Goal: Task Accomplishment & Management: Complete application form

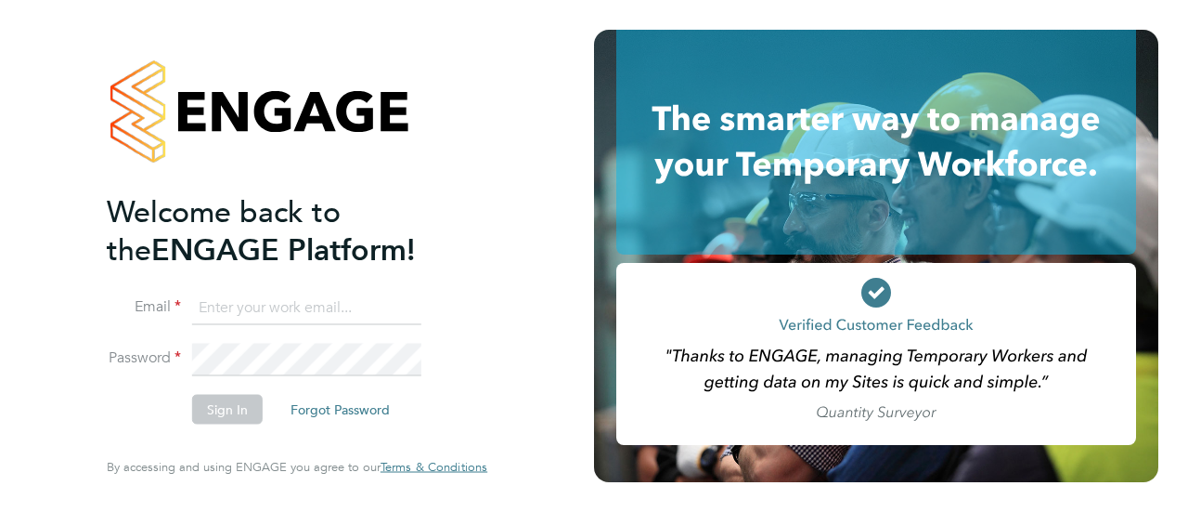
type input "[PERSON_NAME][EMAIL_ADDRESS][PERSON_NAME][DOMAIN_NAME]"
click at [303, 342] on li "Email [PERSON_NAME][EMAIL_ADDRESS][PERSON_NAME][DOMAIN_NAME]" at bounding box center [288, 317] width 362 height 52
click at [230, 393] on li "Password" at bounding box center [288, 368] width 362 height 51
click at [221, 409] on button "Sign In" at bounding box center [227, 410] width 71 height 30
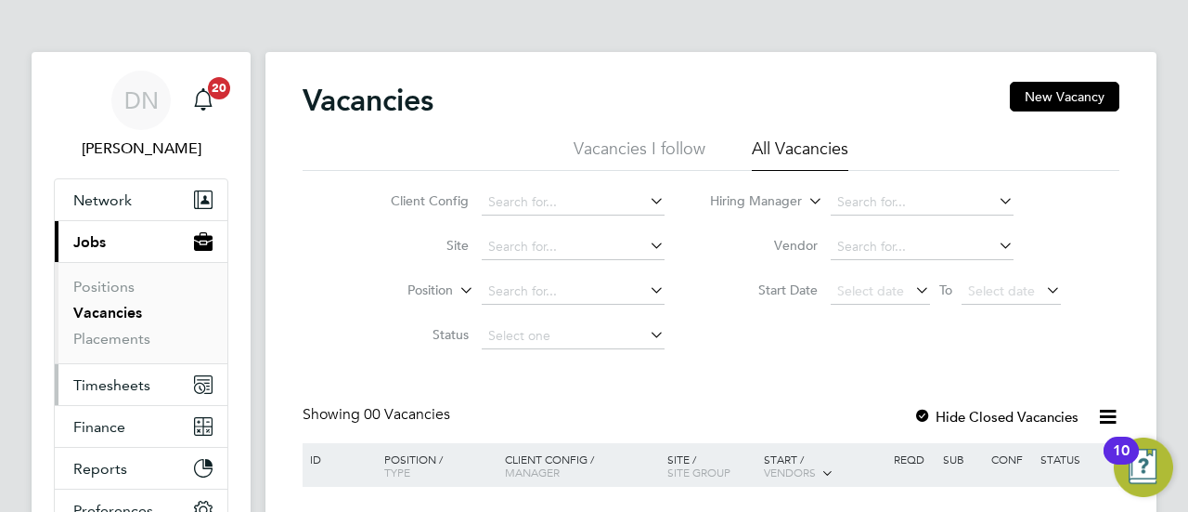
click at [109, 371] on button "Timesheets" at bounding box center [141, 384] width 173 height 41
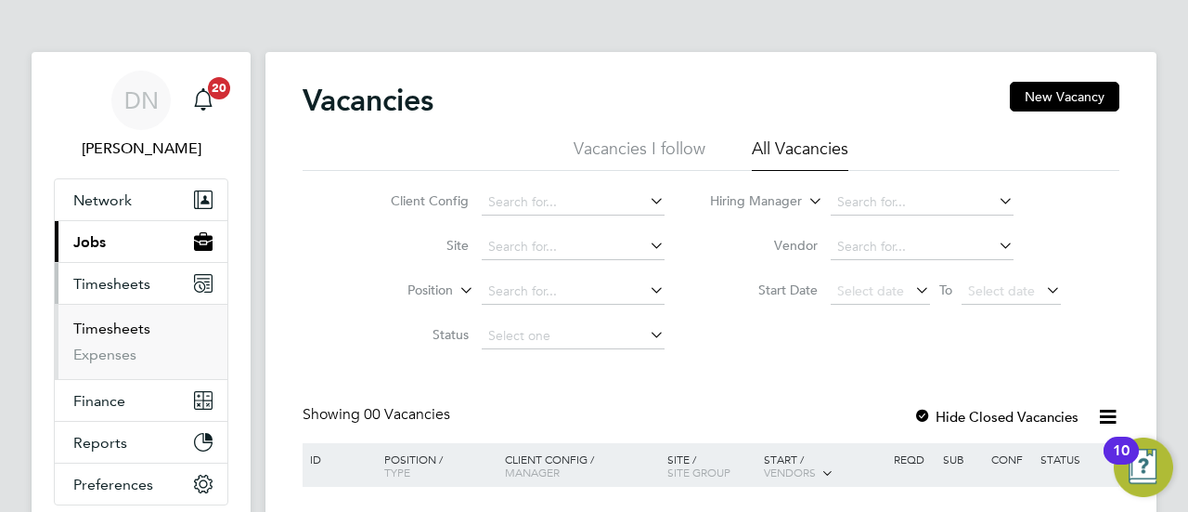
click at [117, 327] on link "Timesheets" at bounding box center [111, 328] width 77 height 18
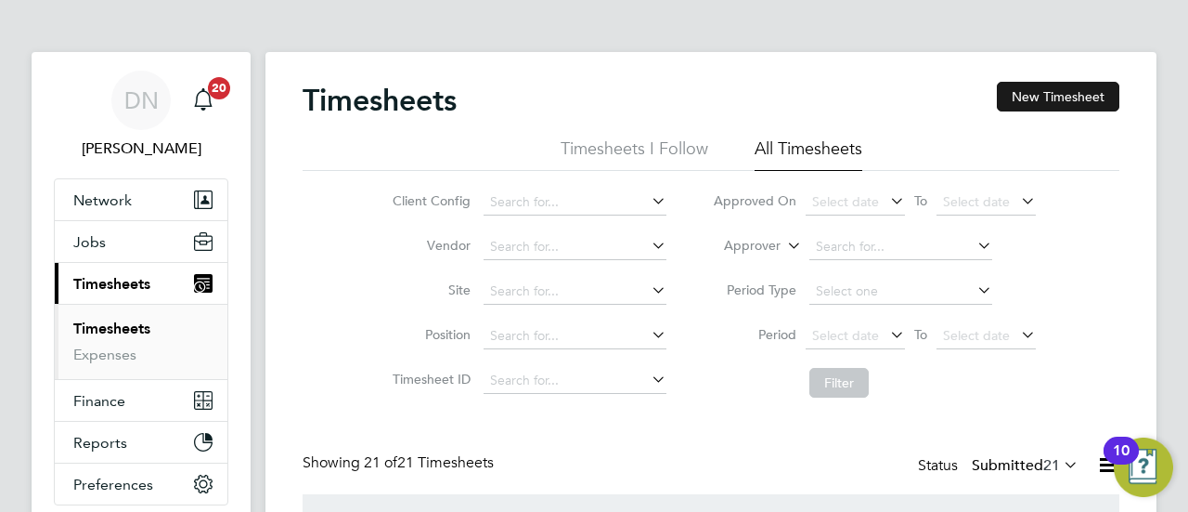
click at [1060, 97] on button "New Timesheet" at bounding box center [1058, 97] width 123 height 30
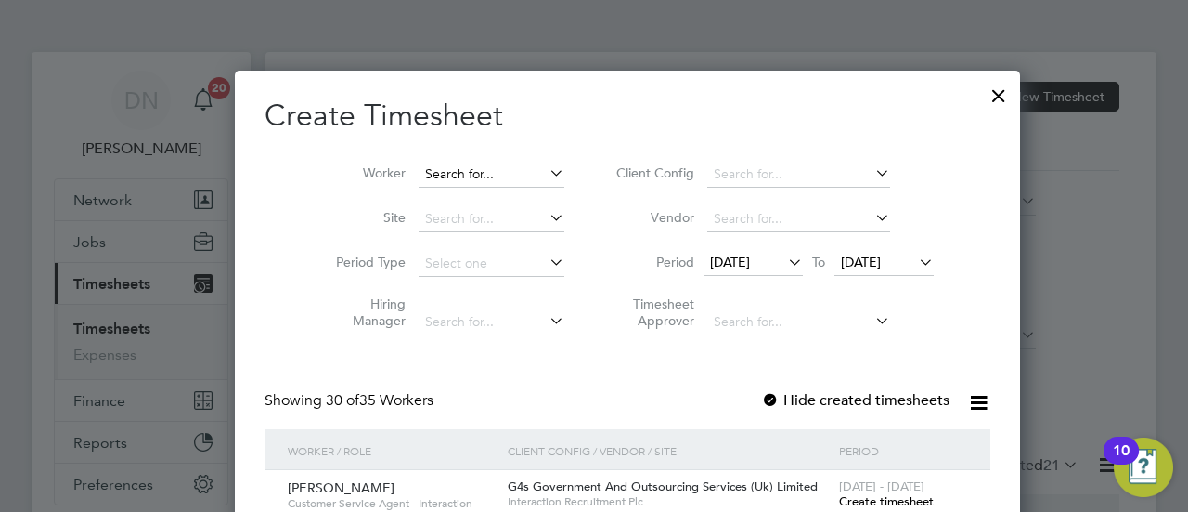
click at [456, 175] on input at bounding box center [492, 175] width 146 height 26
click at [477, 222] on li "Abh inand Thiruthiyil" at bounding box center [457, 224] width 147 height 25
type input "[PERSON_NAME]"
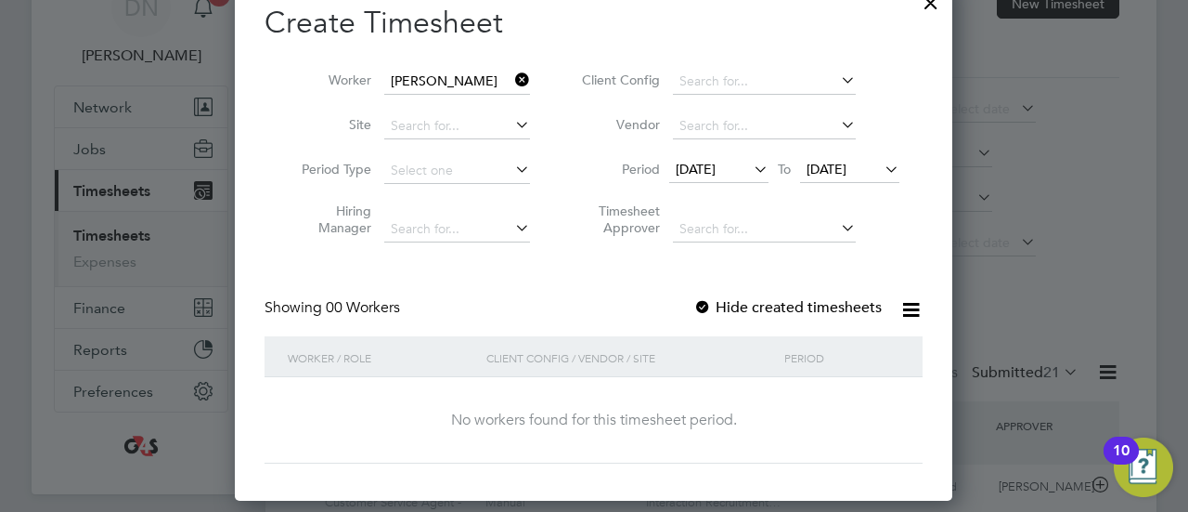
click at [716, 162] on span "[DATE]" at bounding box center [696, 169] width 40 height 17
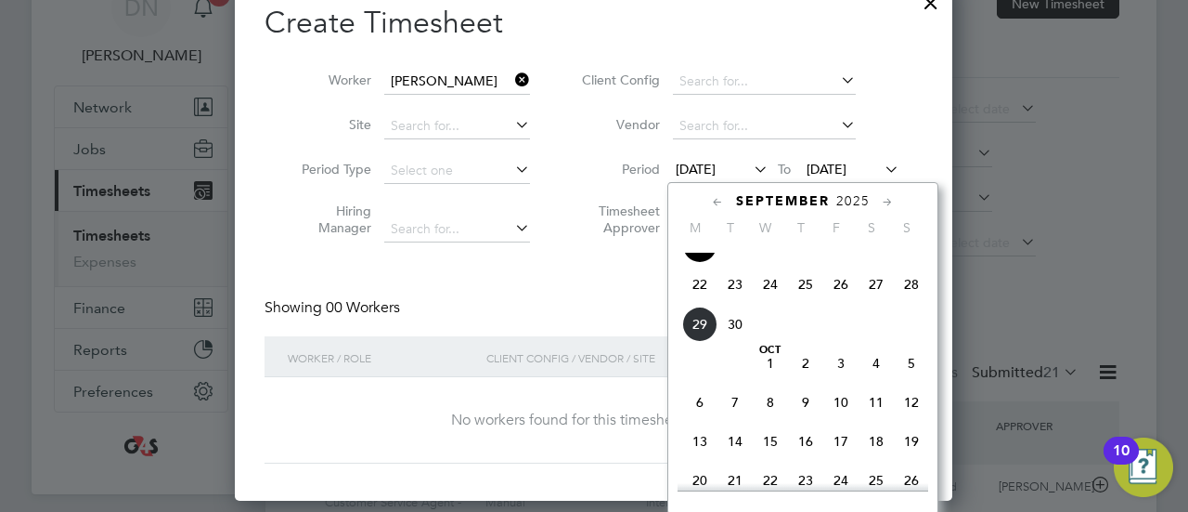
click at [709, 337] on span "29" at bounding box center [699, 323] width 35 height 35
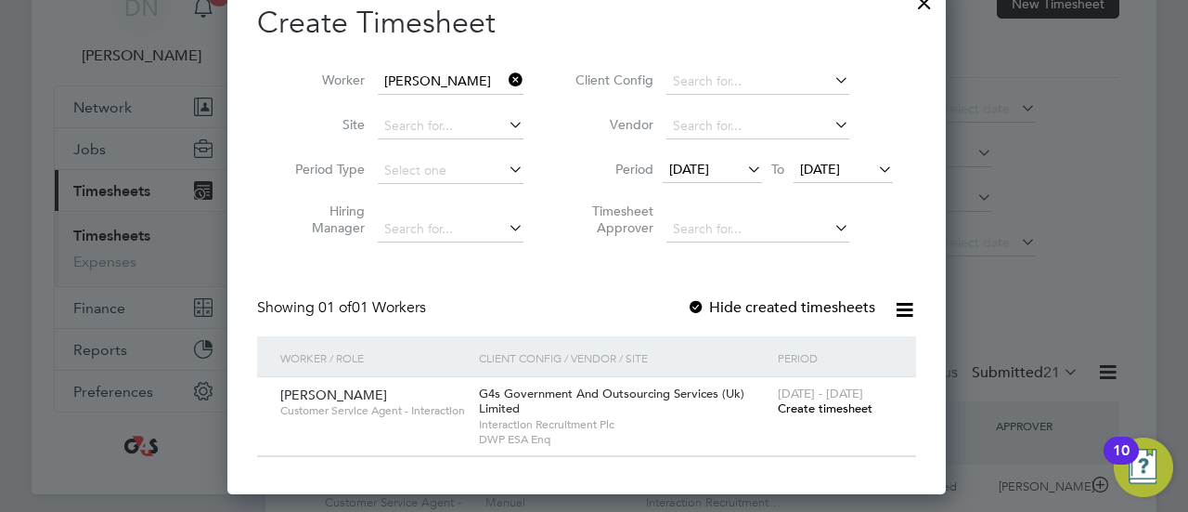
click at [840, 169] on span "[DATE]" at bounding box center [820, 169] width 40 height 17
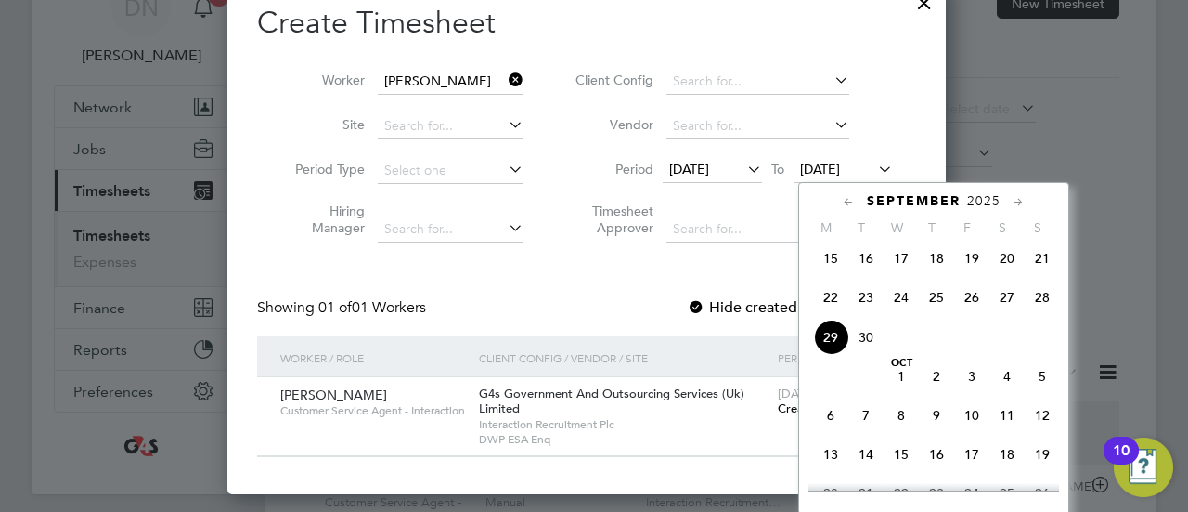
click at [1042, 386] on span "5" at bounding box center [1042, 375] width 35 height 35
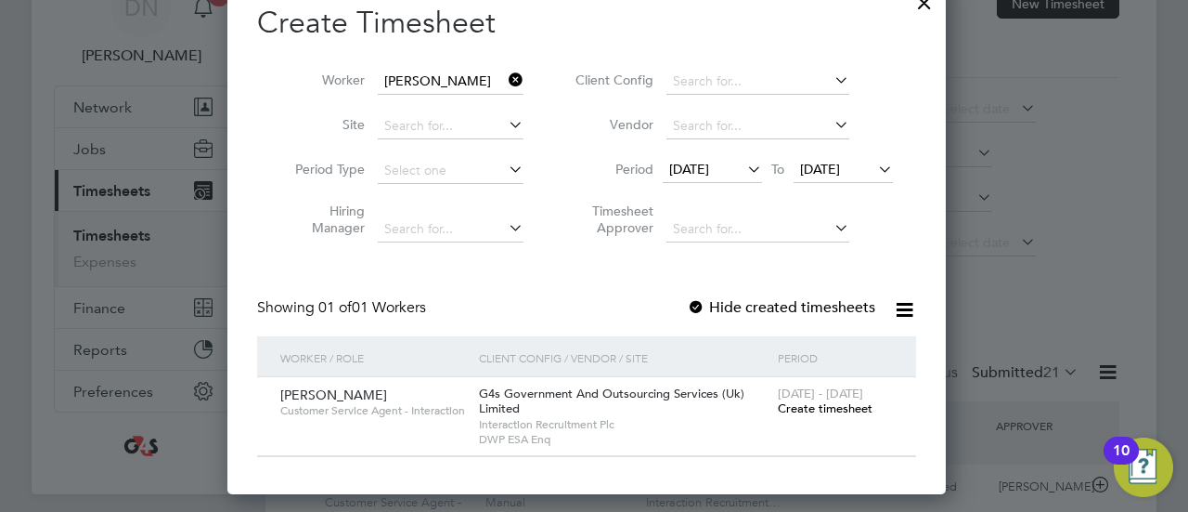
click at [823, 412] on span "Create timesheet" at bounding box center [825, 408] width 95 height 16
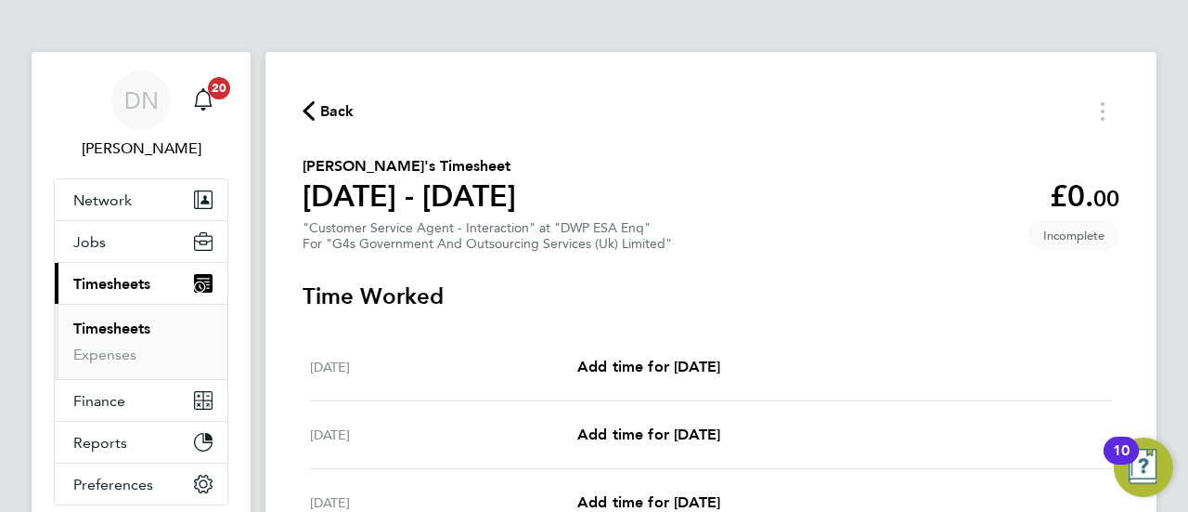
click at [321, 111] on span "Back" at bounding box center [337, 111] width 34 height 22
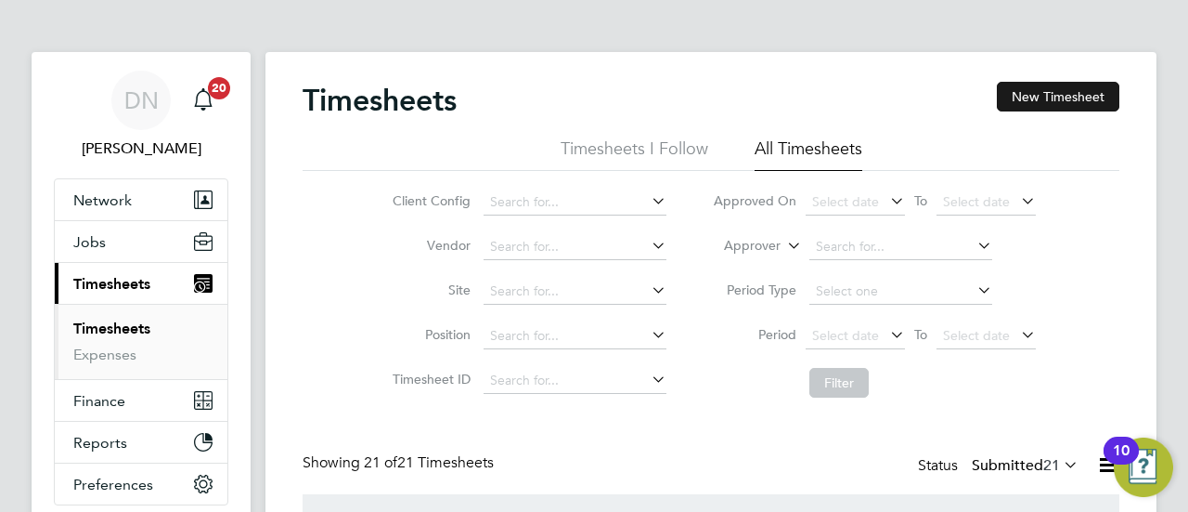
click at [1082, 97] on button "New Timesheet" at bounding box center [1058, 97] width 123 height 30
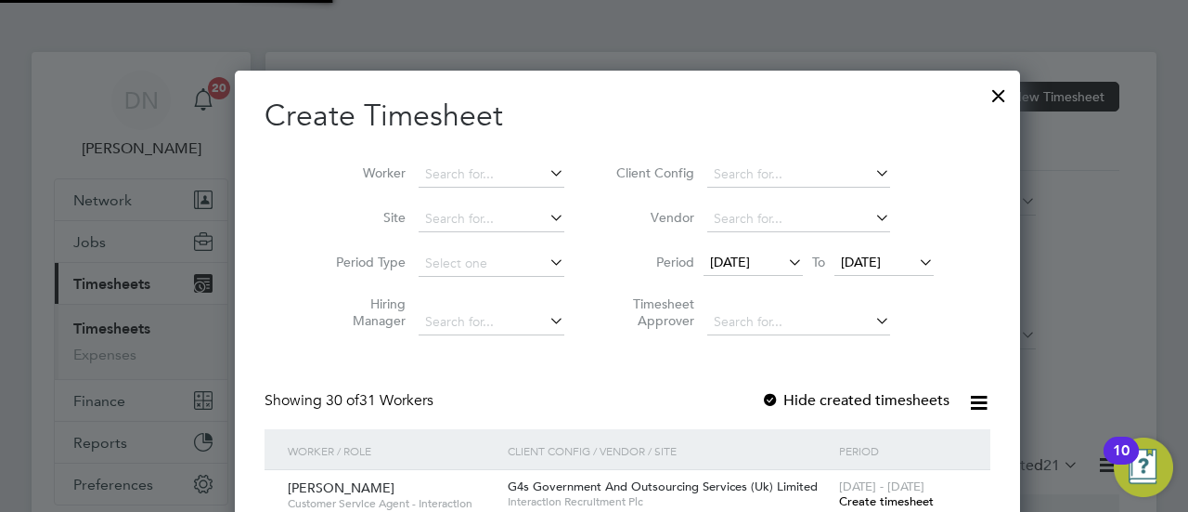
scroll to position [2876, 719]
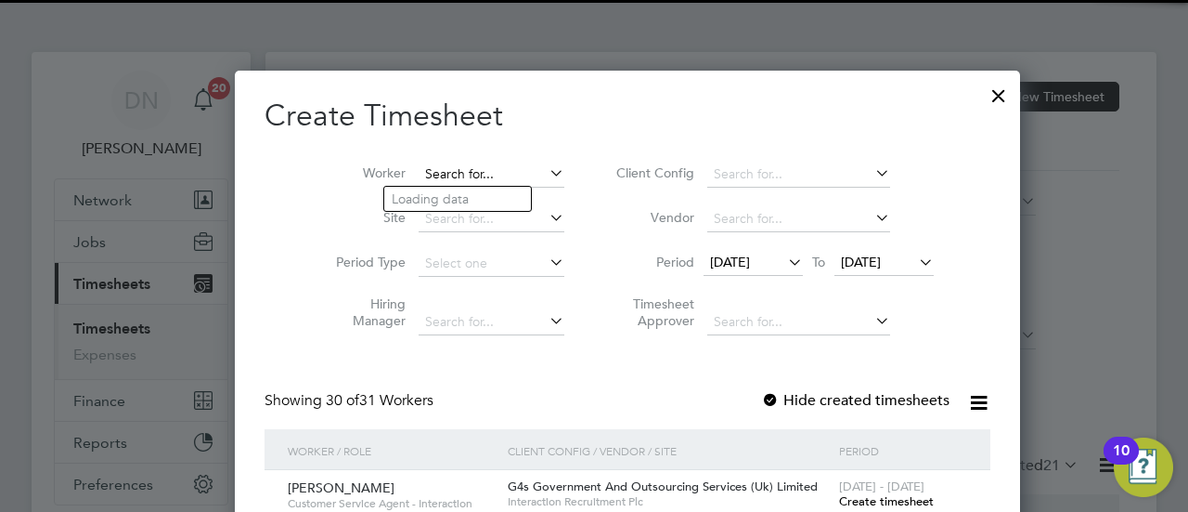
click at [419, 171] on input at bounding box center [492, 175] width 146 height 26
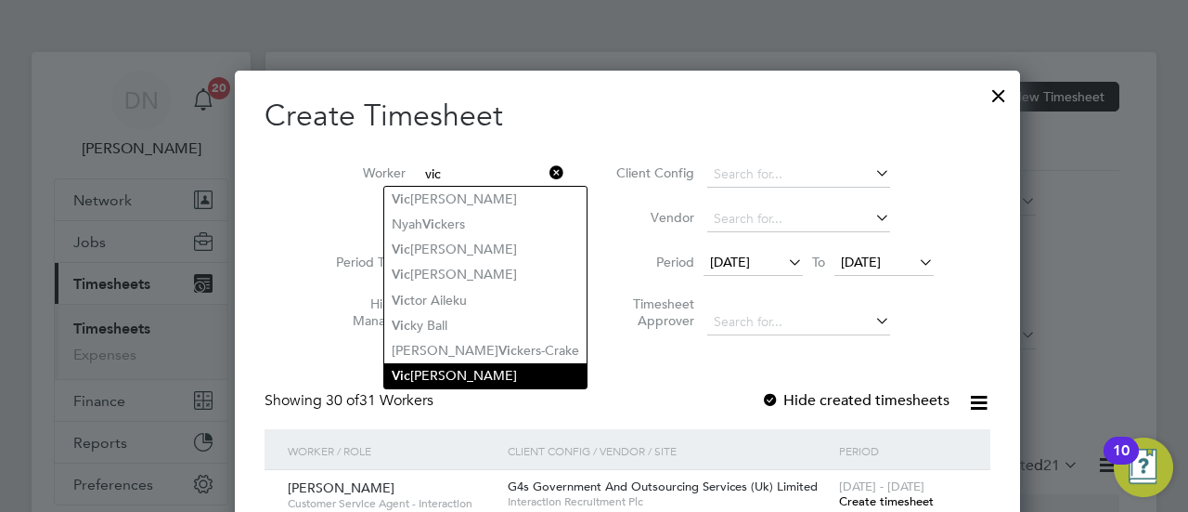
click at [486, 380] on li "[PERSON_NAME]" at bounding box center [485, 375] width 202 height 25
type input "[PERSON_NAME]"
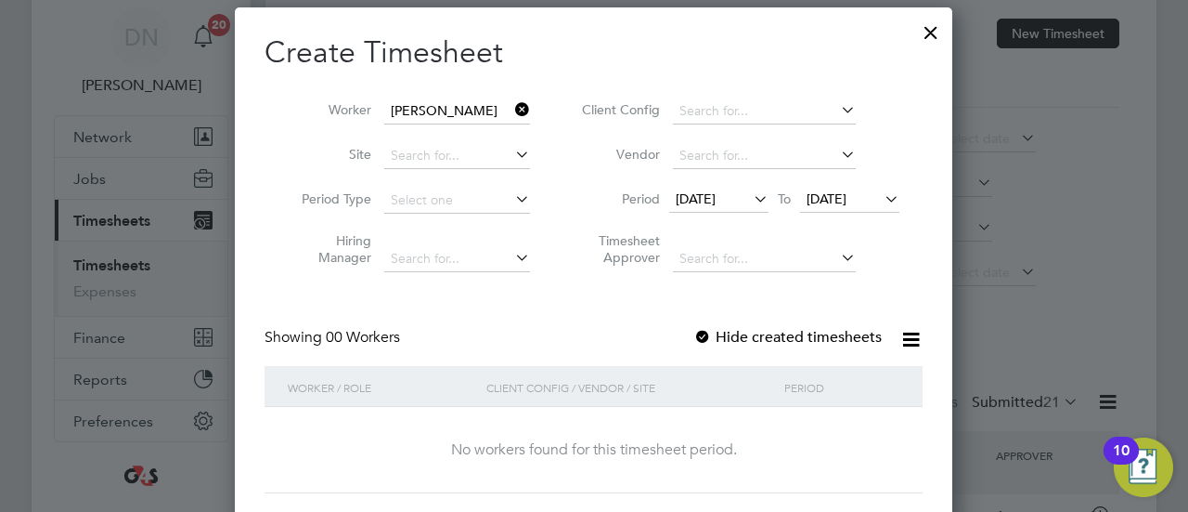
scroll to position [93, 0]
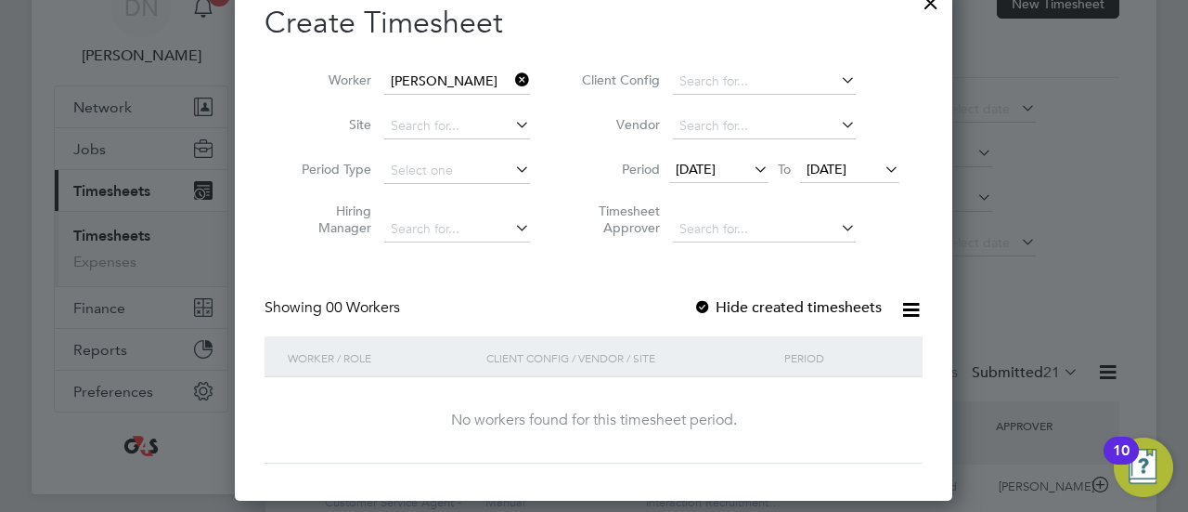
click at [716, 170] on span "[DATE]" at bounding box center [696, 169] width 40 height 17
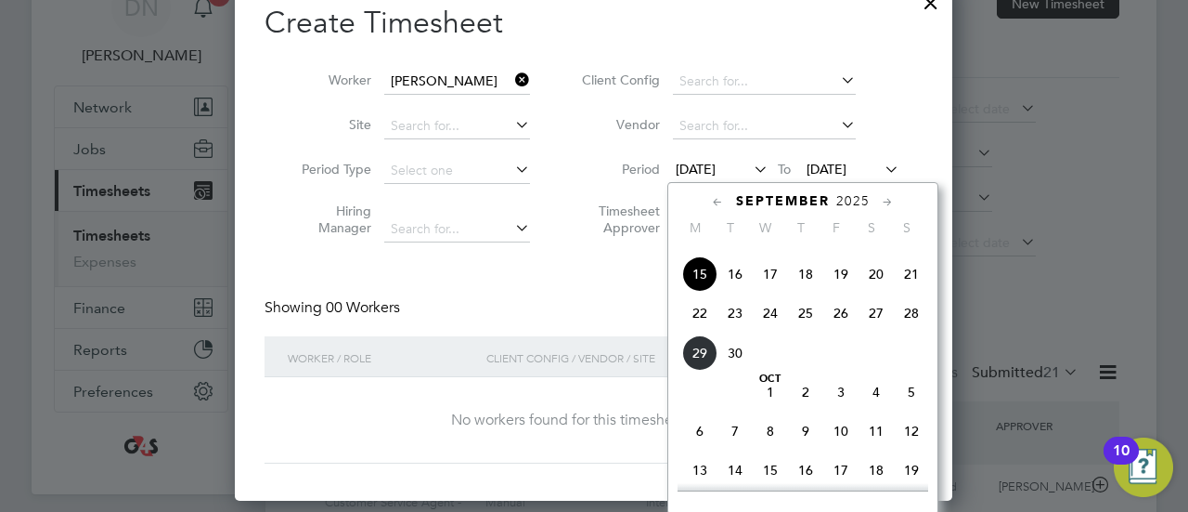
scroll to position [730, 0]
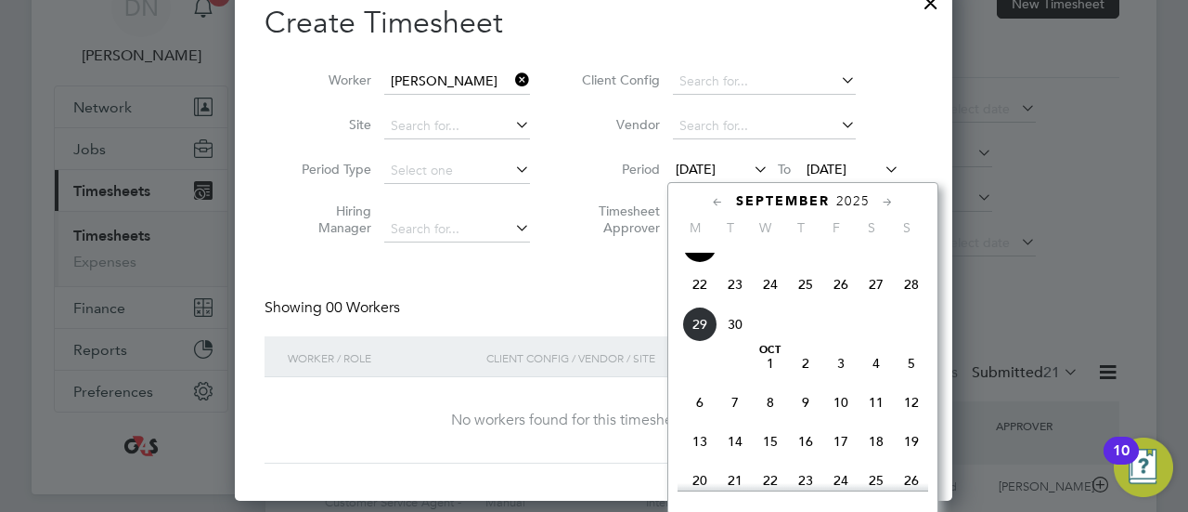
click at [700, 342] on span "29" at bounding box center [699, 323] width 35 height 35
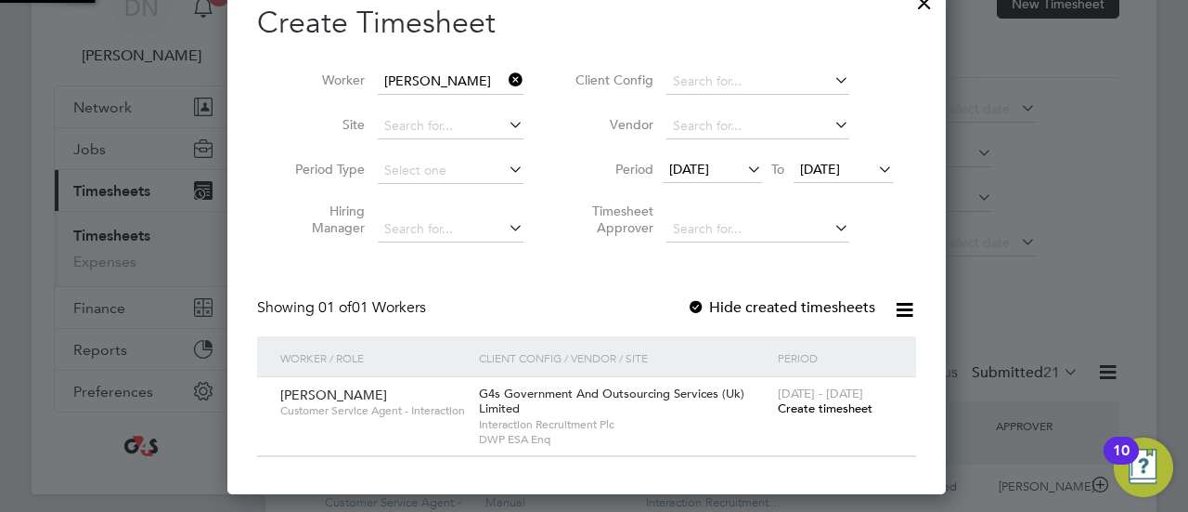
scroll to position [516, 733]
click at [709, 166] on span "[DATE]" at bounding box center [689, 169] width 40 height 17
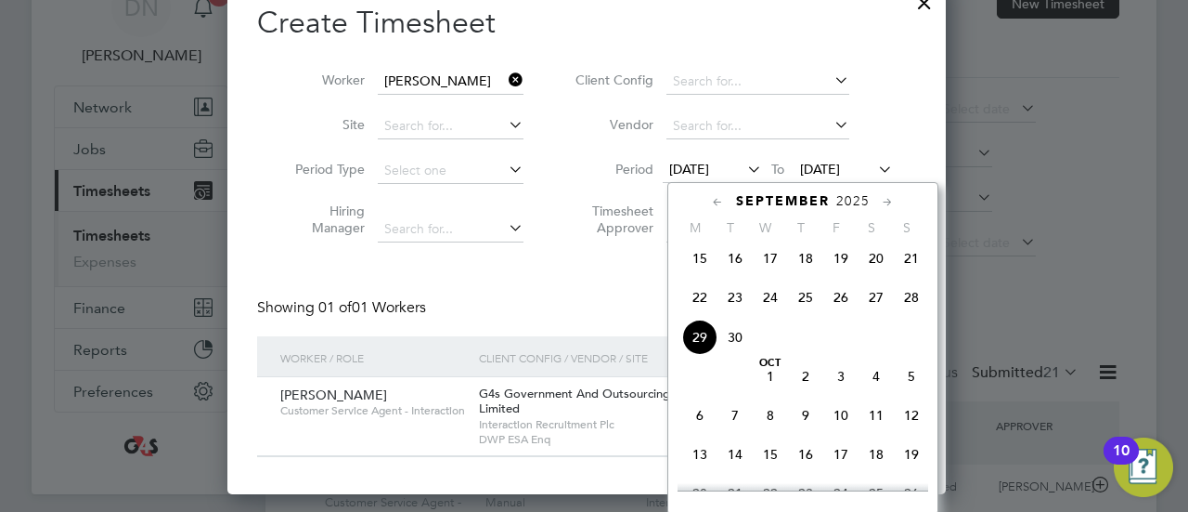
click at [703, 305] on span "22" at bounding box center [699, 296] width 35 height 35
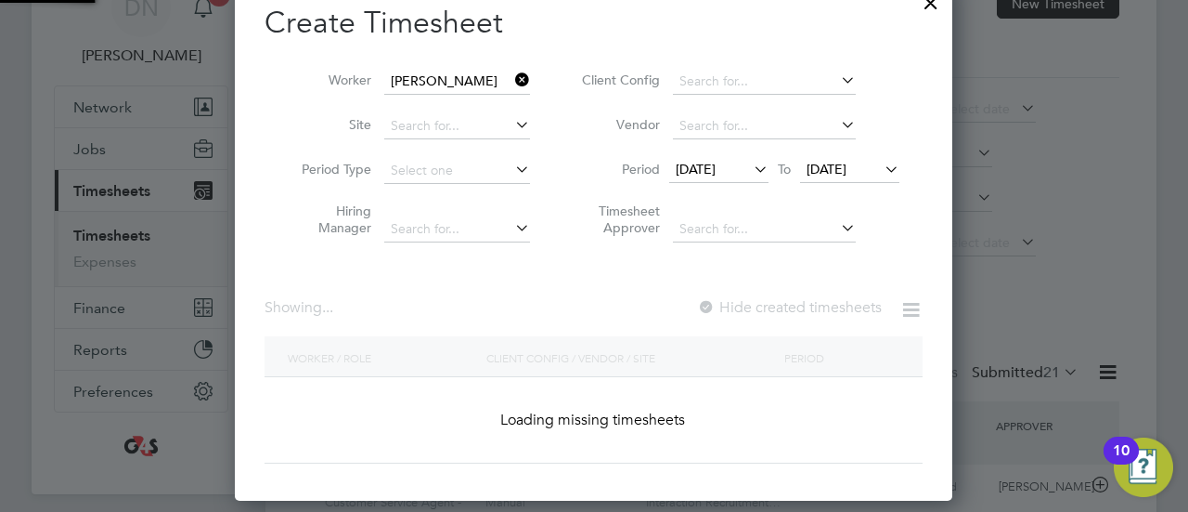
scroll to position [516, 733]
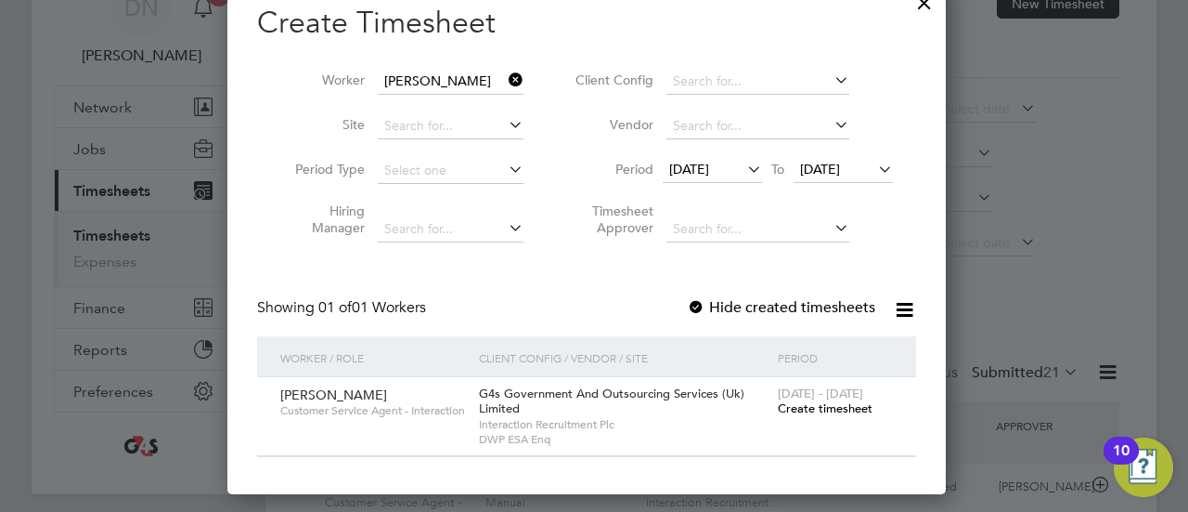
click at [840, 165] on span "[DATE]" at bounding box center [820, 169] width 40 height 17
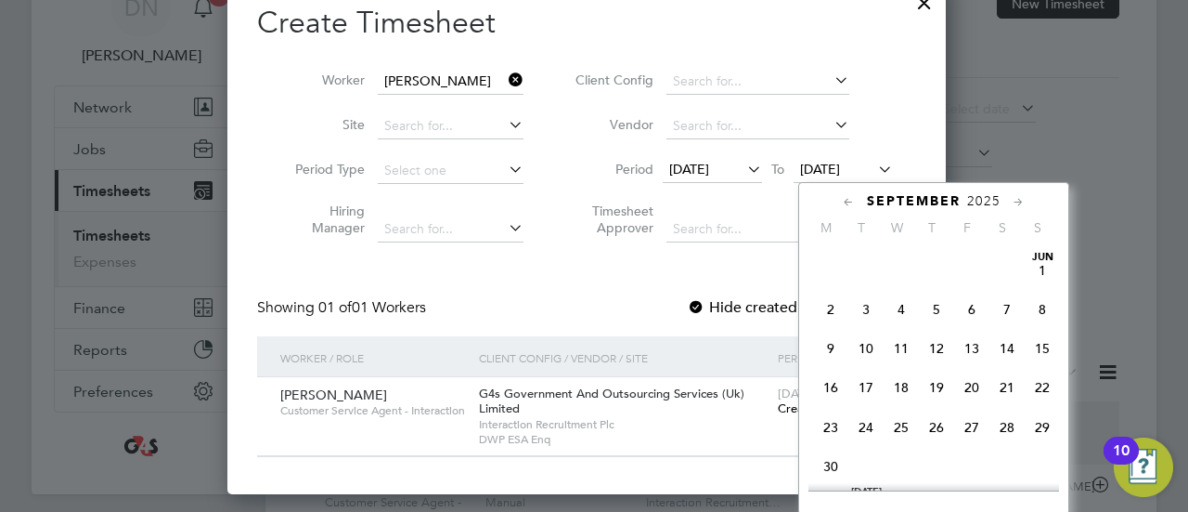
scroll to position [717, 0]
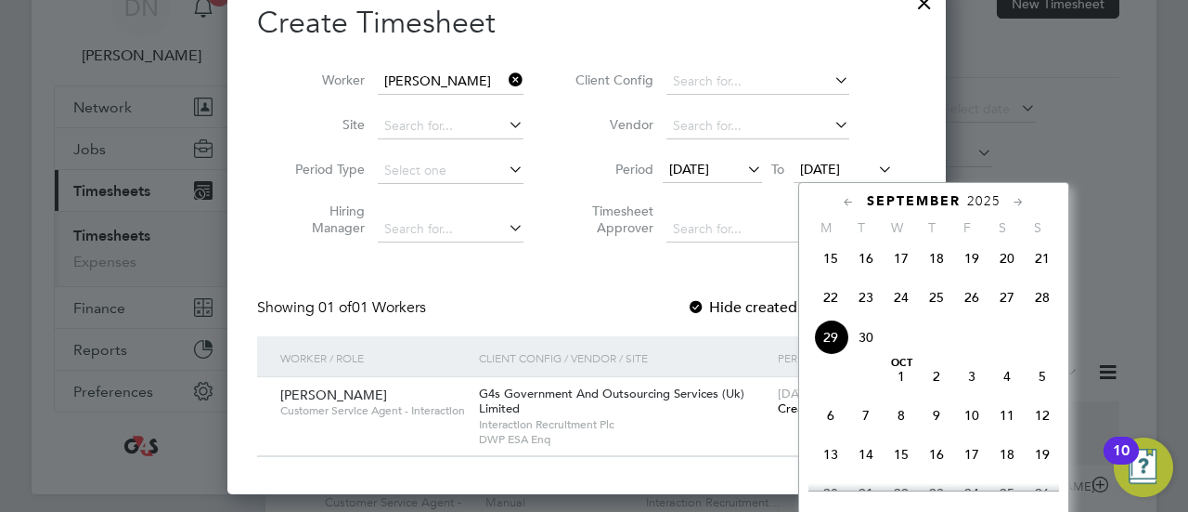
click at [975, 305] on span "26" at bounding box center [971, 296] width 35 height 35
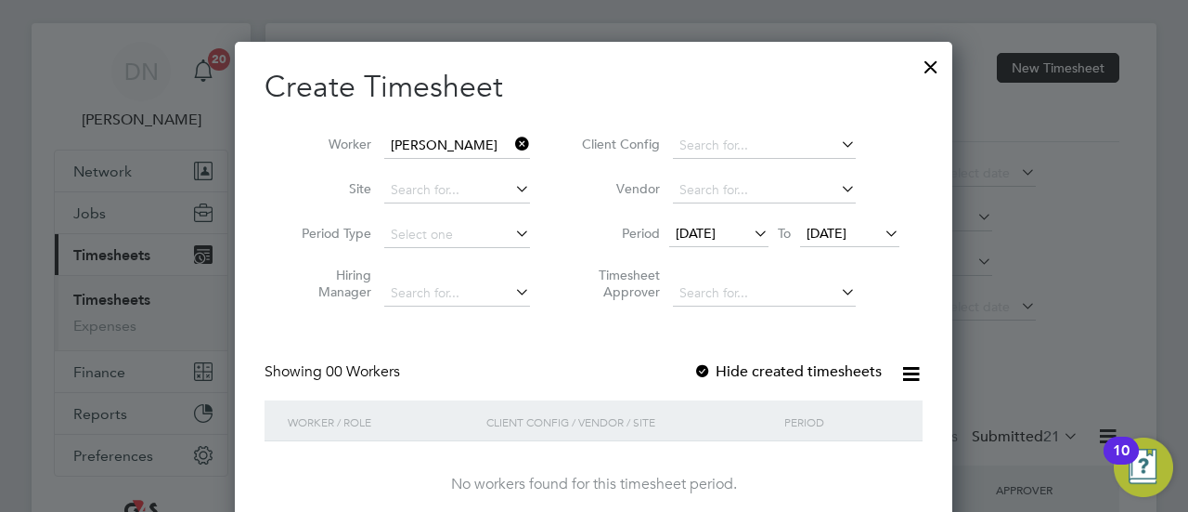
scroll to position [0, 0]
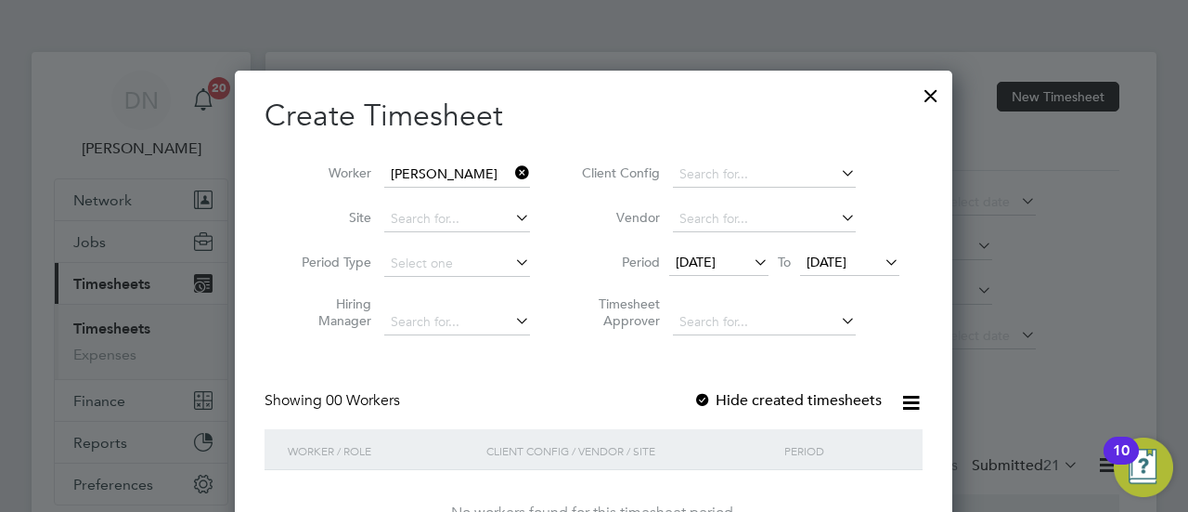
click at [711, 388] on div "Create Timesheet Worker [PERSON_NAME] Site Period Type Hiring Manager Client Co…" at bounding box center [594, 327] width 658 height 460
click at [709, 395] on div at bounding box center [702, 401] width 19 height 19
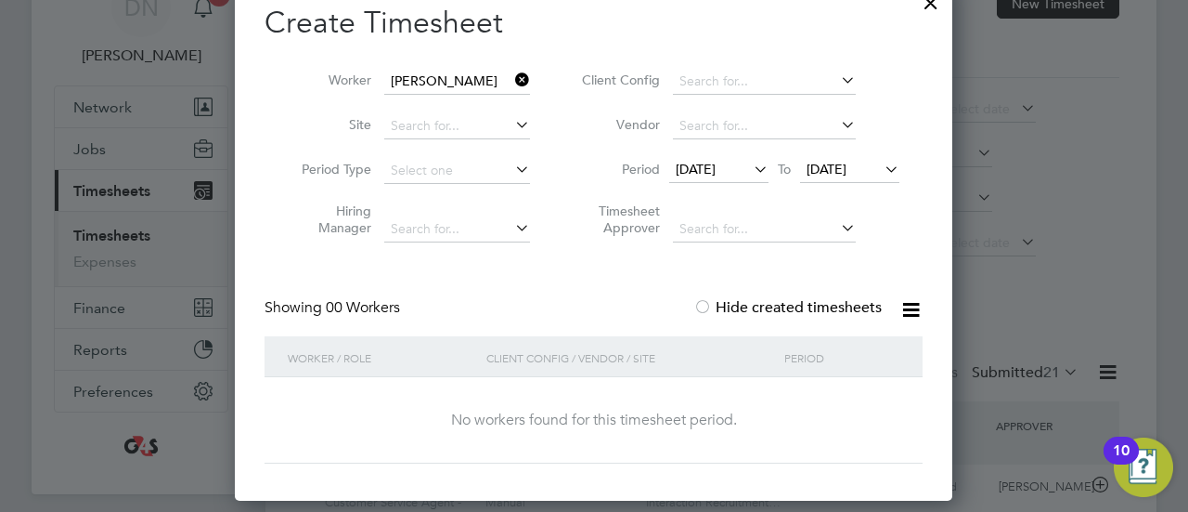
click at [724, 155] on li "Period [DATE] To [DATE]" at bounding box center [737, 171] width 369 height 45
click at [716, 166] on span "[DATE]" at bounding box center [696, 169] width 40 height 17
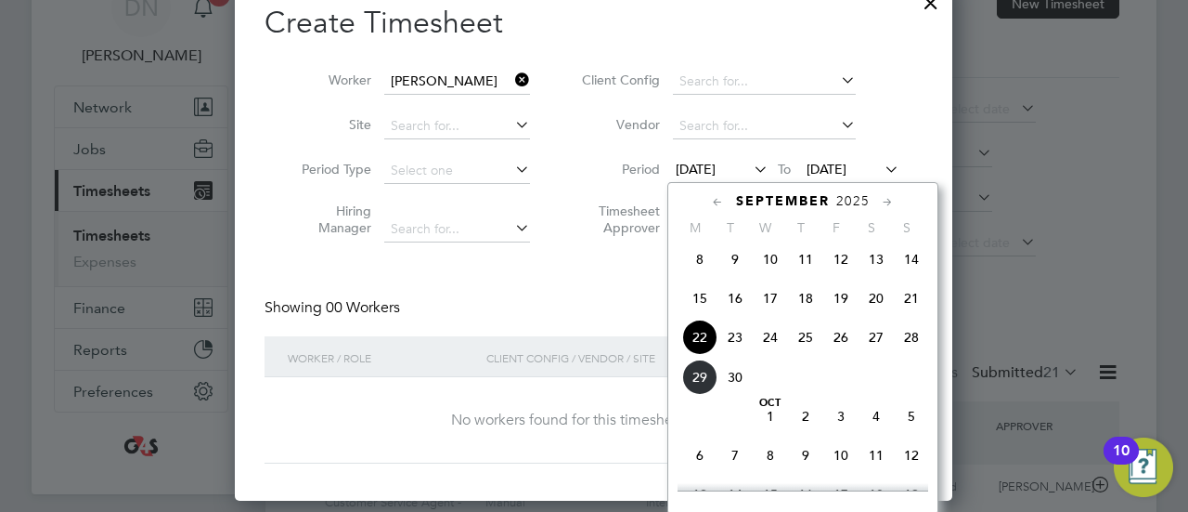
click at [709, 331] on span "22" at bounding box center [699, 336] width 35 height 35
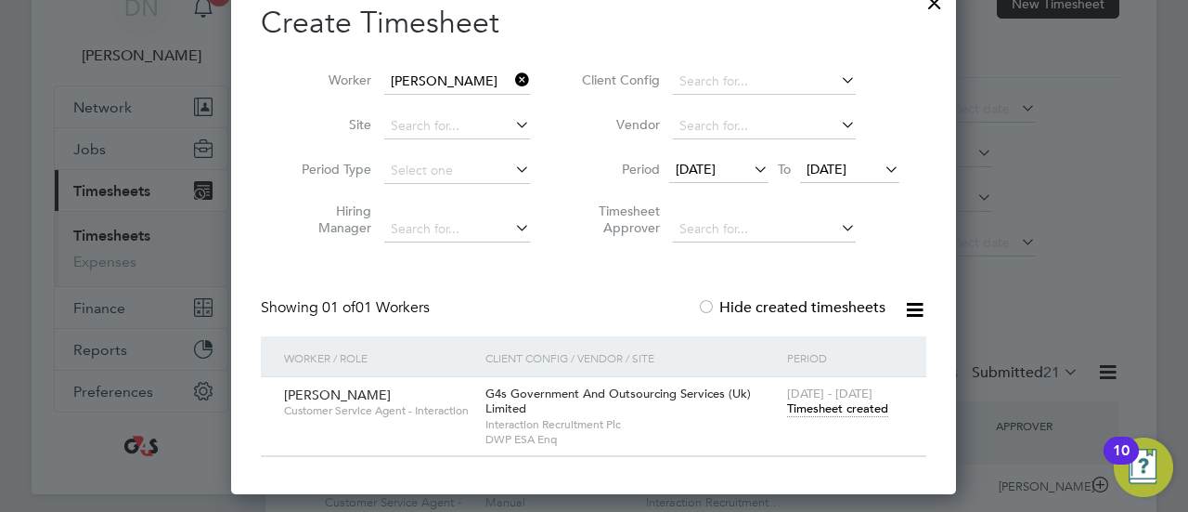
click at [834, 404] on span "Timesheet created" at bounding box center [837, 408] width 101 height 17
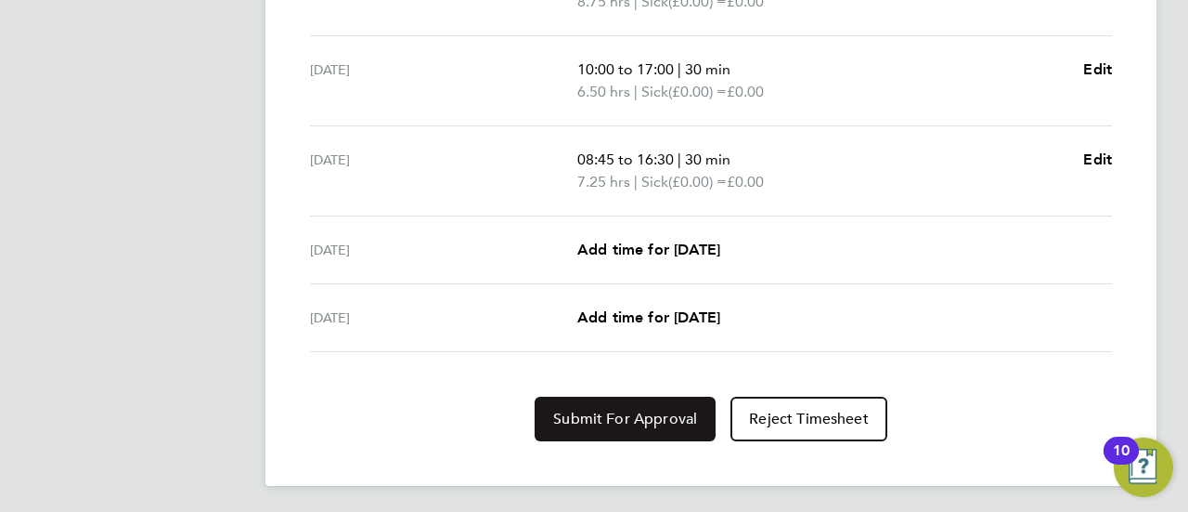
click at [661, 409] on span "Submit For Approval" at bounding box center [625, 418] width 144 height 19
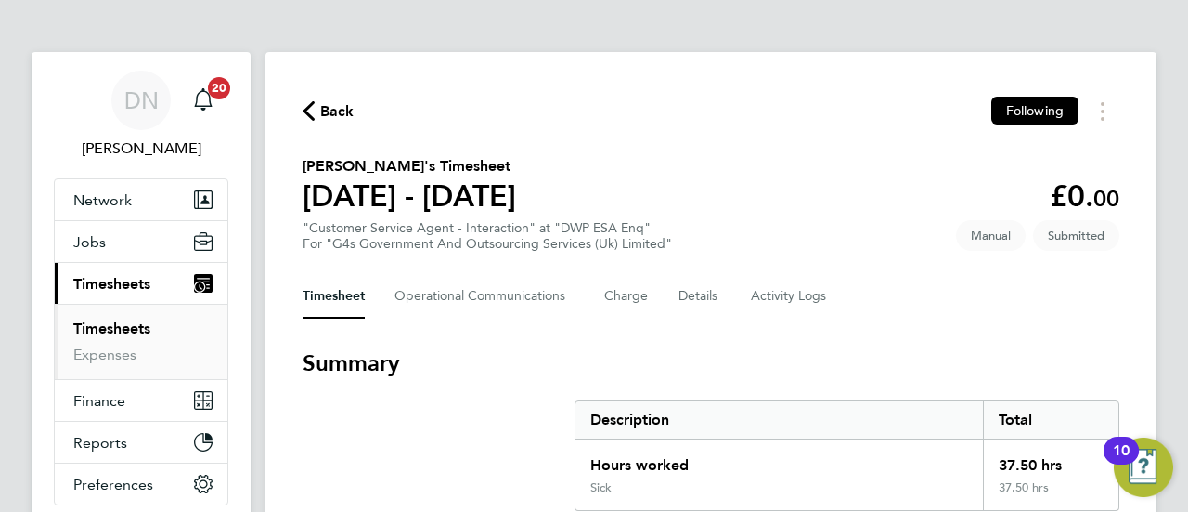
click at [356, 103] on div "Back Following" at bounding box center [711, 111] width 817 height 29
click at [343, 107] on span "Back" at bounding box center [337, 111] width 34 height 22
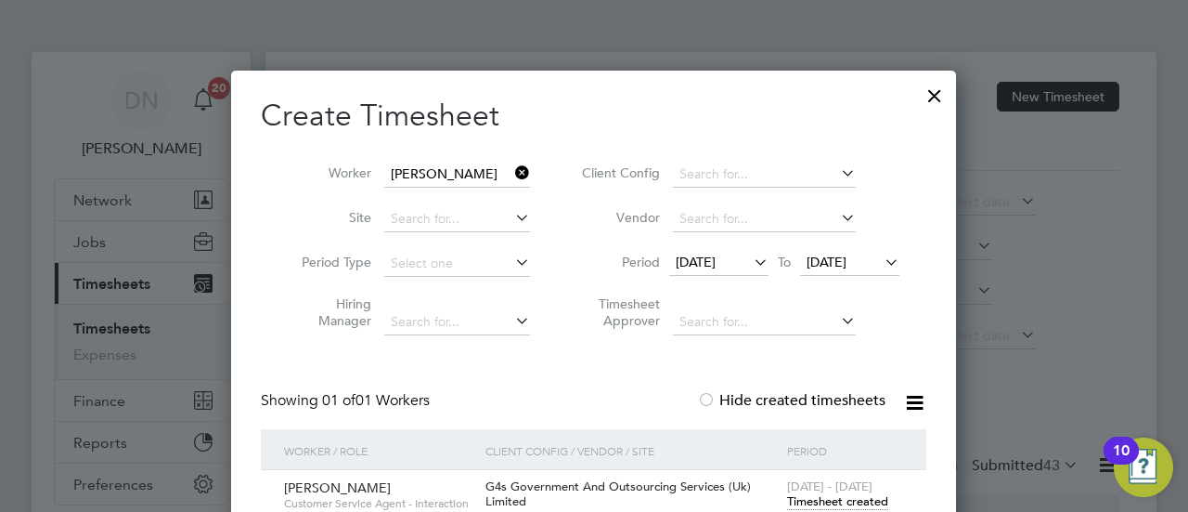
click at [512, 174] on icon at bounding box center [512, 173] width 0 height 26
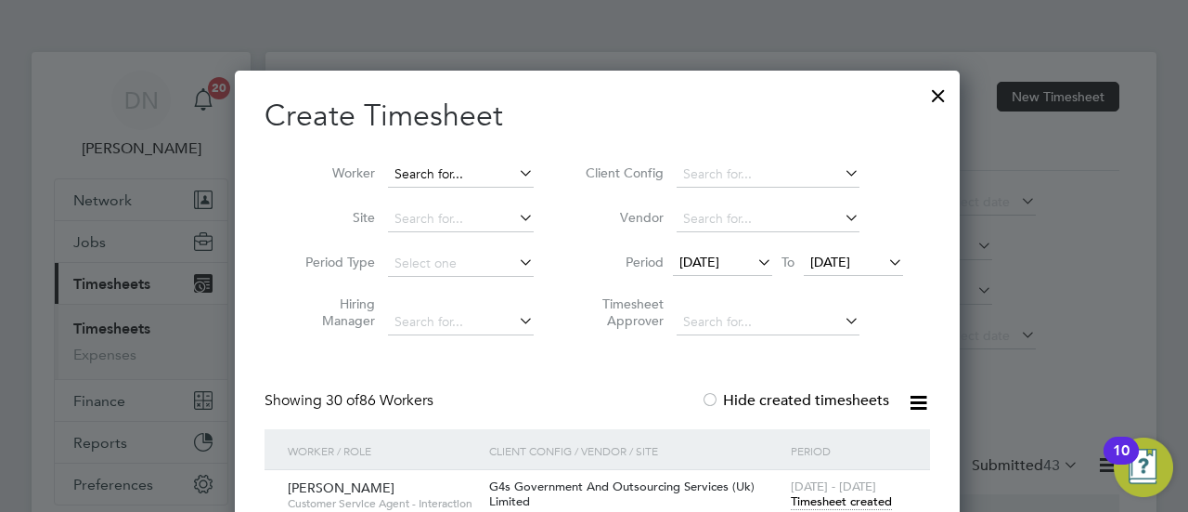
click at [458, 169] on input at bounding box center [461, 175] width 146 height 26
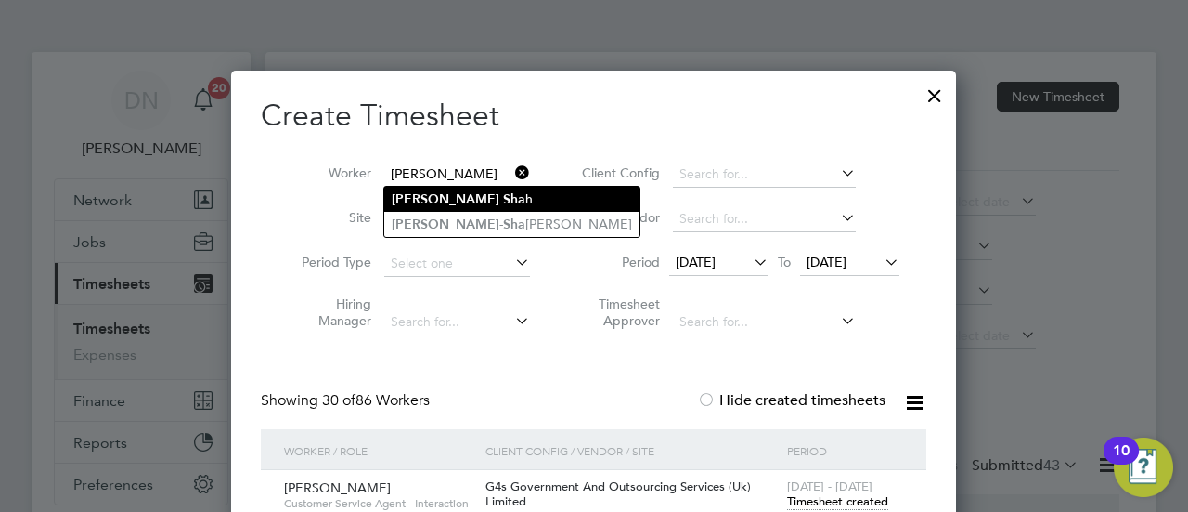
click at [498, 196] on li "[PERSON_NAME]" at bounding box center [511, 199] width 255 height 25
type input "[PERSON_NAME]"
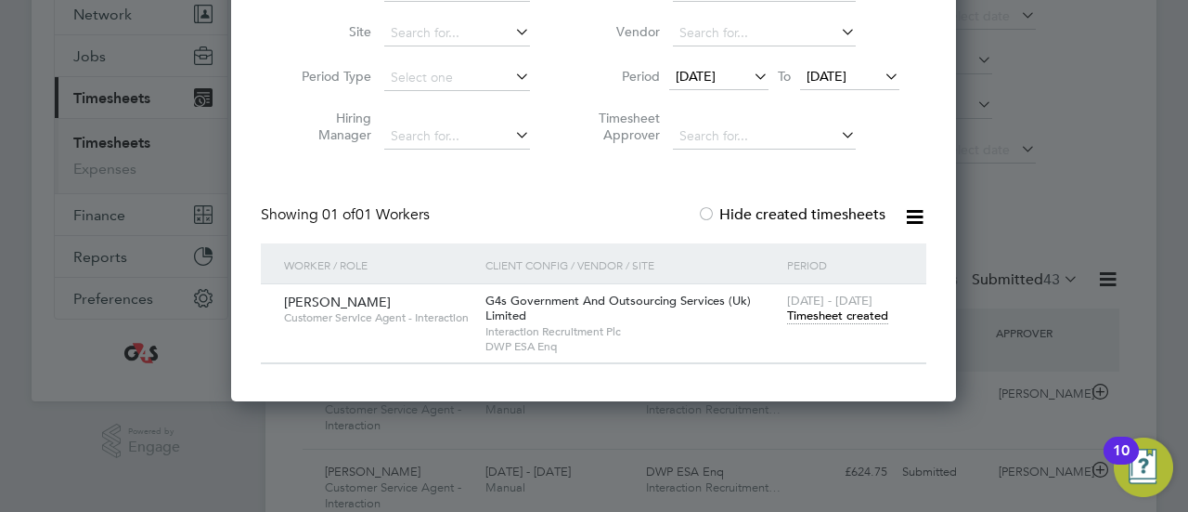
click at [809, 312] on span "Timesheet created" at bounding box center [837, 315] width 101 height 17
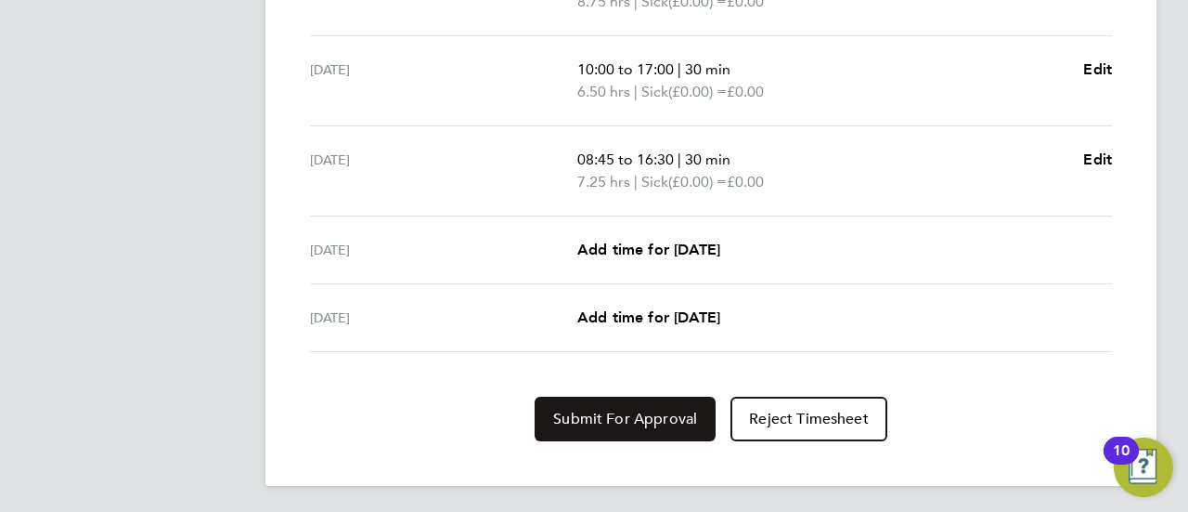
click at [616, 410] on span "Submit For Approval" at bounding box center [625, 418] width 144 height 19
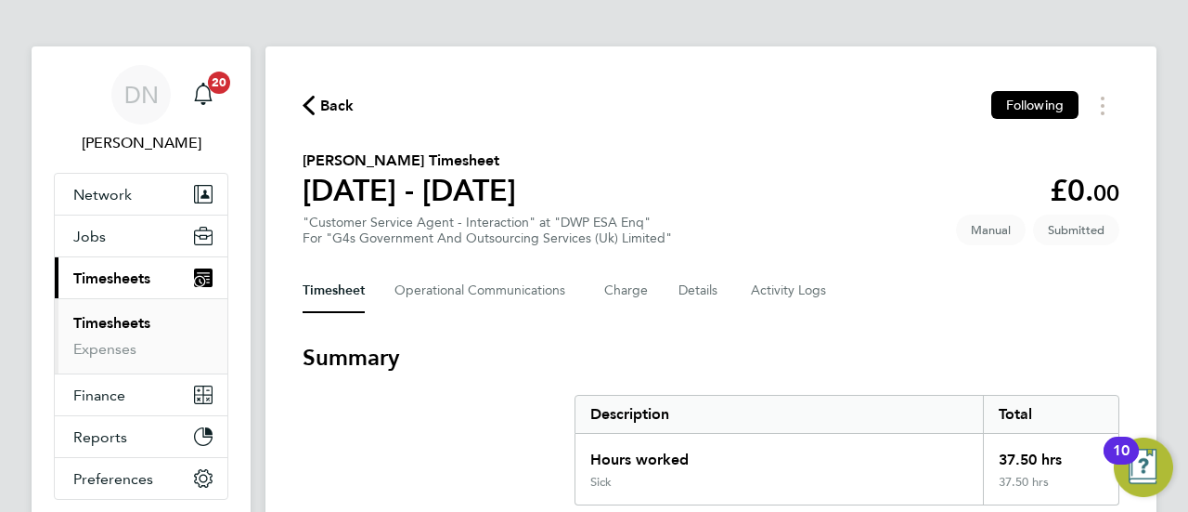
click at [343, 118] on div "Back Following" at bounding box center [711, 105] width 817 height 29
click at [343, 107] on span "Back" at bounding box center [337, 106] width 34 height 22
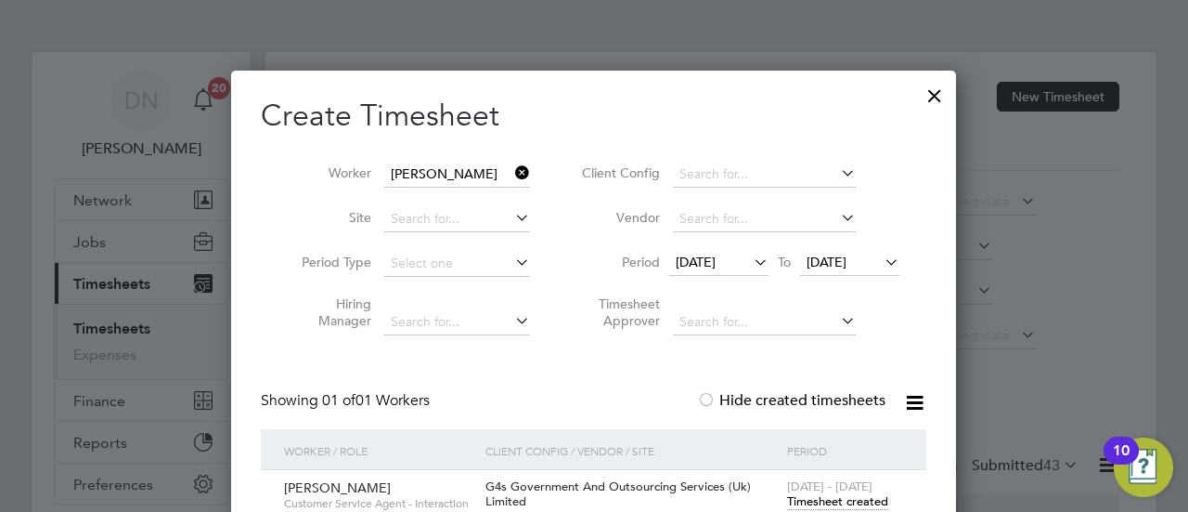
drag, startPoint x: 525, startPoint y: 169, endPoint x: 499, endPoint y: 177, distance: 27.3
click at [512, 172] on icon at bounding box center [512, 173] width 0 height 26
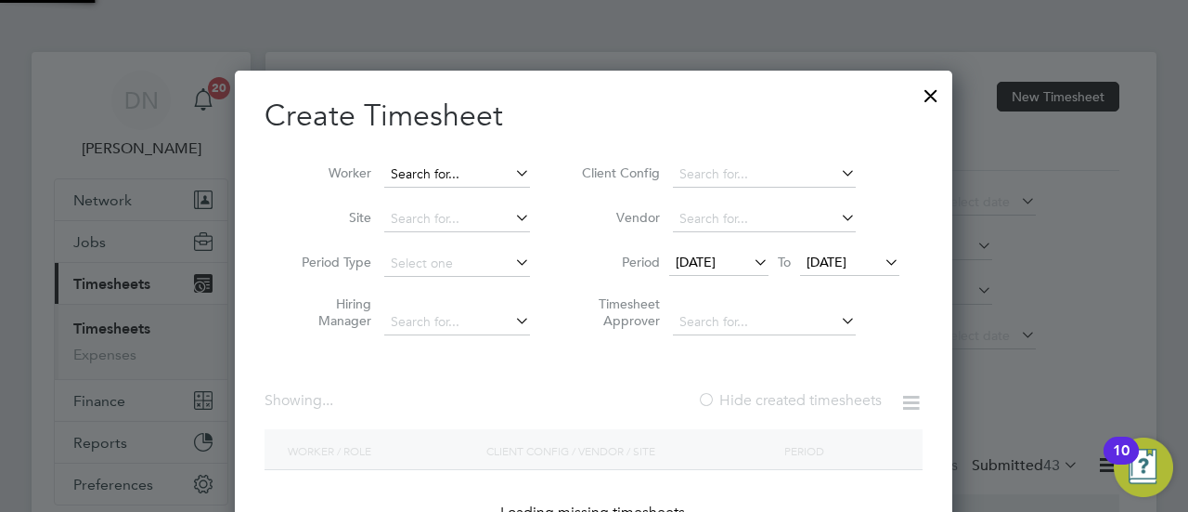
scroll to position [523, 719]
click at [475, 179] on input at bounding box center [457, 175] width 146 height 26
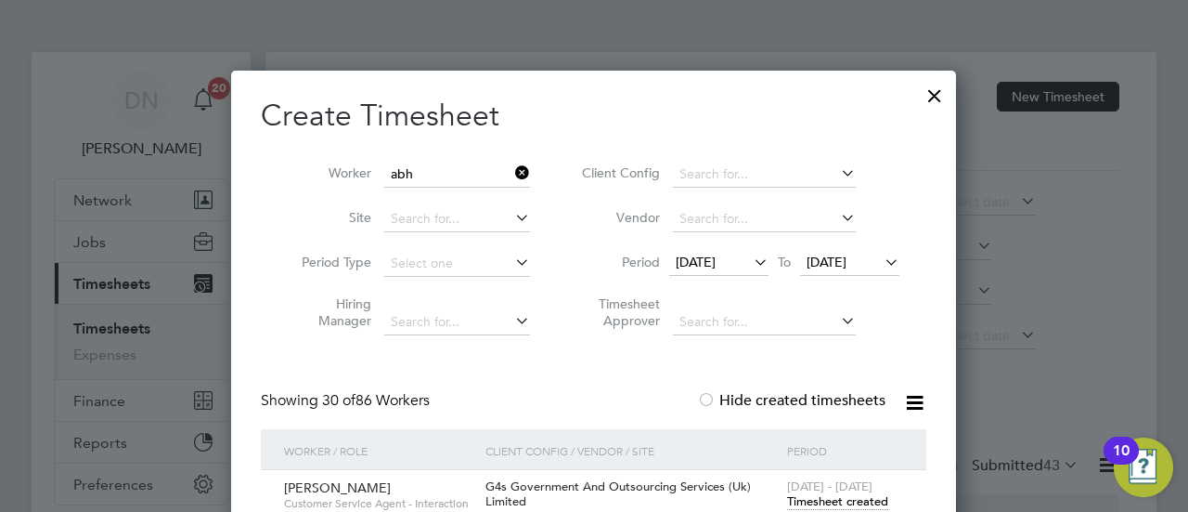
click at [476, 217] on li "Abh inand Thiruthiyil" at bounding box center [457, 224] width 147 height 25
type input "[PERSON_NAME]"
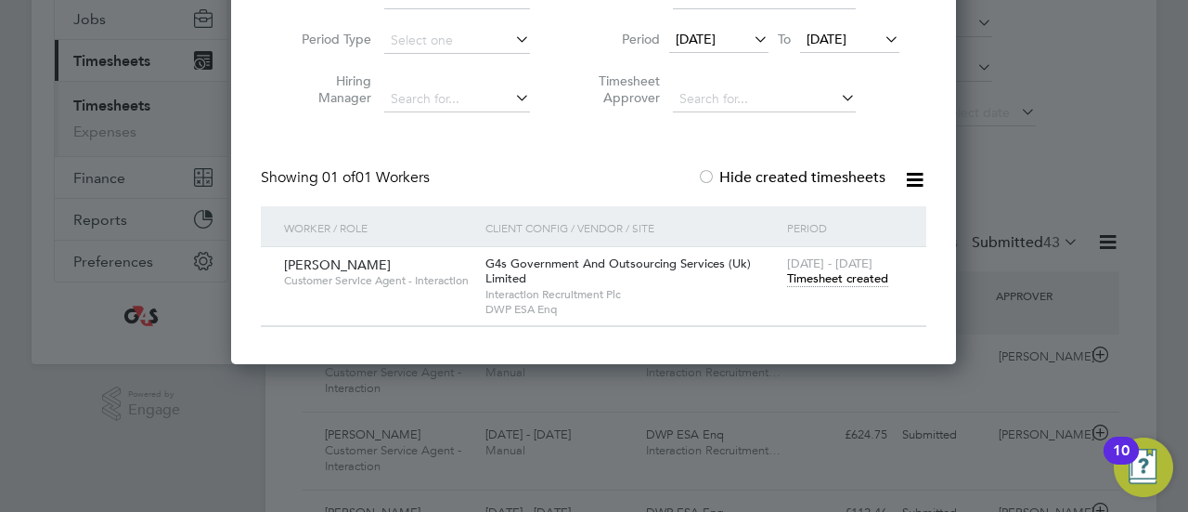
scroll to position [279, 0]
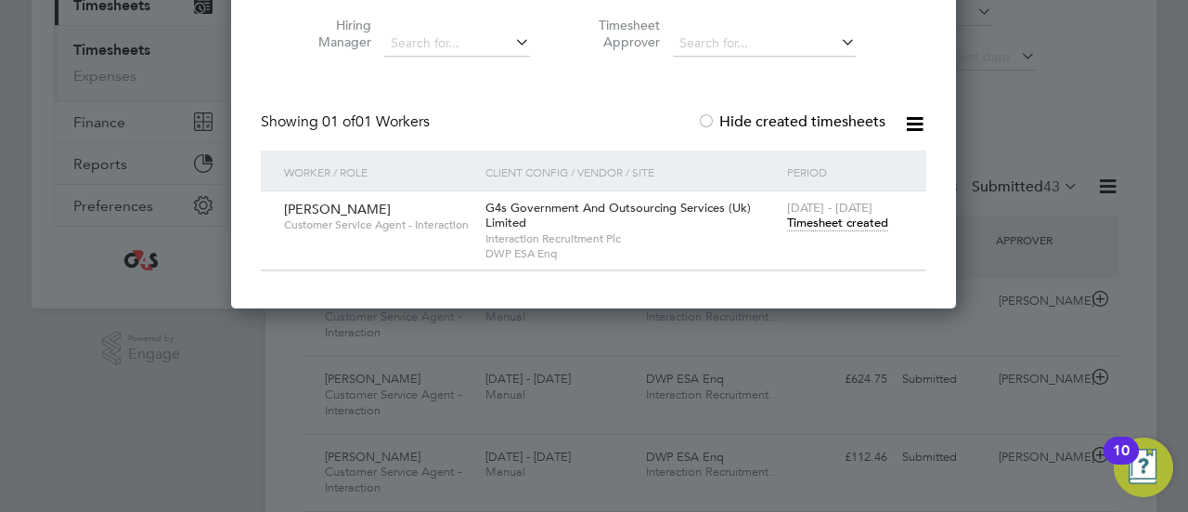
click at [852, 222] on span "Timesheet created" at bounding box center [837, 222] width 101 height 17
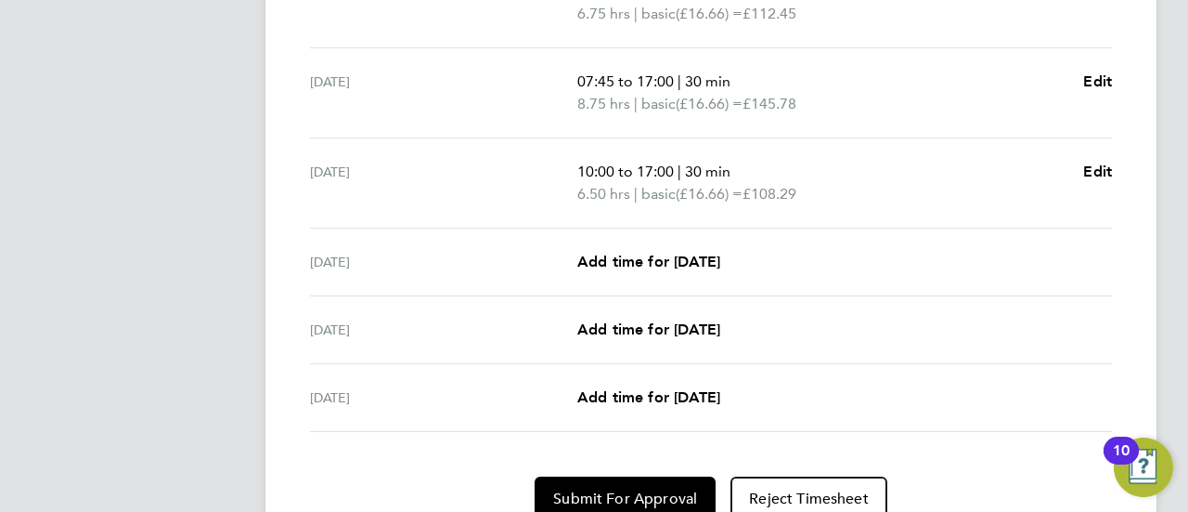
scroll to position [743, 0]
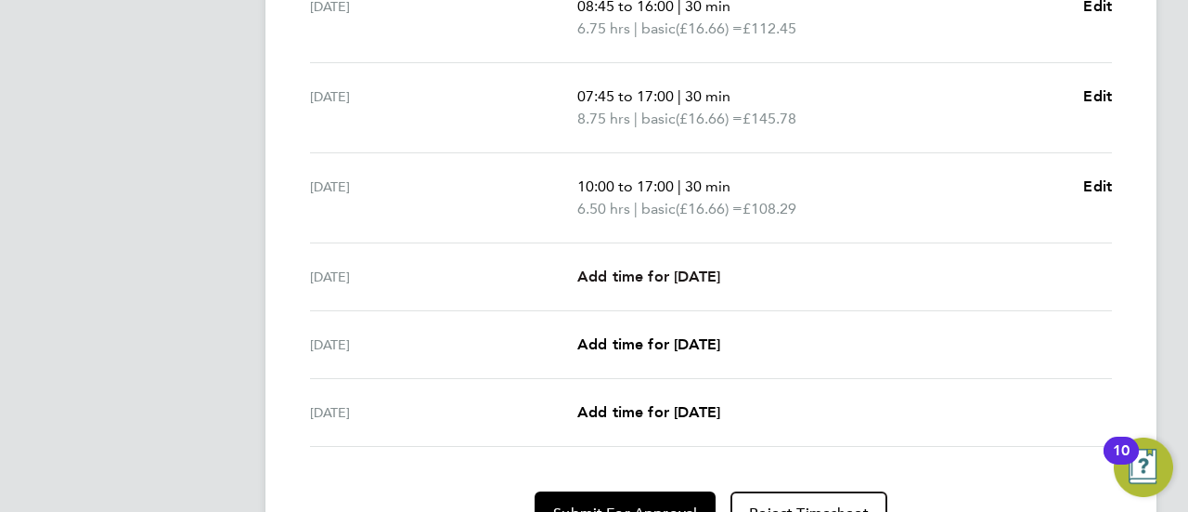
click at [650, 268] on span "Add time for [DATE]" at bounding box center [648, 276] width 143 height 18
select select "30"
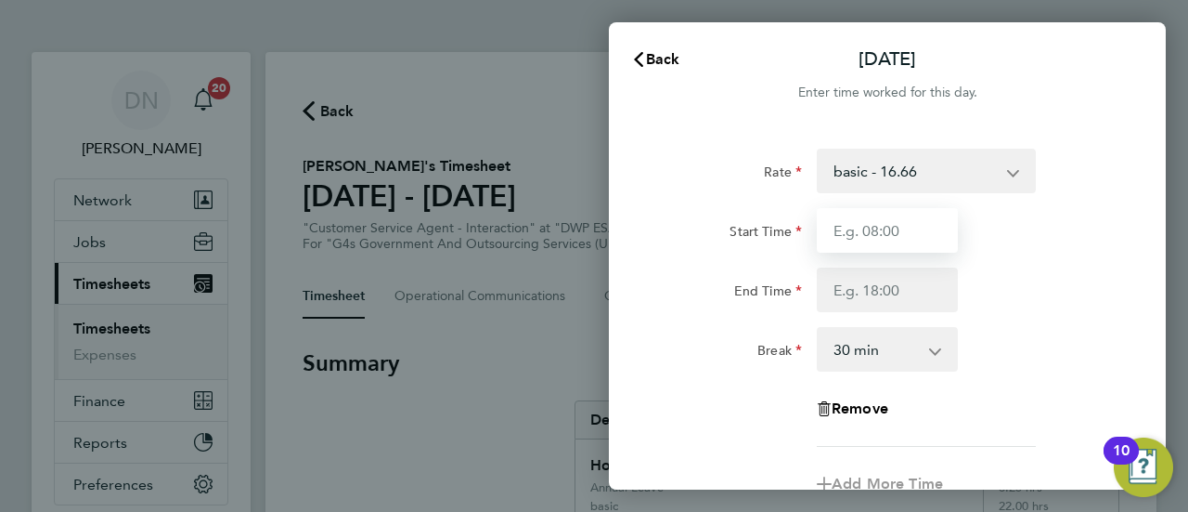
click at [882, 237] on input "Start Time" at bounding box center [887, 230] width 141 height 45
type input "08:45"
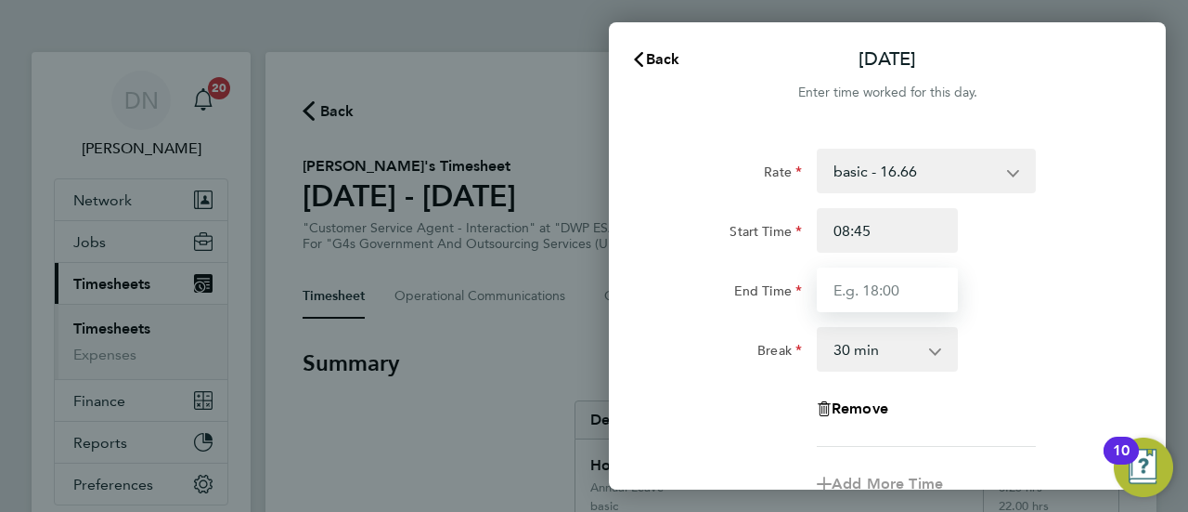
click at [834, 310] on input "End Time" at bounding box center [887, 289] width 141 height 45
type input "16:30"
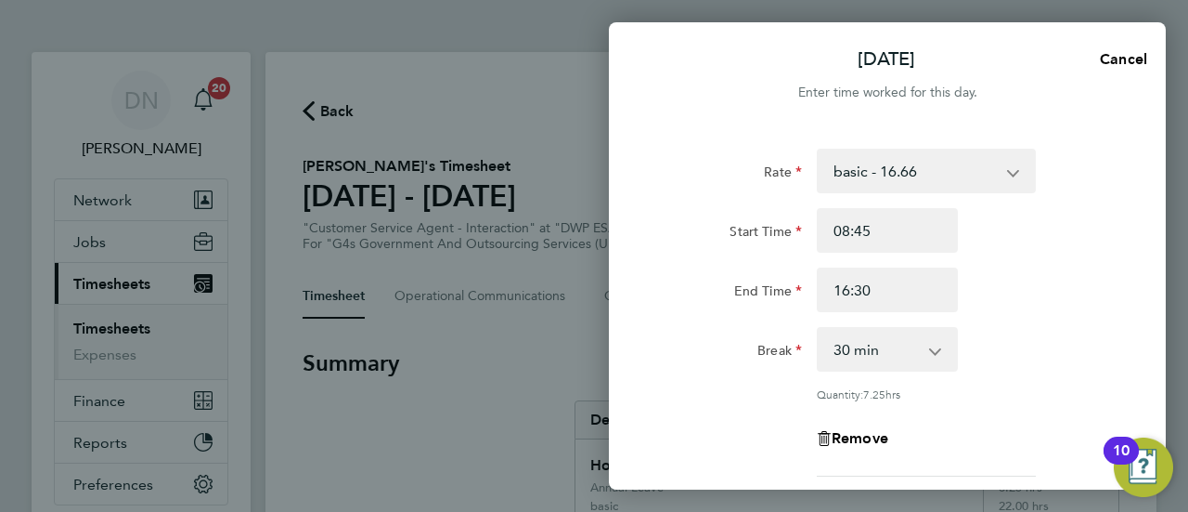
click at [768, 246] on div "Start Time" at bounding box center [732, 230] width 156 height 45
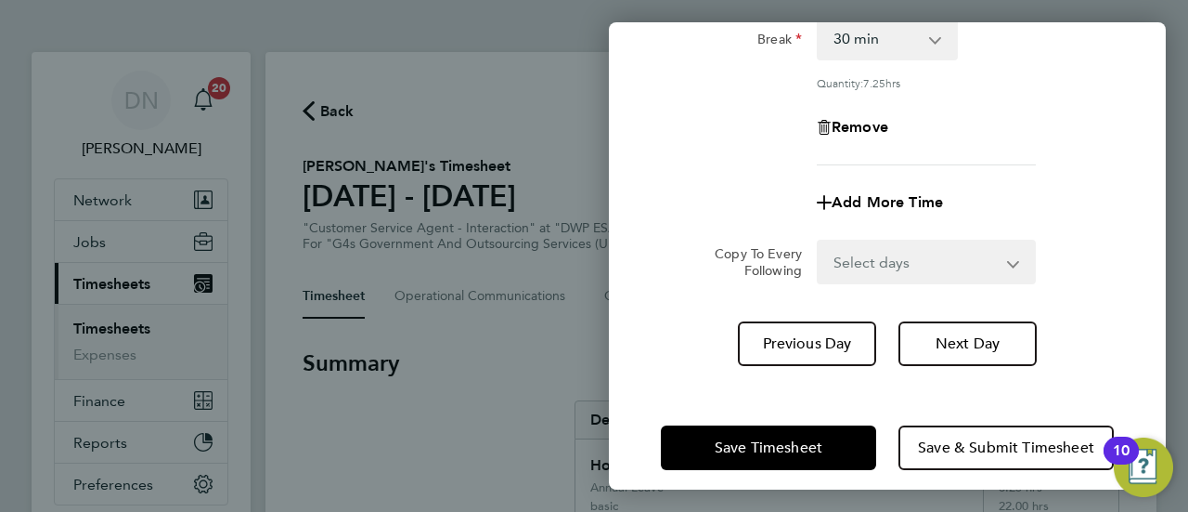
scroll to position [327, 0]
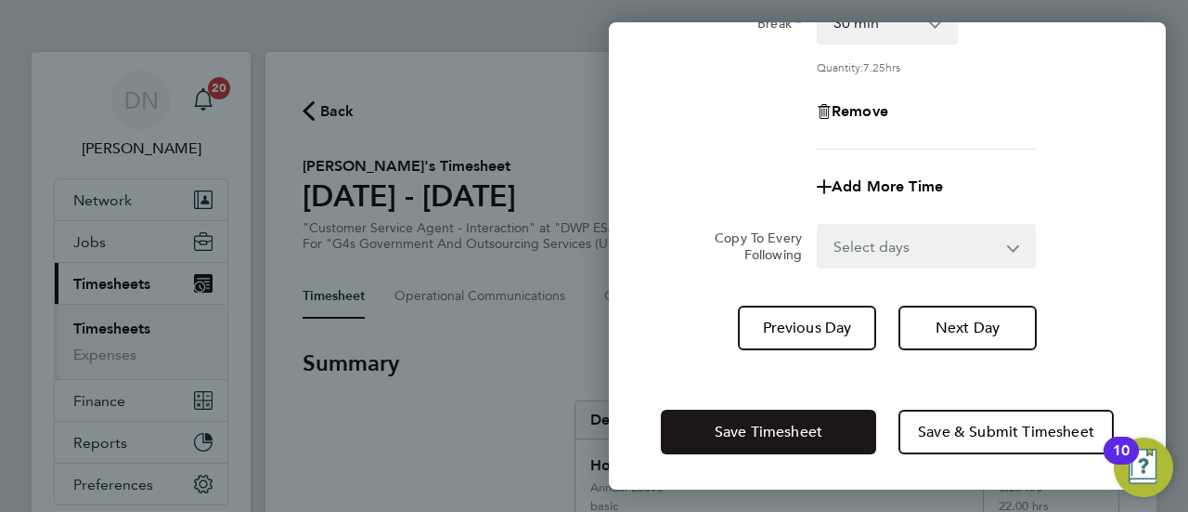
click at [754, 430] on span "Save Timesheet" at bounding box center [769, 431] width 108 height 19
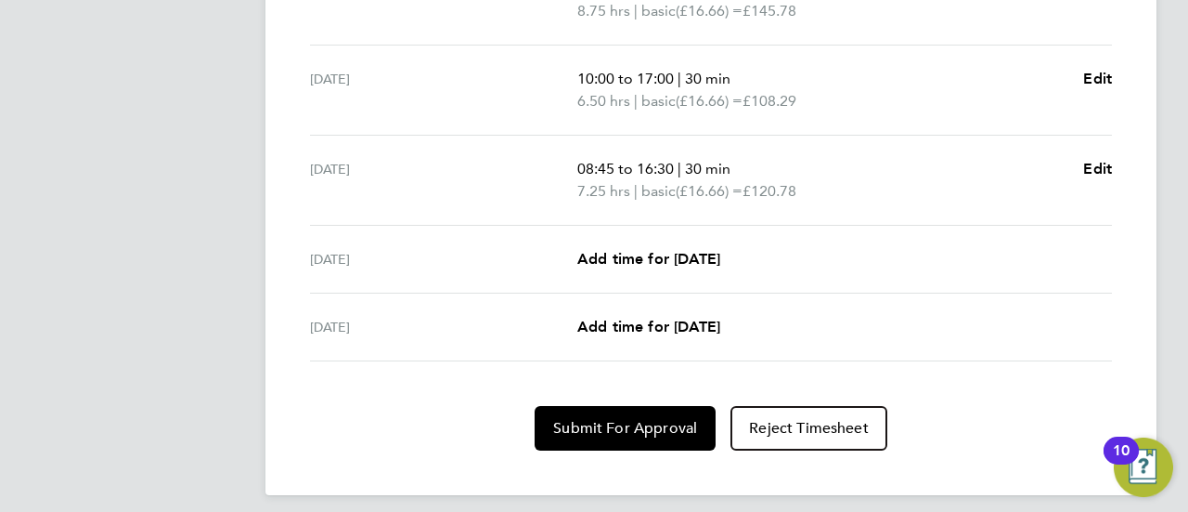
scroll to position [860, 0]
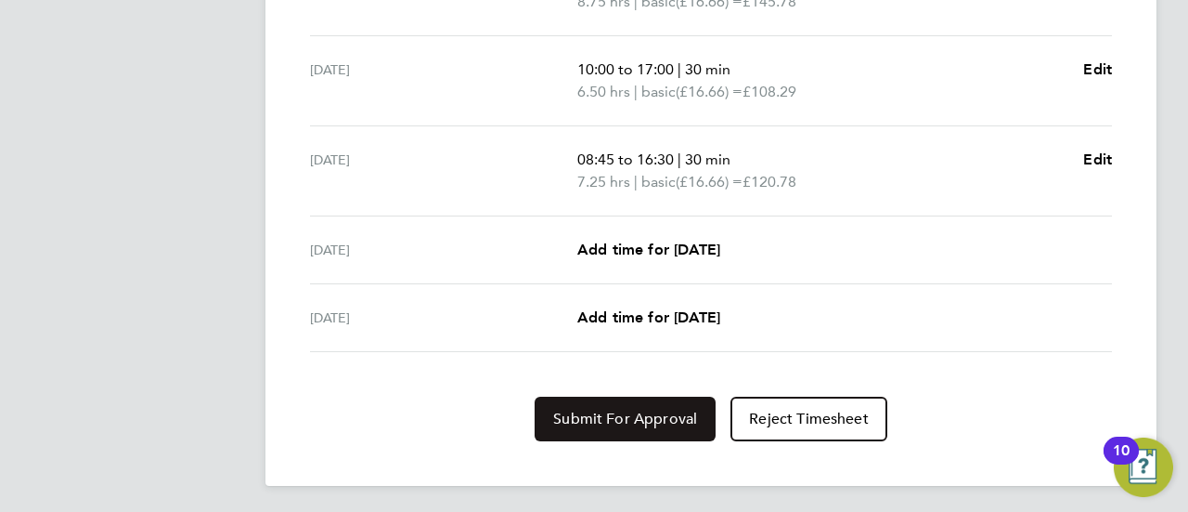
click at [626, 424] on button "Submit For Approval" at bounding box center [625, 418] width 181 height 45
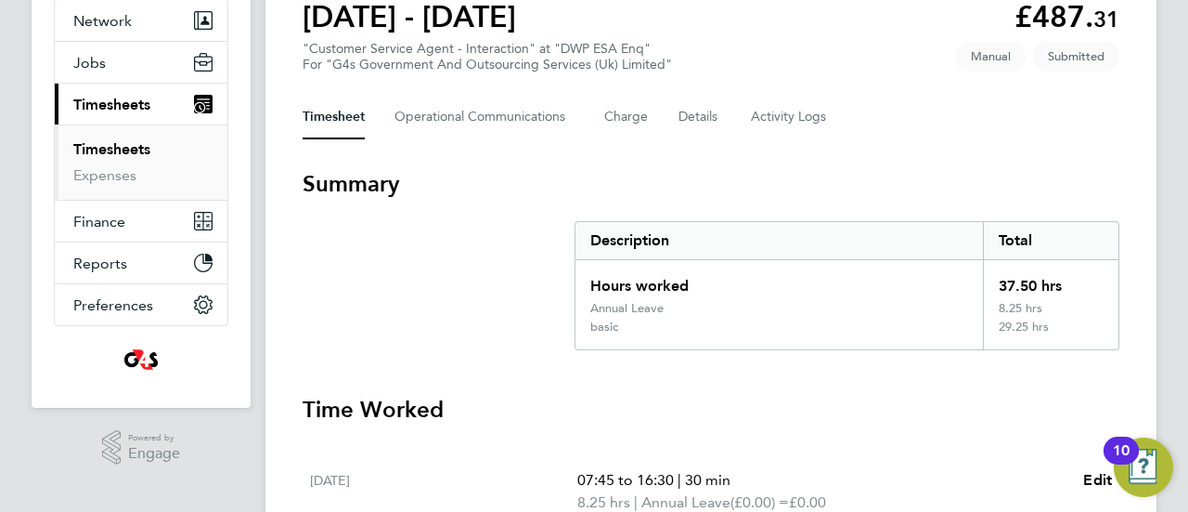
scroll to position [0, 0]
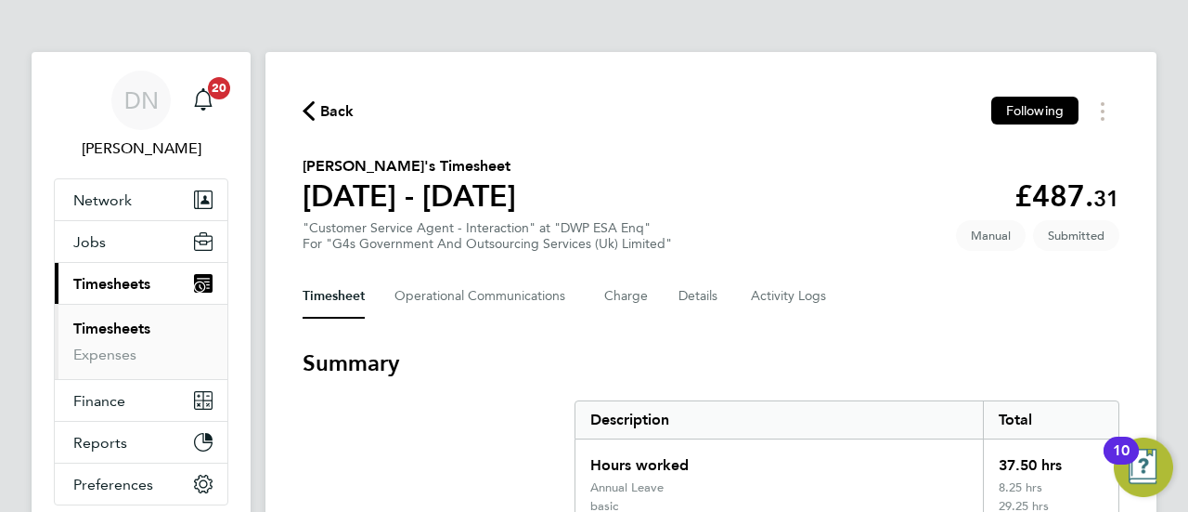
click at [320, 99] on button "Back" at bounding box center [329, 110] width 52 height 23
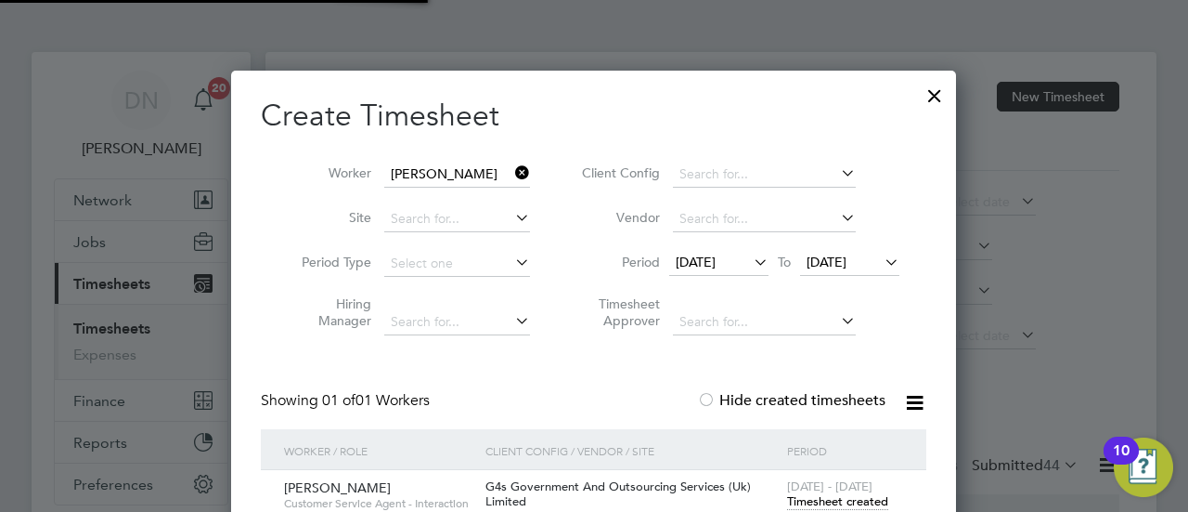
scroll to position [46, 161]
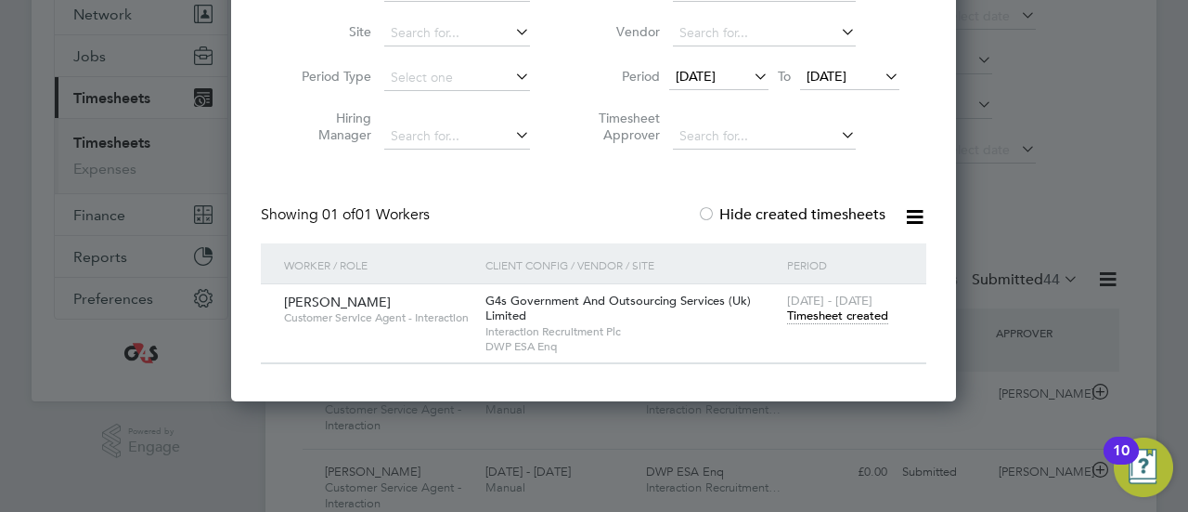
click at [847, 318] on span "Timesheet created" at bounding box center [837, 315] width 101 height 17
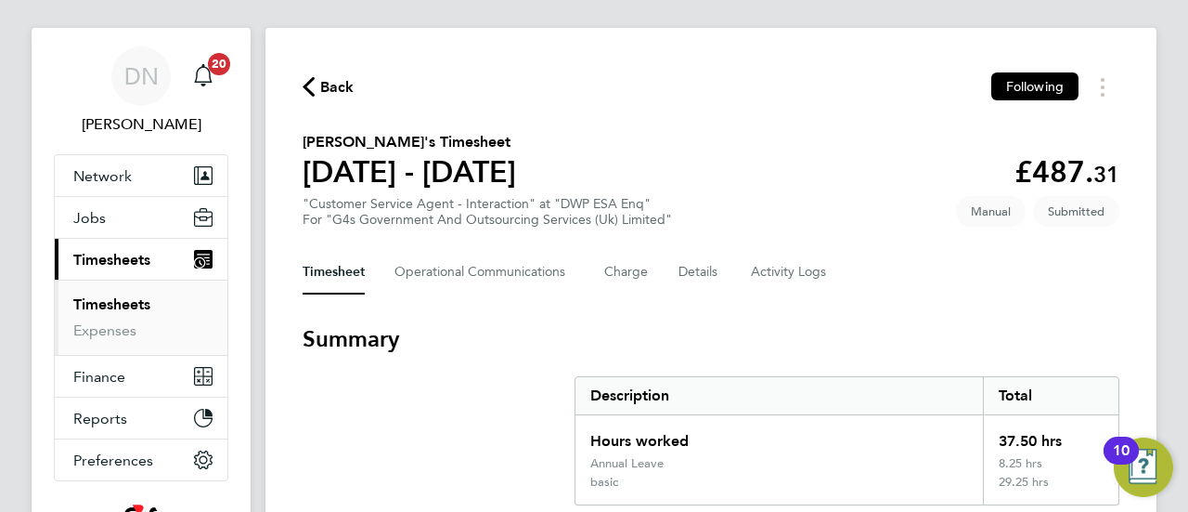
click at [314, 81] on icon "button" at bounding box center [309, 86] width 12 height 19
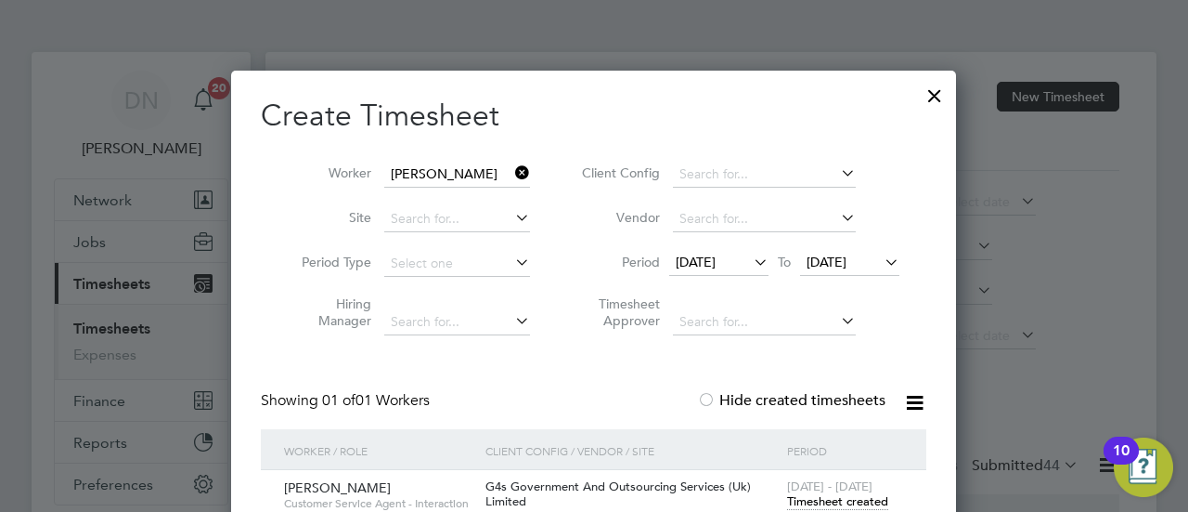
click at [512, 180] on icon at bounding box center [512, 173] width 0 height 26
click at [446, 170] on input at bounding box center [457, 175] width 146 height 26
click at [465, 351] on li "Ellio tt [PERSON_NAME]" at bounding box center [465, 350] width 162 height 25
type input "[PERSON_NAME]"
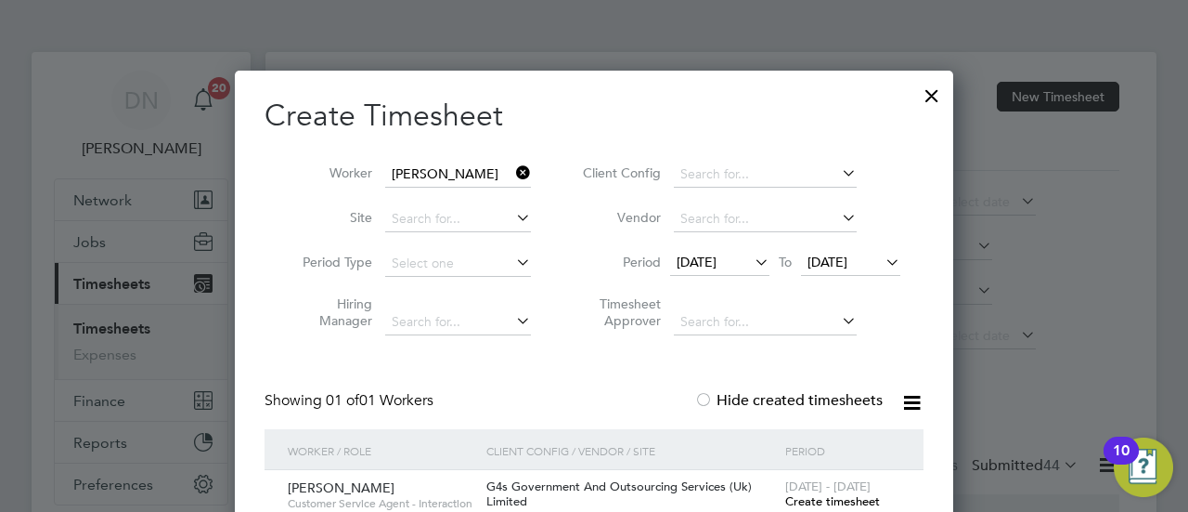
click at [512, 175] on icon at bounding box center [512, 173] width 0 height 26
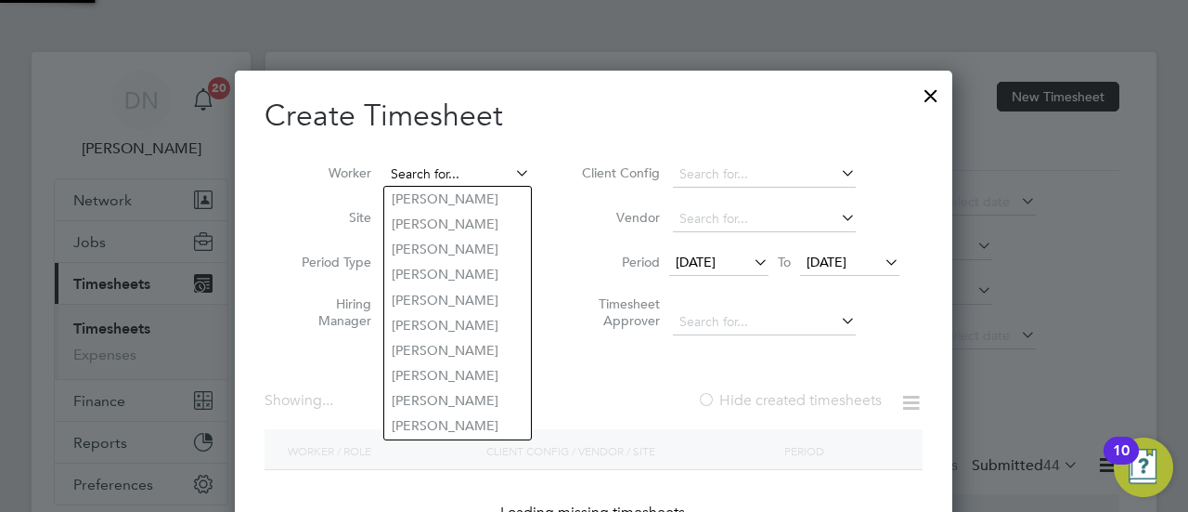
click at [447, 175] on input at bounding box center [457, 175] width 146 height 26
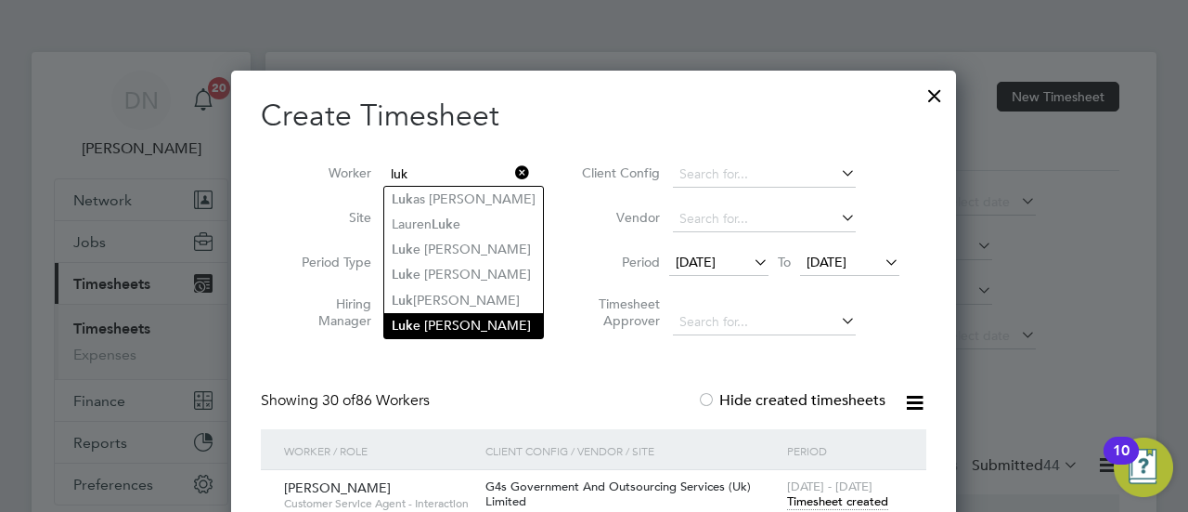
click at [465, 320] on li "Luk e [PERSON_NAME]" at bounding box center [463, 325] width 159 height 25
type input "[PERSON_NAME]"
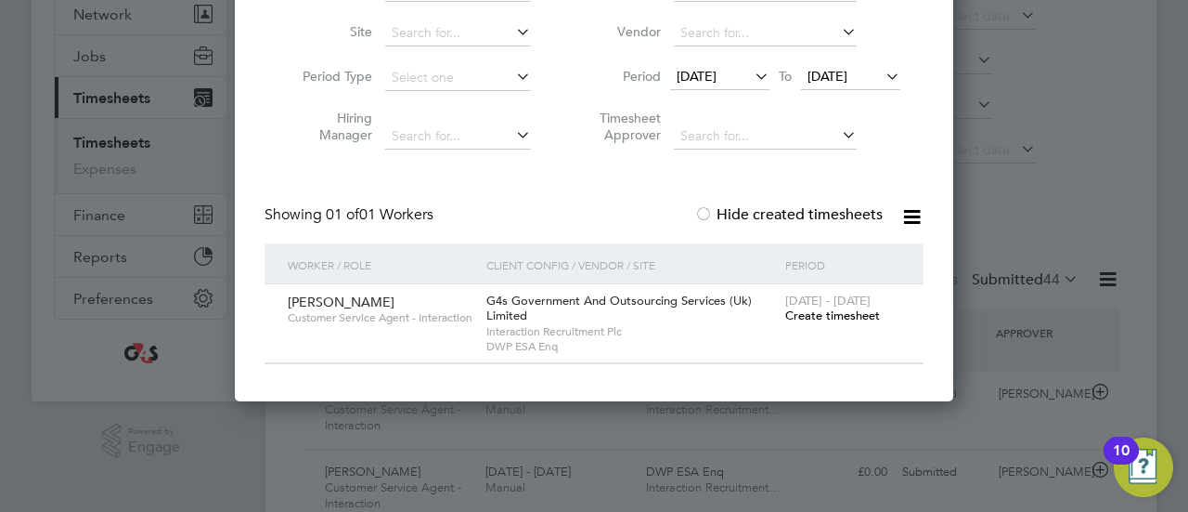
click at [844, 317] on span "Create timesheet" at bounding box center [832, 315] width 95 height 16
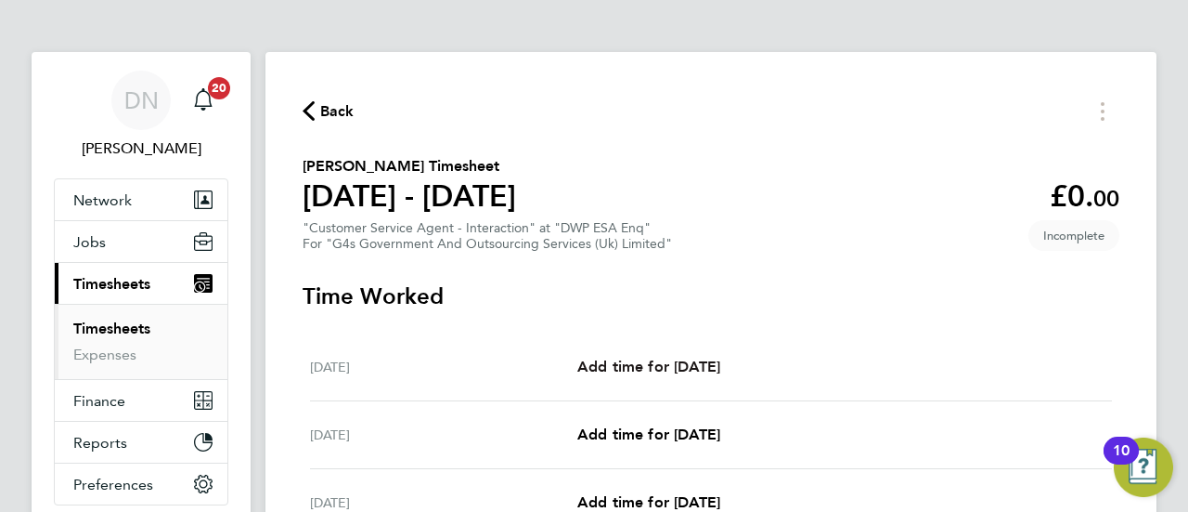
click at [661, 357] on span "Add time for [DATE]" at bounding box center [648, 366] width 143 height 18
select select "30"
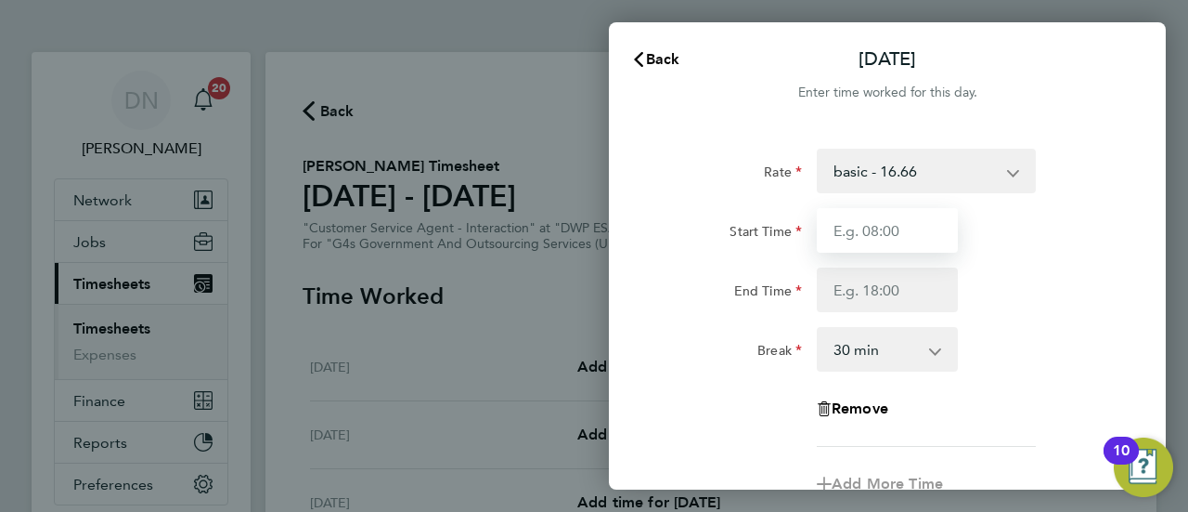
click at [876, 239] on input "Start Time" at bounding box center [887, 230] width 141 height 45
type input "07:45"
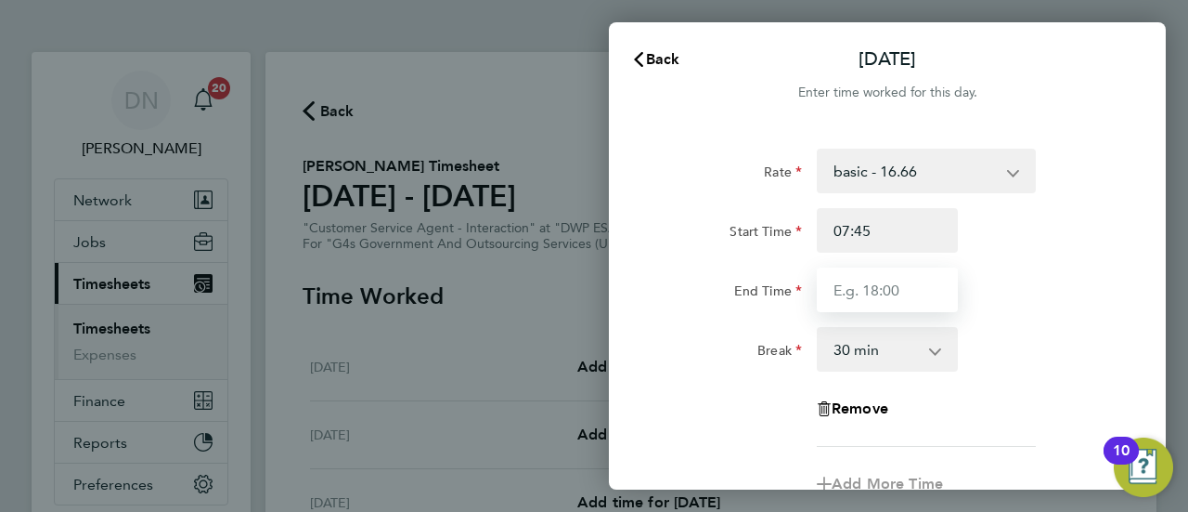
click at [840, 291] on input "End Time" at bounding box center [887, 289] width 141 height 45
type input "16:30"
click at [1053, 272] on div "End Time 16:30" at bounding box center [888, 289] width 468 height 45
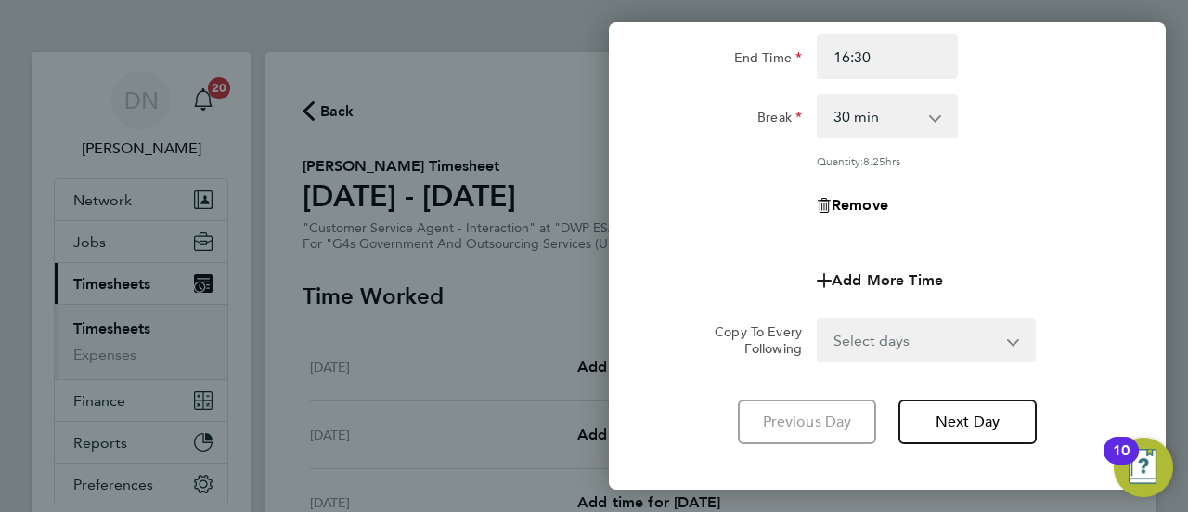
scroll to position [279, 0]
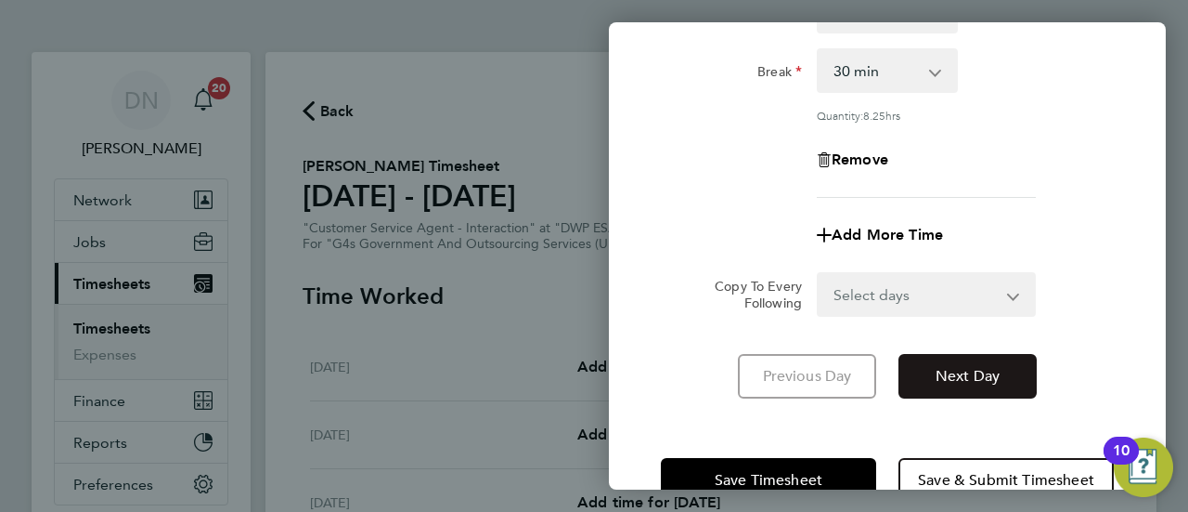
click at [973, 375] on span "Next Day" at bounding box center [968, 376] width 64 height 19
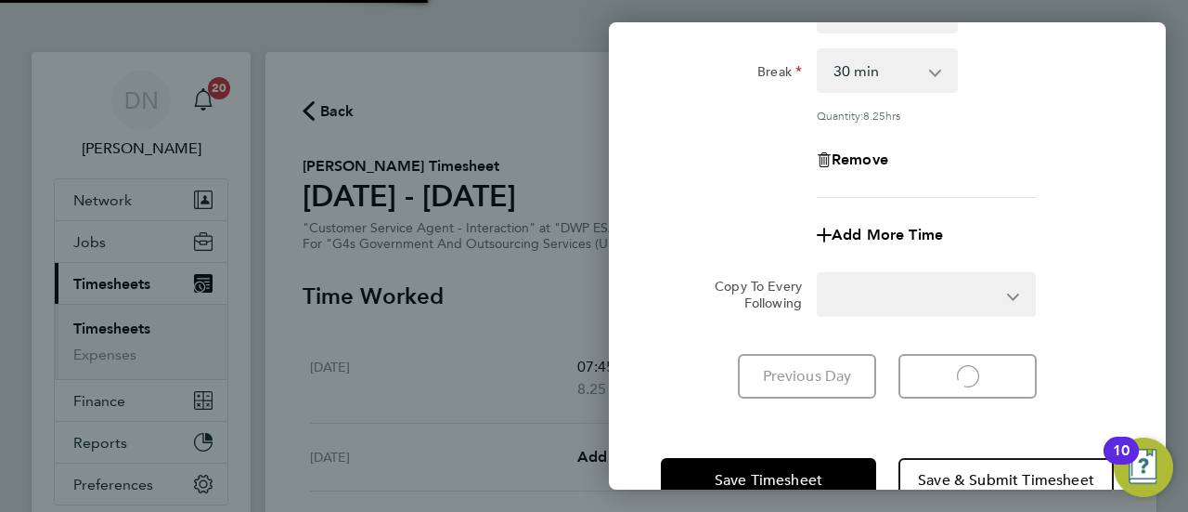
select select "30"
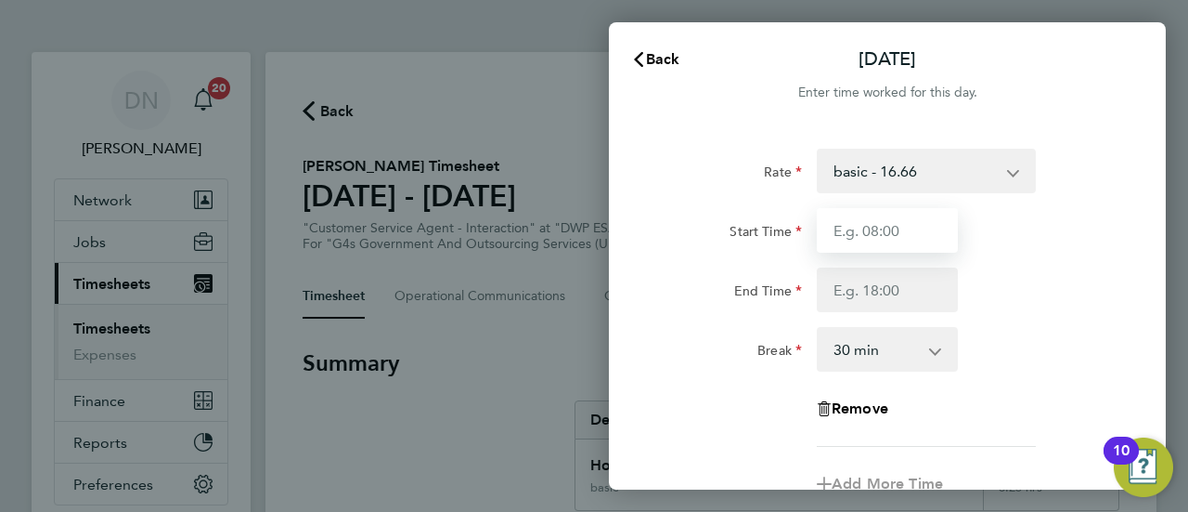
click at [897, 228] on input "Start Time" at bounding box center [887, 230] width 141 height 45
type input "08:45"
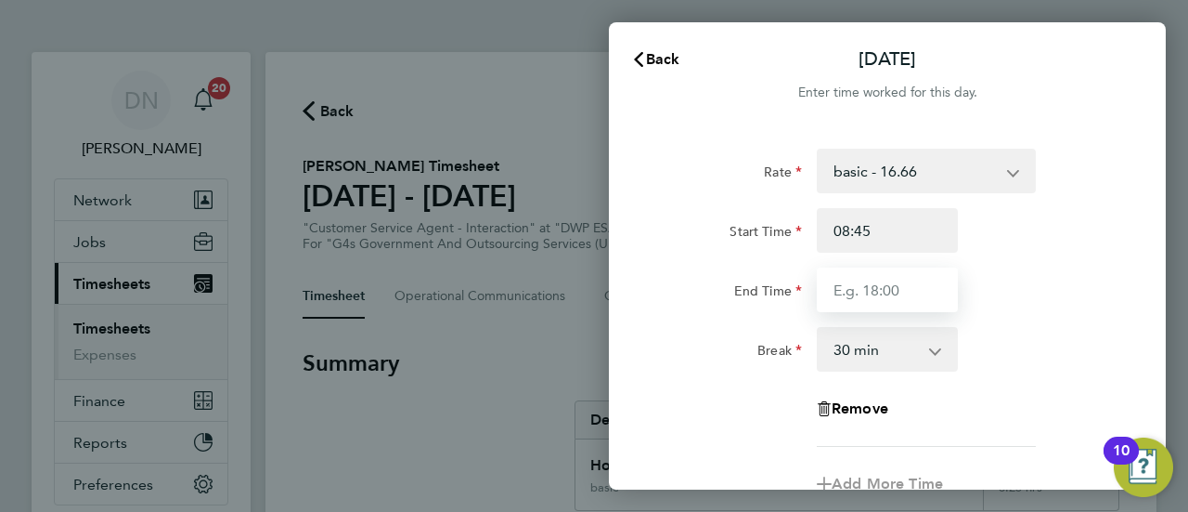
click at [873, 289] on input "End Time" at bounding box center [887, 289] width 141 height 45
click at [843, 286] on input "End Time" at bounding box center [887, 289] width 141 height 45
drag, startPoint x: 904, startPoint y: 276, endPoint x: 850, endPoint y: 290, distance: 55.6
click at [850, 290] on input "13;5" at bounding box center [887, 289] width 141 height 45
type input "13:53"
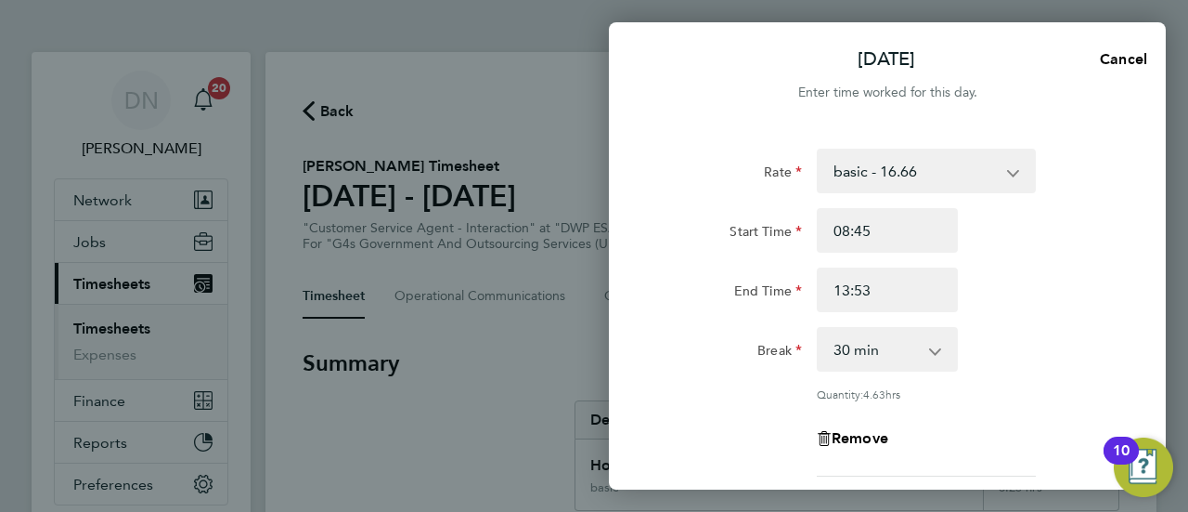
click at [1013, 295] on div "End Time 13:53" at bounding box center [888, 289] width 468 height 45
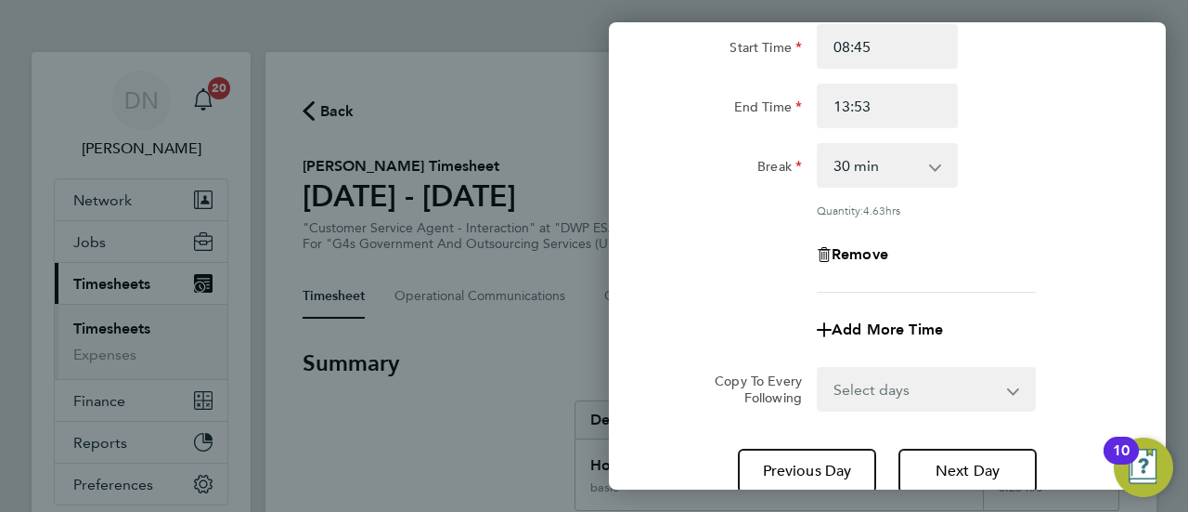
scroll to position [186, 0]
click at [895, 313] on div "Add More Time" at bounding box center [888, 327] width 156 height 45
click at [913, 320] on span "Add More Time" at bounding box center [887, 327] width 111 height 18
select select "null"
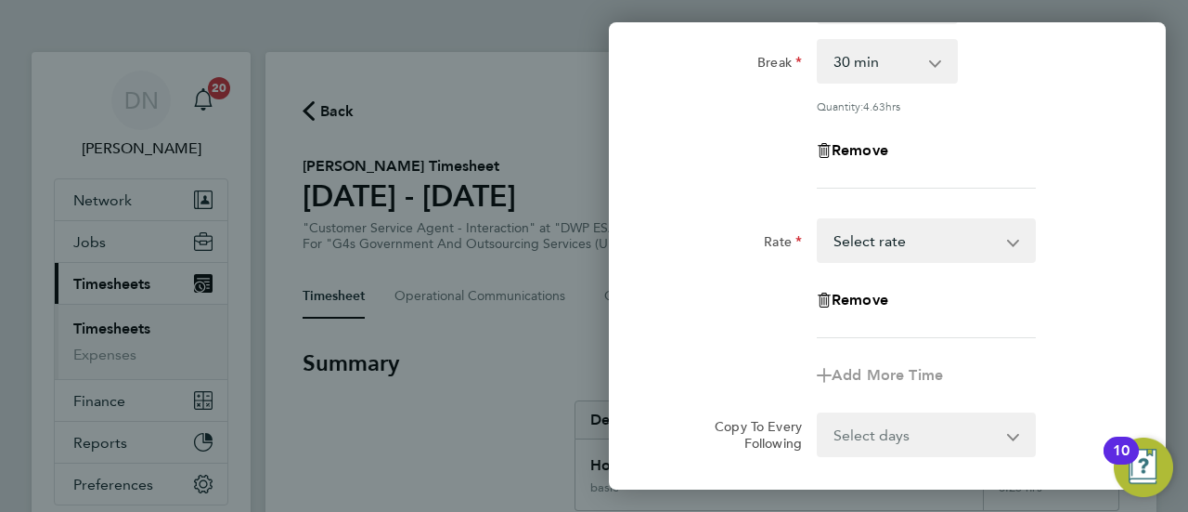
scroll to position [371, 0]
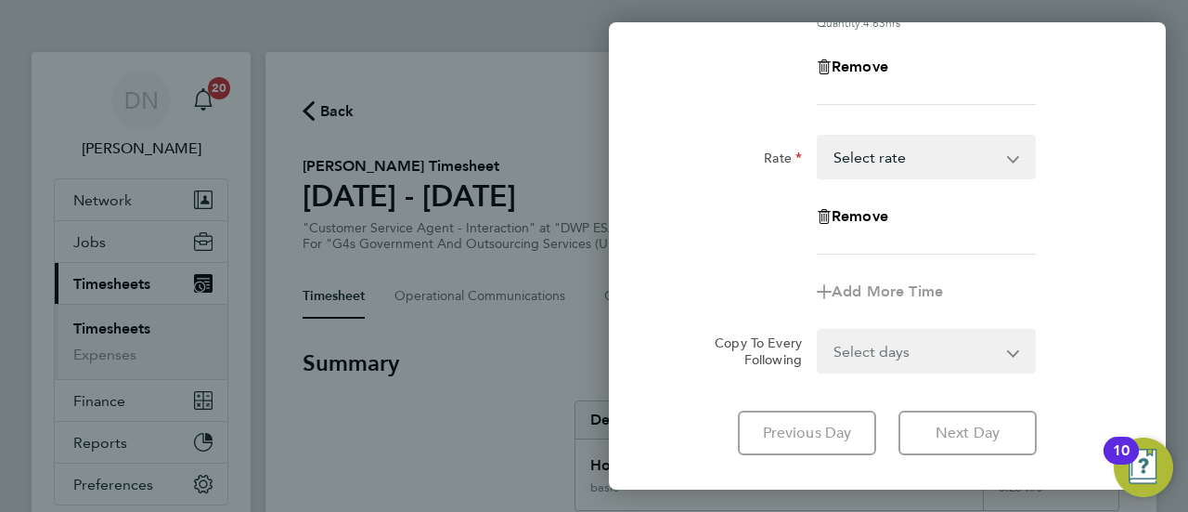
click at [908, 146] on select "System Issue Not Paid x1.5 - 24.73 x2 - 32.79 Sick System Issue Paid - 16.66 ba…" at bounding box center [915, 156] width 193 height 41
select select "30"
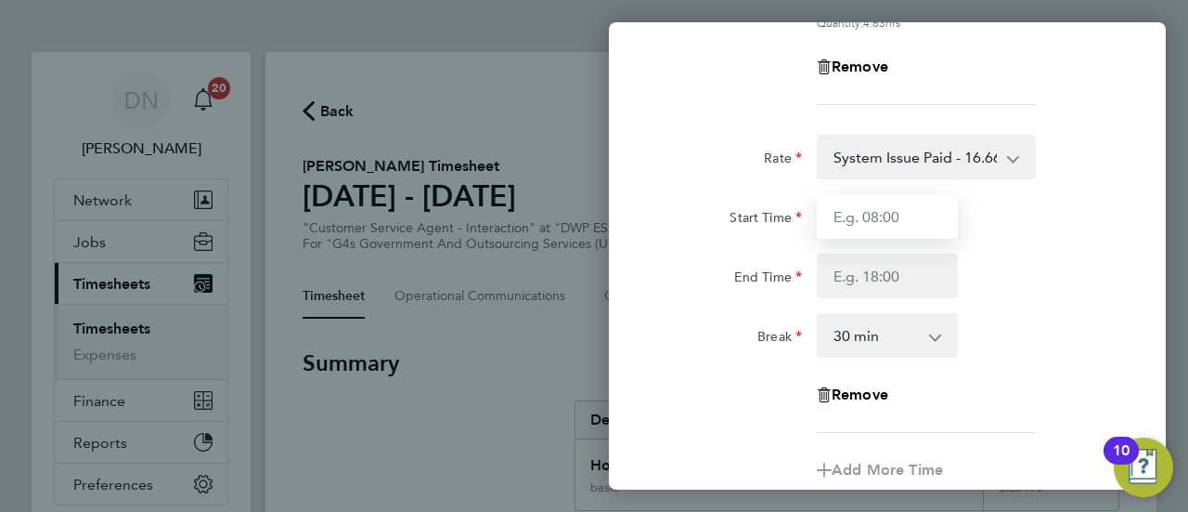
click at [911, 213] on input "Start Time" at bounding box center [887, 216] width 141 height 45
type input "13:53"
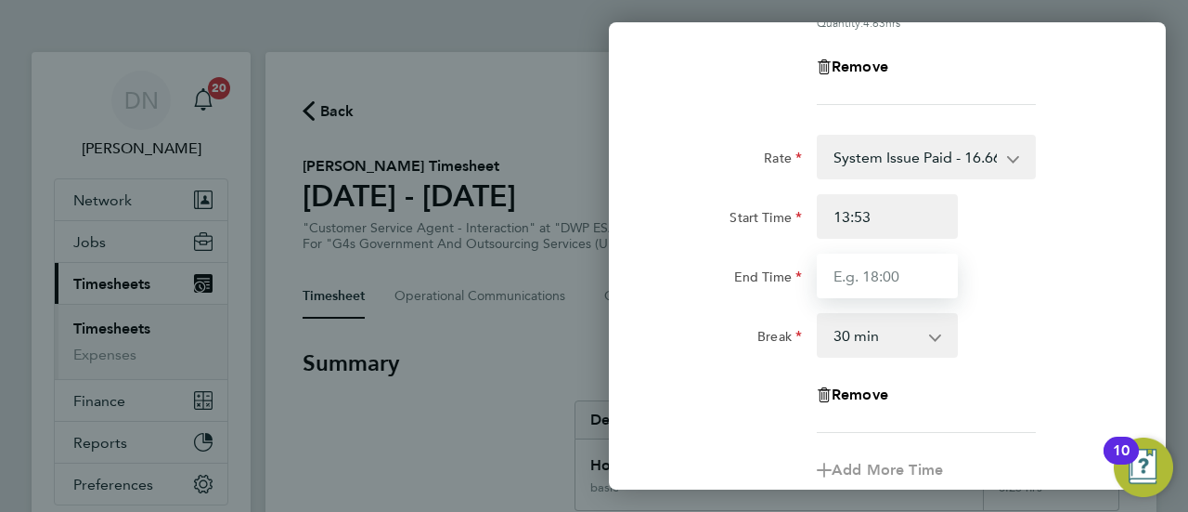
click at [886, 278] on input "End Time" at bounding box center [887, 275] width 141 height 45
type input "16:00"
click at [1042, 261] on div "End Time 16:00" at bounding box center [888, 275] width 468 height 45
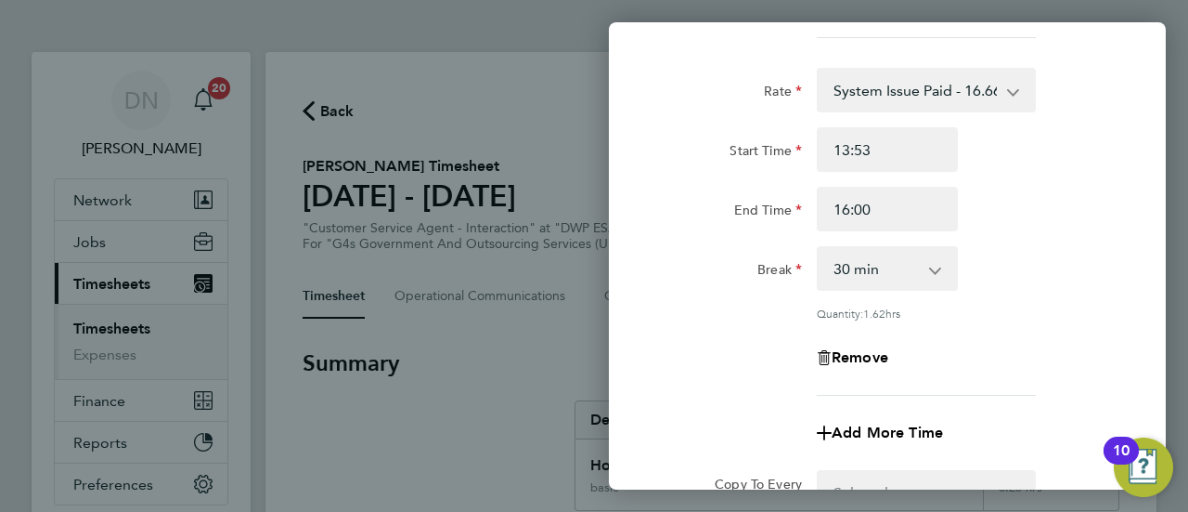
scroll to position [464, 0]
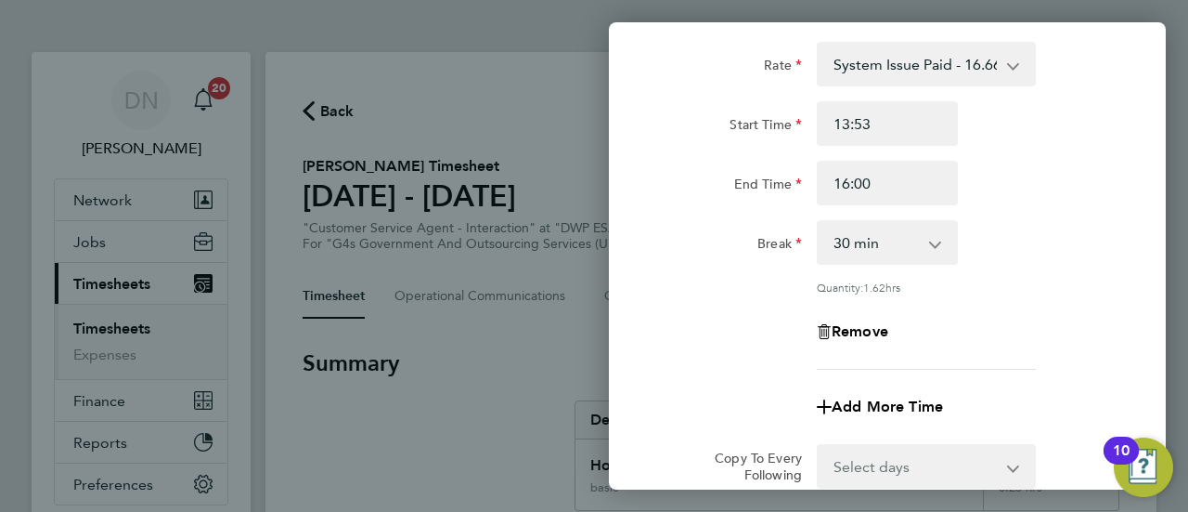
click at [877, 237] on select "0 min 15 min 30 min 45 min 60 min 75 min 90 min" at bounding box center [876, 242] width 115 height 41
select select "0"
click at [819, 222] on select "0 min 15 min 30 min 45 min 60 min 75 min 90 min" at bounding box center [876, 242] width 115 height 41
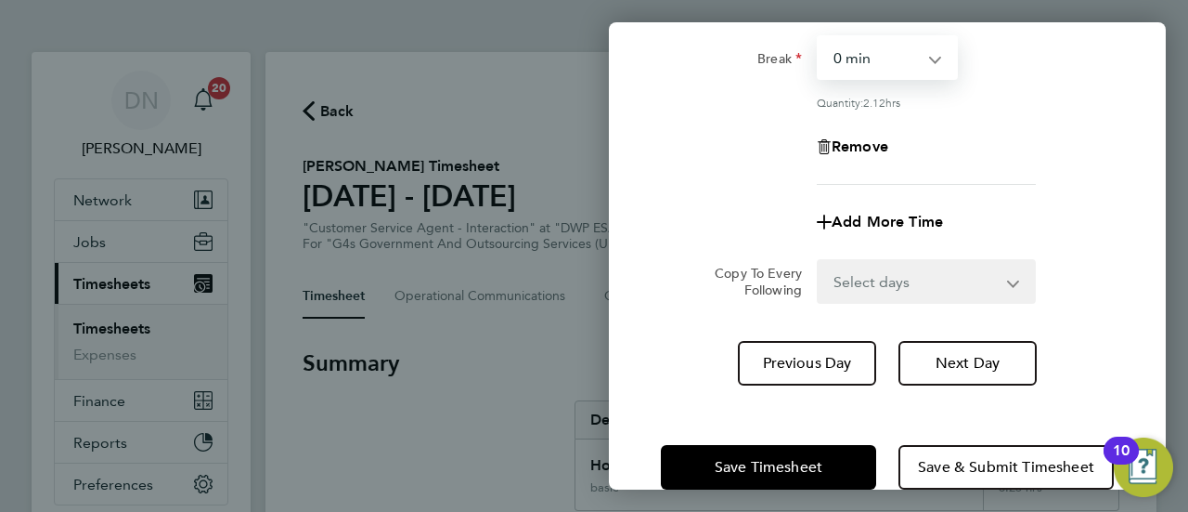
scroll to position [650, 0]
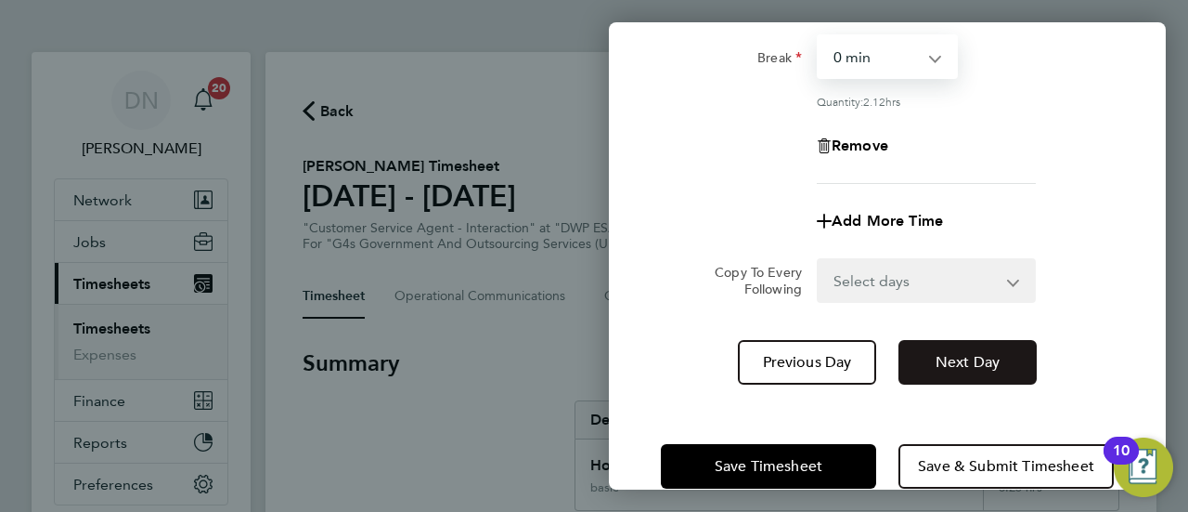
click at [941, 357] on span "Next Day" at bounding box center [968, 362] width 64 height 19
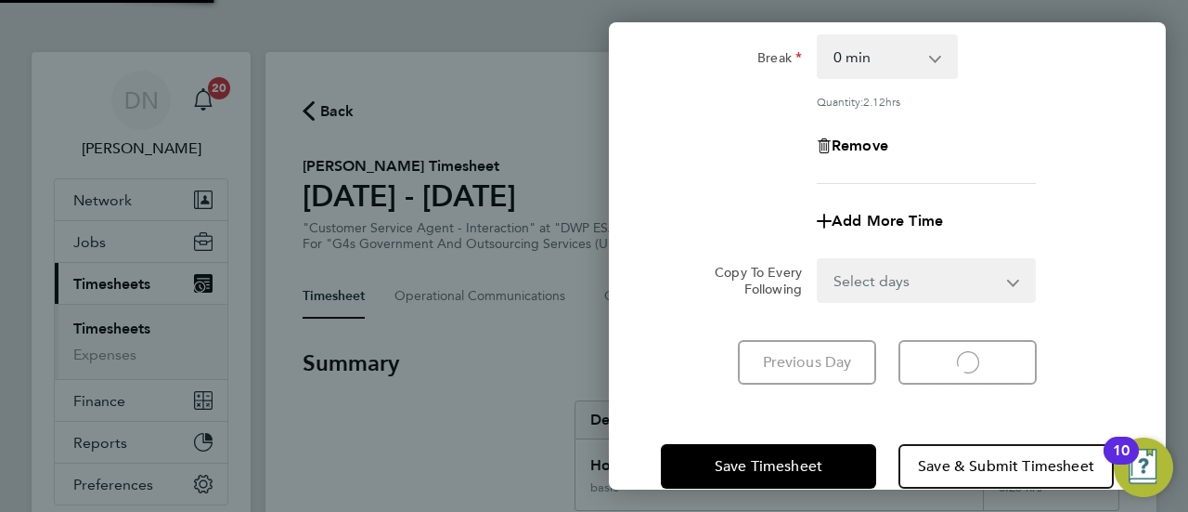
select select "30"
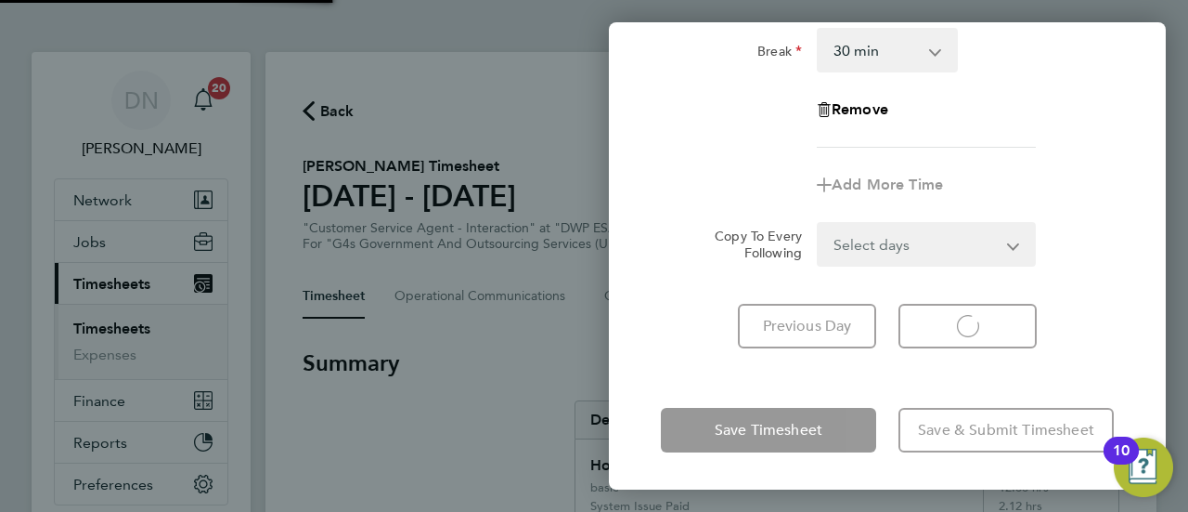
scroll to position [298, 0]
select select "30"
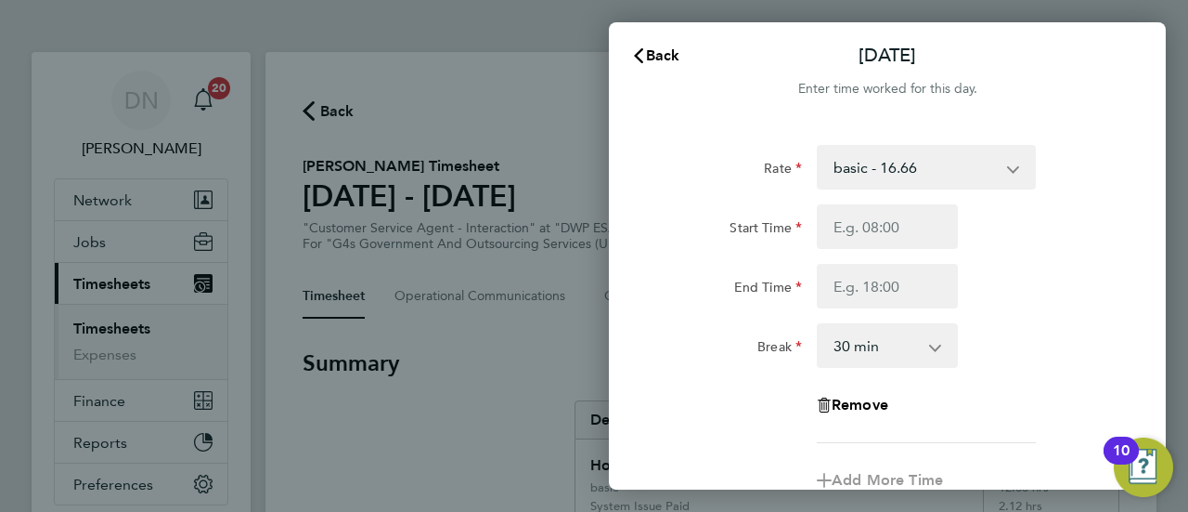
scroll to position [0, 0]
click at [940, 166] on select "basic - 16.66 System Issue Not Paid x1.5 - 24.73 x2 - 32.79 Sick System Issue P…" at bounding box center [915, 170] width 193 height 41
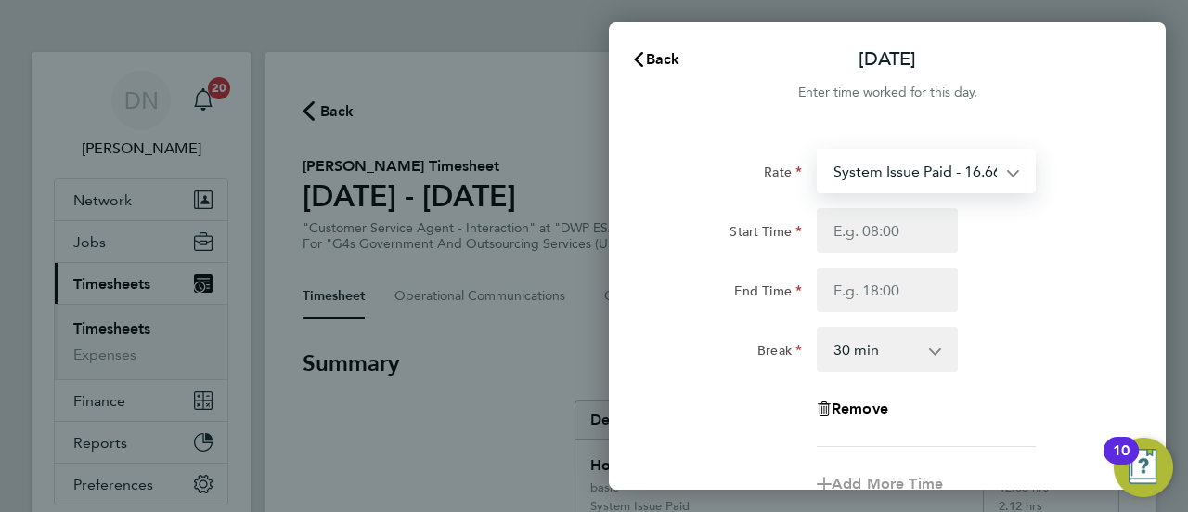
select select "30"
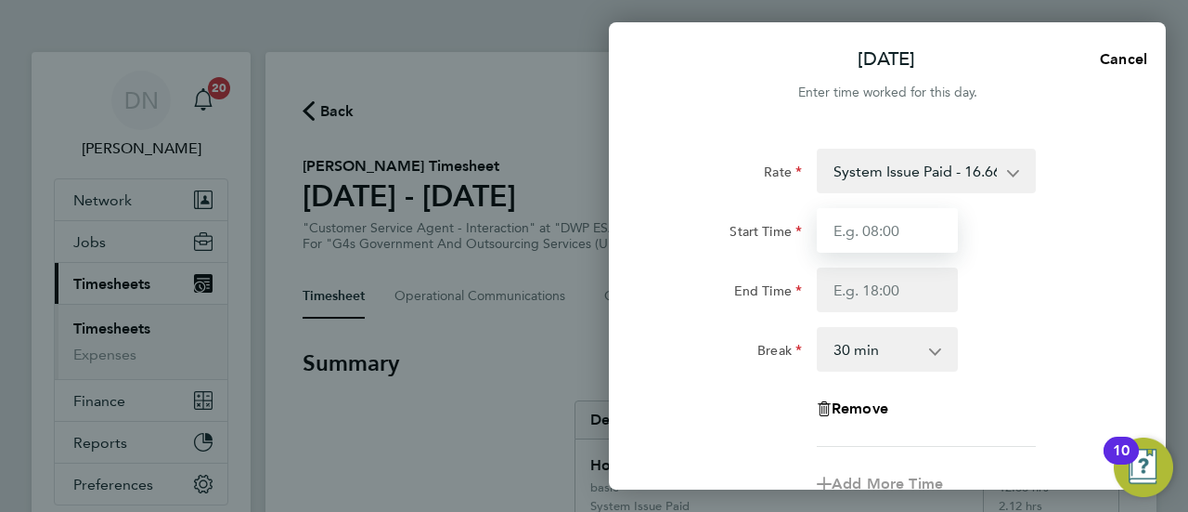
click at [886, 230] on input "Start Time" at bounding box center [887, 230] width 141 height 45
type input "07:45"
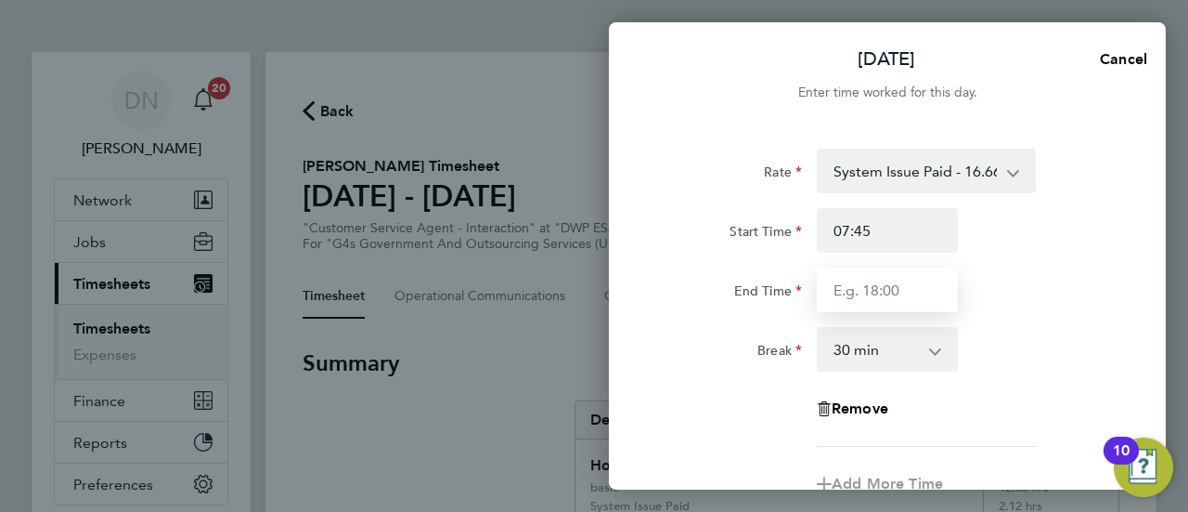
drag, startPoint x: 900, startPoint y: 253, endPoint x: 873, endPoint y: 278, distance: 37.5
click at [873, 278] on input "End Time" at bounding box center [887, 289] width 141 height 45
type input "17:00"
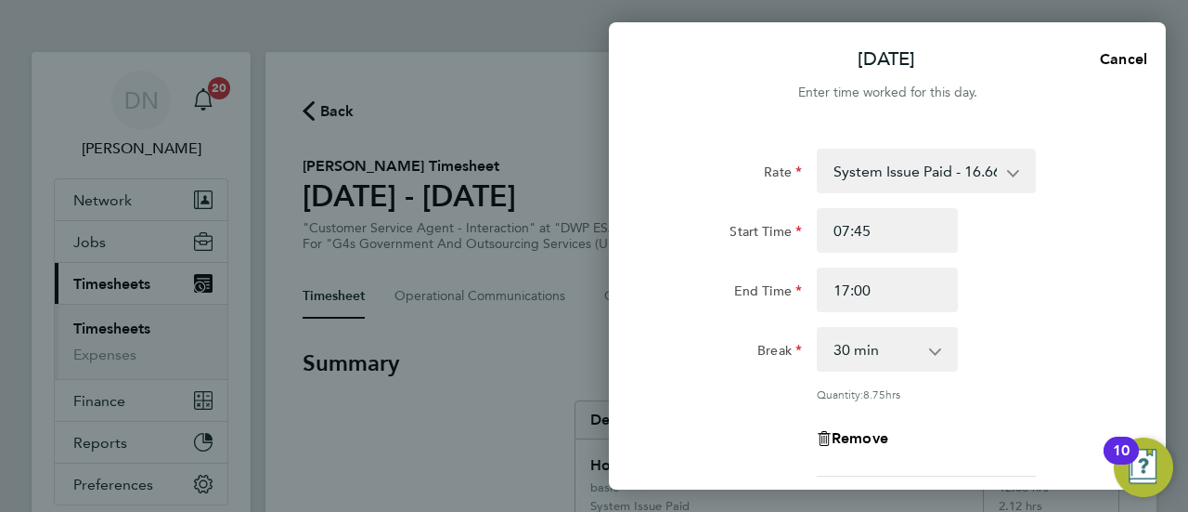
click at [1028, 273] on div "End Time 17:00" at bounding box center [888, 289] width 468 height 45
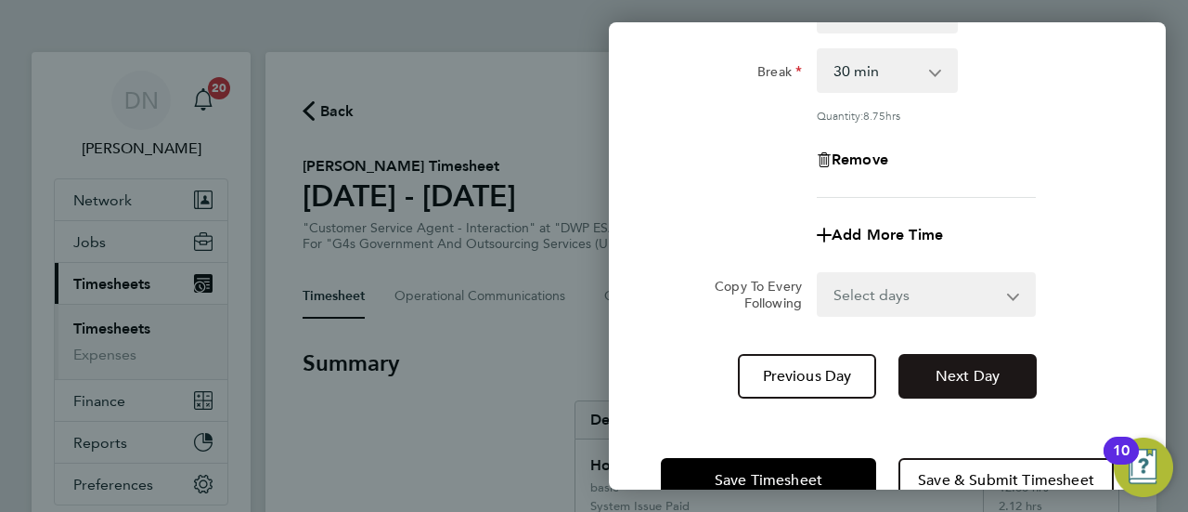
click at [933, 363] on button "Next Day" at bounding box center [968, 376] width 138 height 45
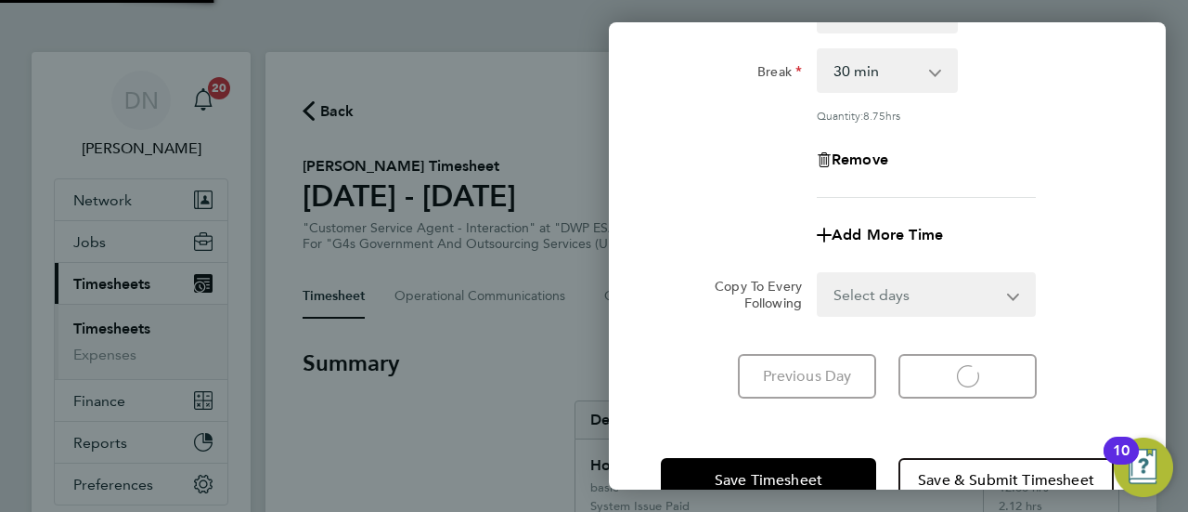
select select "30"
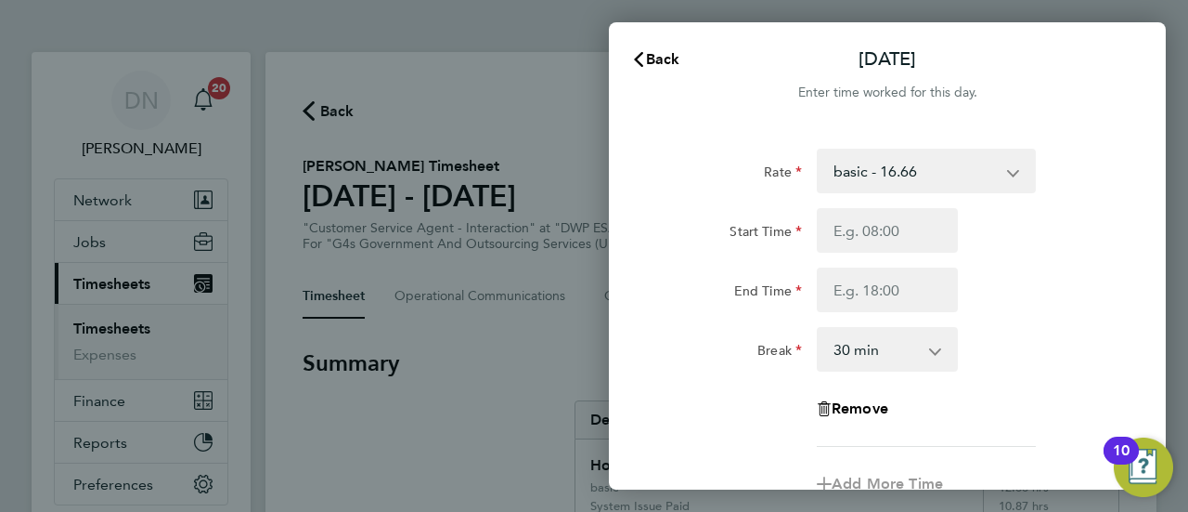
click at [928, 175] on select "basic - 16.66 System Issue Not Paid x1.5 - 24.73 x2 - 32.79 Sick System Issue P…" at bounding box center [915, 170] width 193 height 41
select select "30"
click at [1073, 304] on div "End Time" at bounding box center [888, 289] width 468 height 45
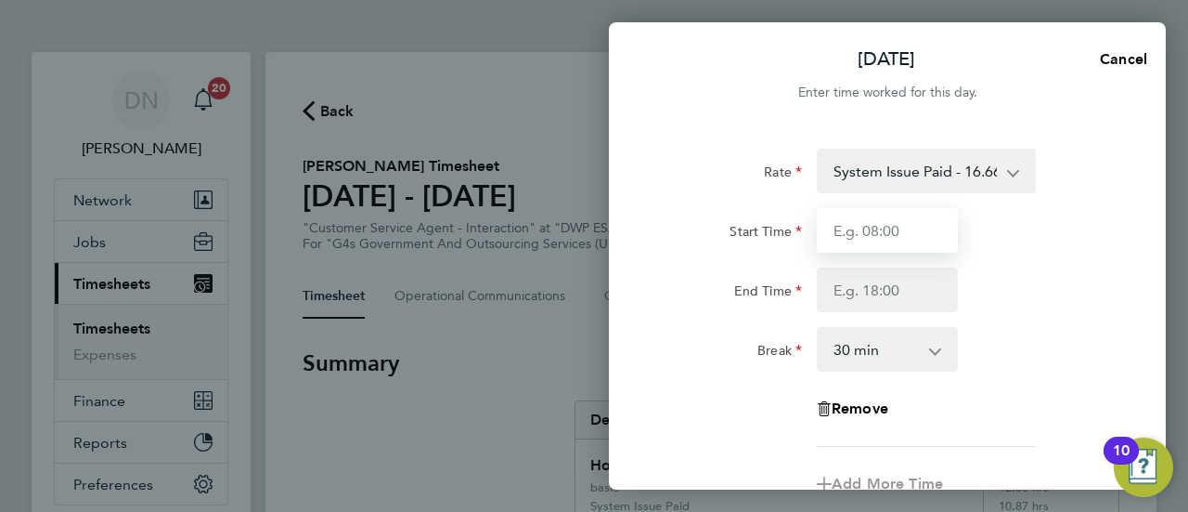
click at [861, 224] on input "Start Time" at bounding box center [887, 230] width 141 height 45
type input "10:00"
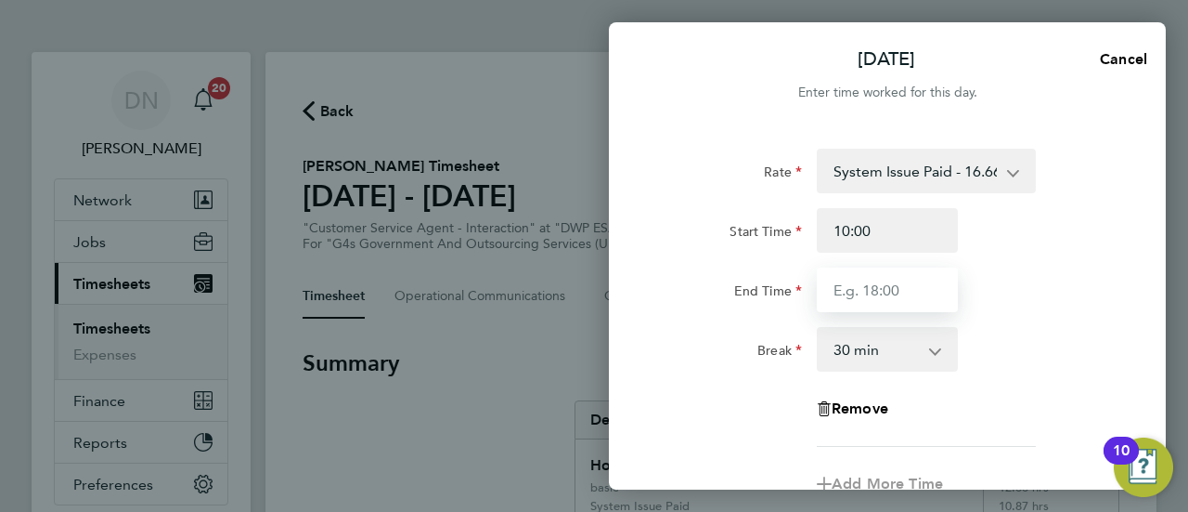
click at [850, 289] on input "End Time" at bounding box center [887, 289] width 141 height 45
type input "17:00"
click at [1081, 363] on div "Break 0 min 15 min 30 min 45 min 60 min 75 min 90 min" at bounding box center [888, 349] width 468 height 45
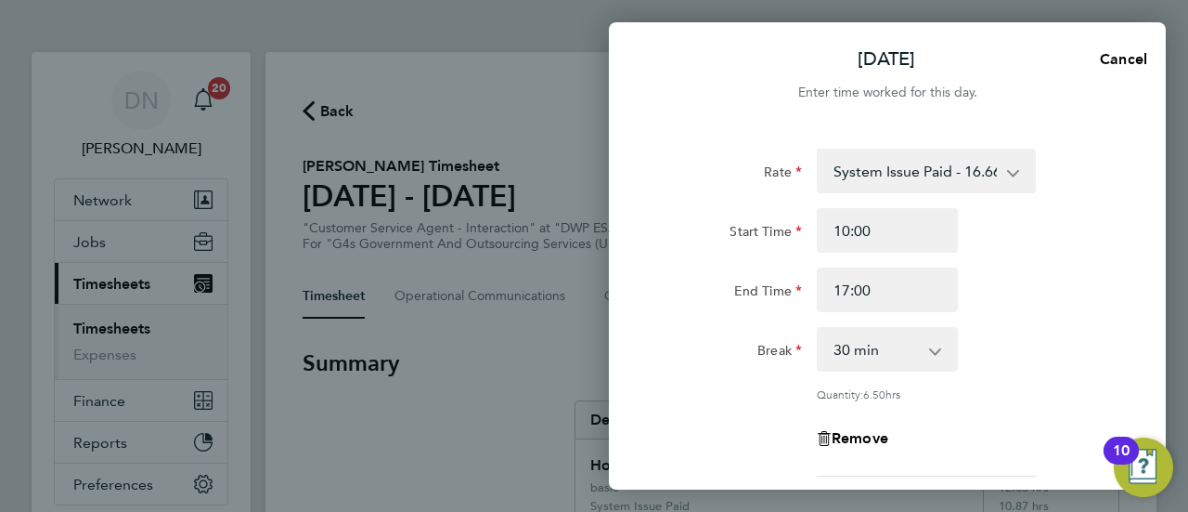
scroll to position [279, 0]
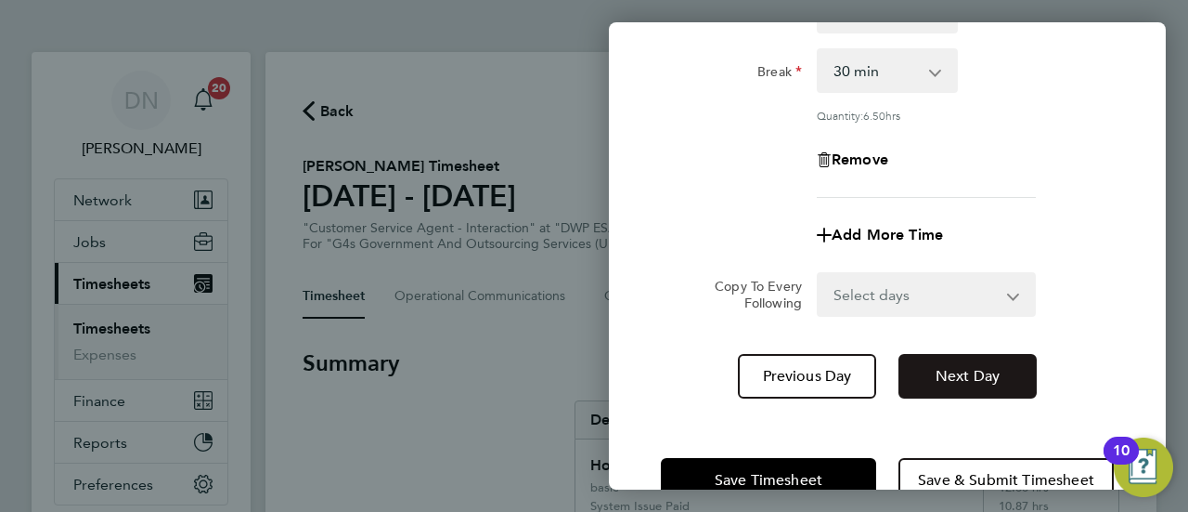
click at [944, 378] on span "Next Day" at bounding box center [968, 376] width 64 height 19
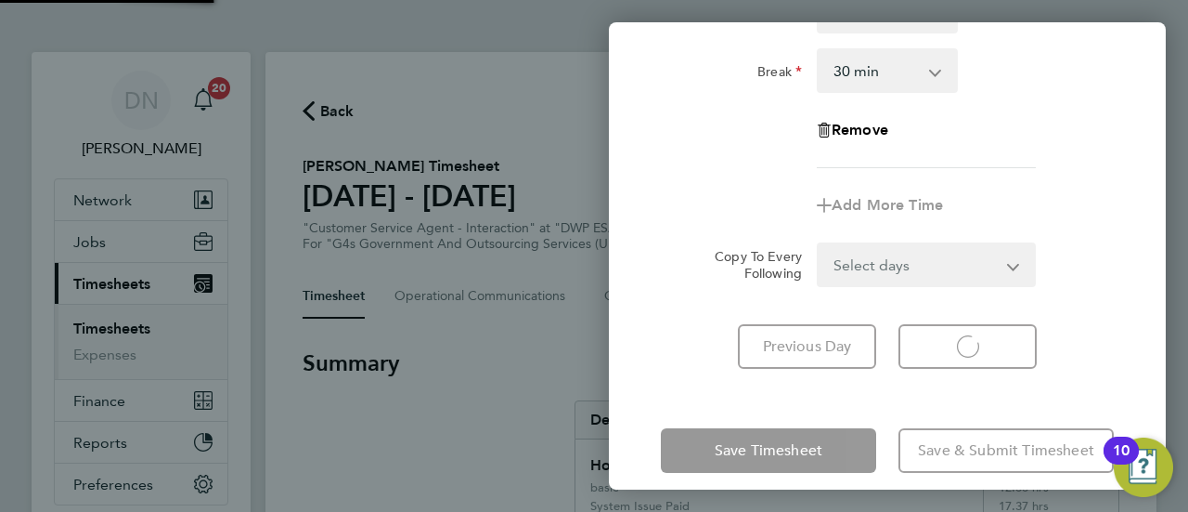
select select "30"
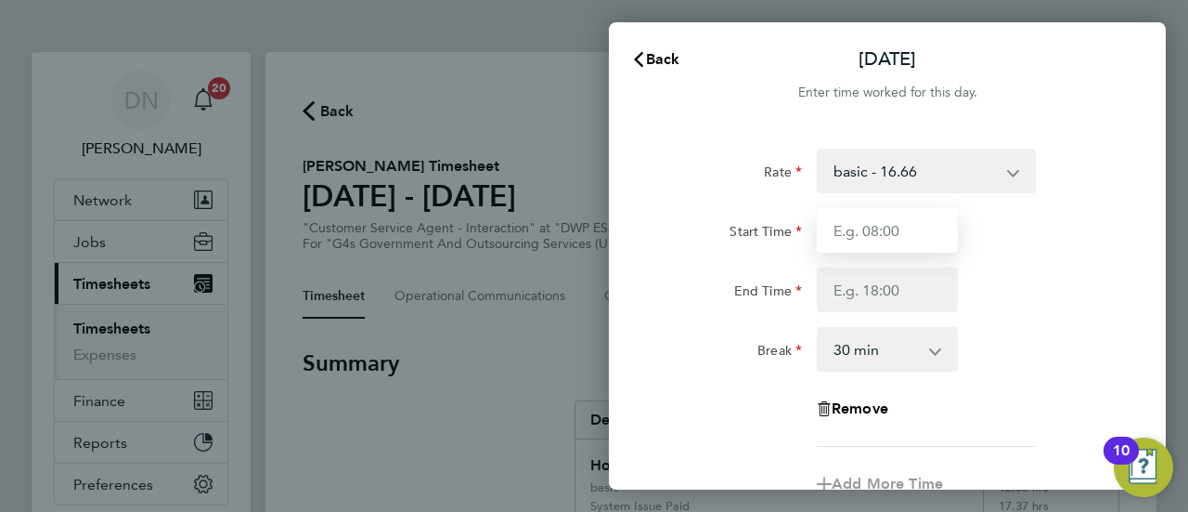
click at [929, 244] on input "Start Time" at bounding box center [887, 230] width 141 height 45
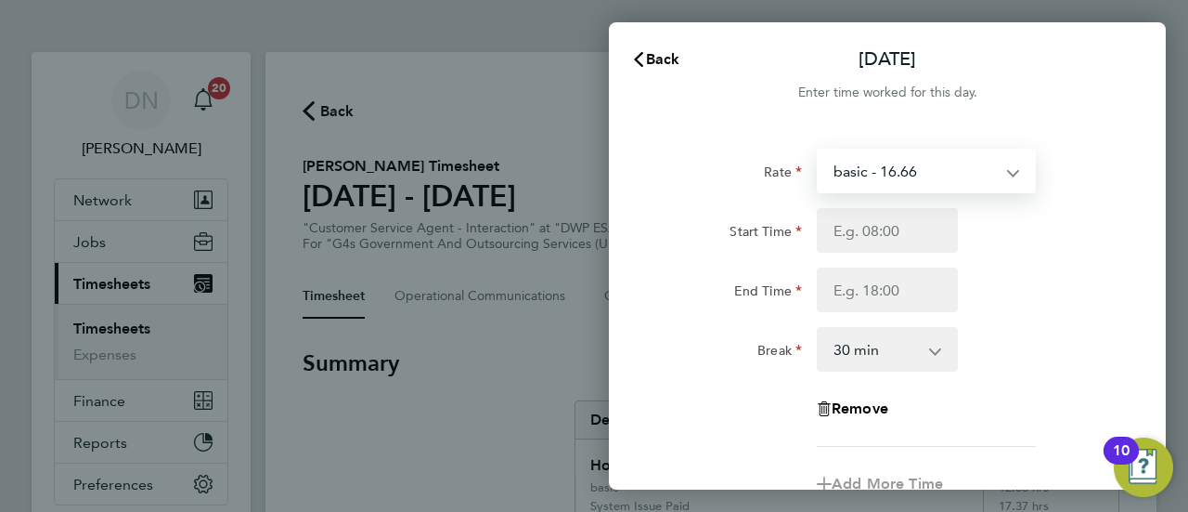
click at [906, 166] on select "basic - 16.66 System Issue Not Paid x1.5 - 24.73 x2 - 32.79 Sick System Issue P…" at bounding box center [915, 170] width 193 height 41
select select "30"
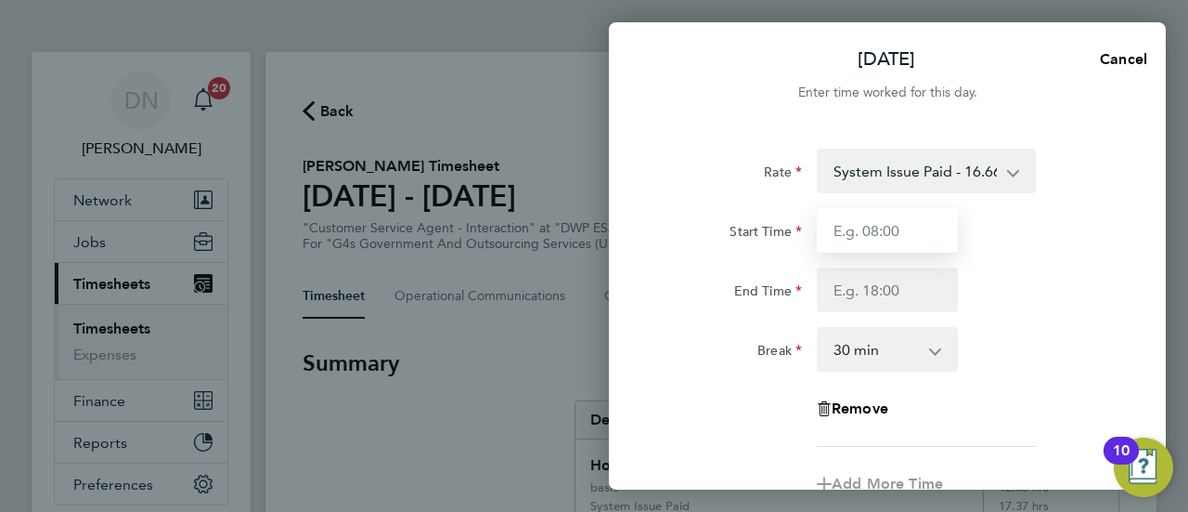
click at [864, 239] on input "Start Time" at bounding box center [887, 230] width 141 height 45
click at [874, 230] on input "Start Time" at bounding box center [887, 230] width 141 height 45
type input "08:45"
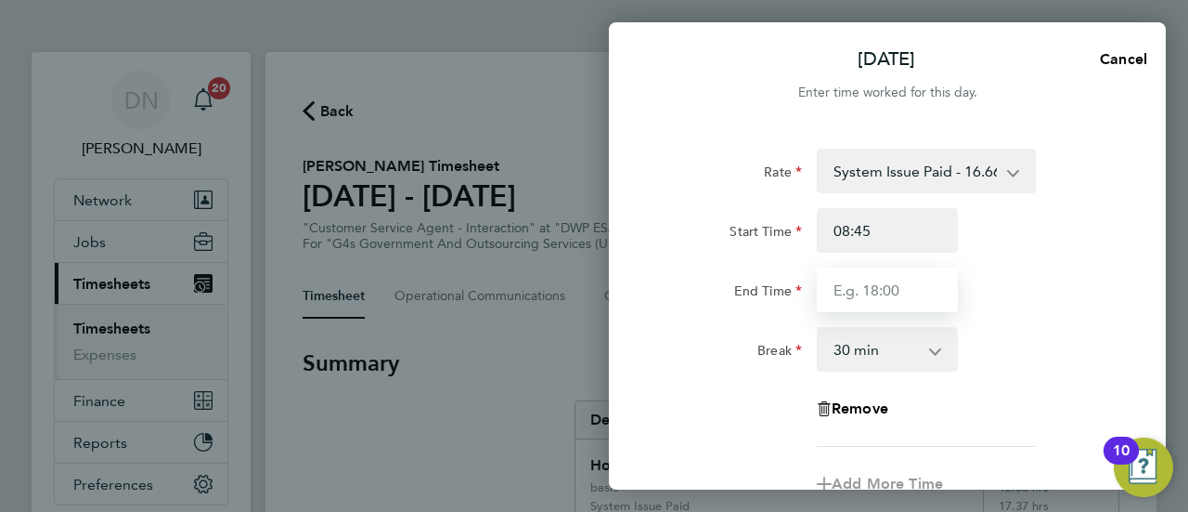
click at [874, 292] on input "End Time" at bounding box center [887, 289] width 141 height 45
type input "16:30"
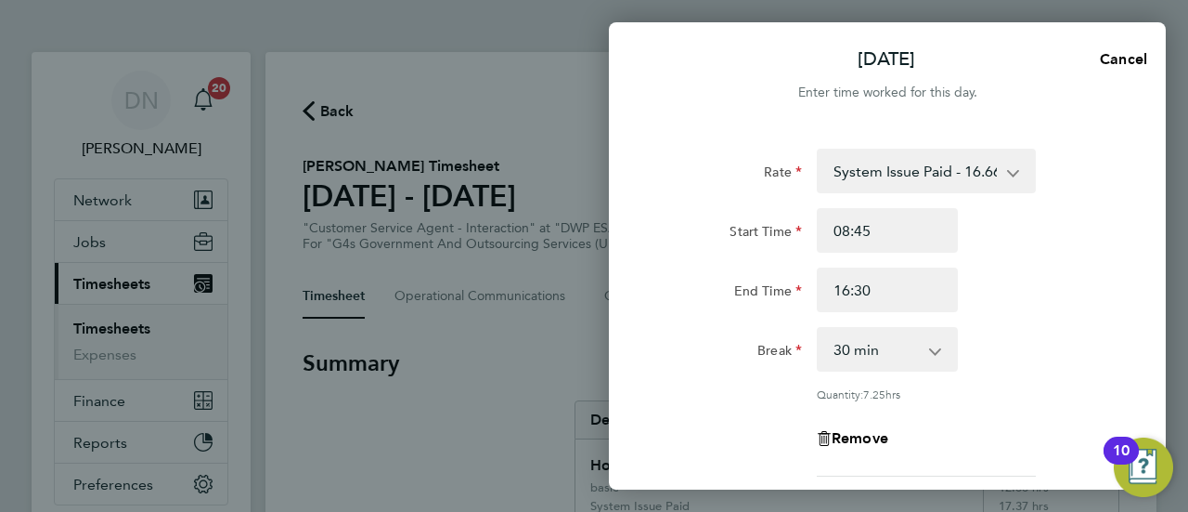
drag, startPoint x: 979, startPoint y: 278, endPoint x: 995, endPoint y: 275, distance: 16.0
click at [989, 278] on div "End Time 16:30" at bounding box center [888, 289] width 468 height 45
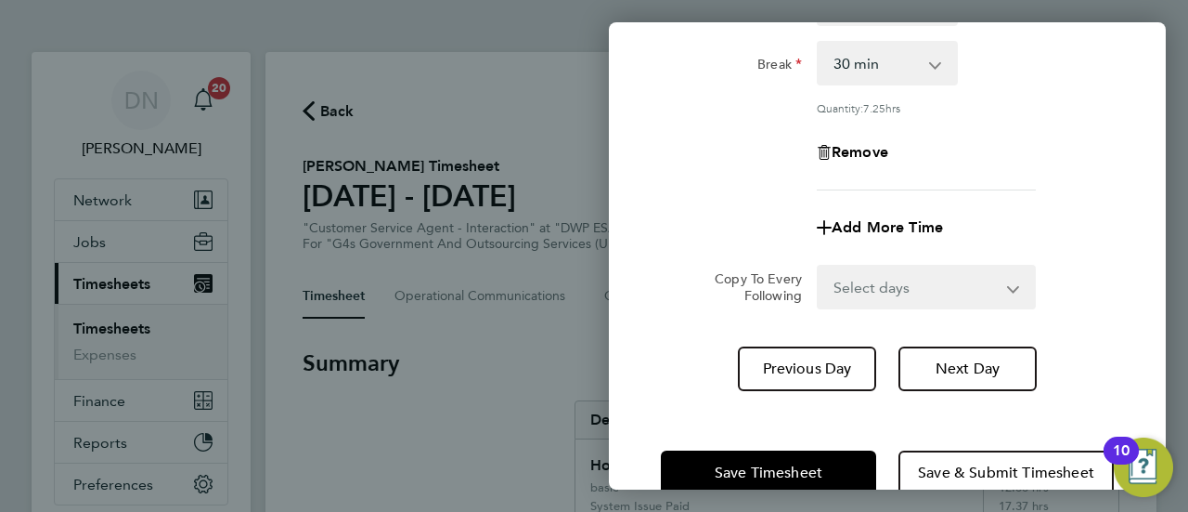
scroll to position [327, 0]
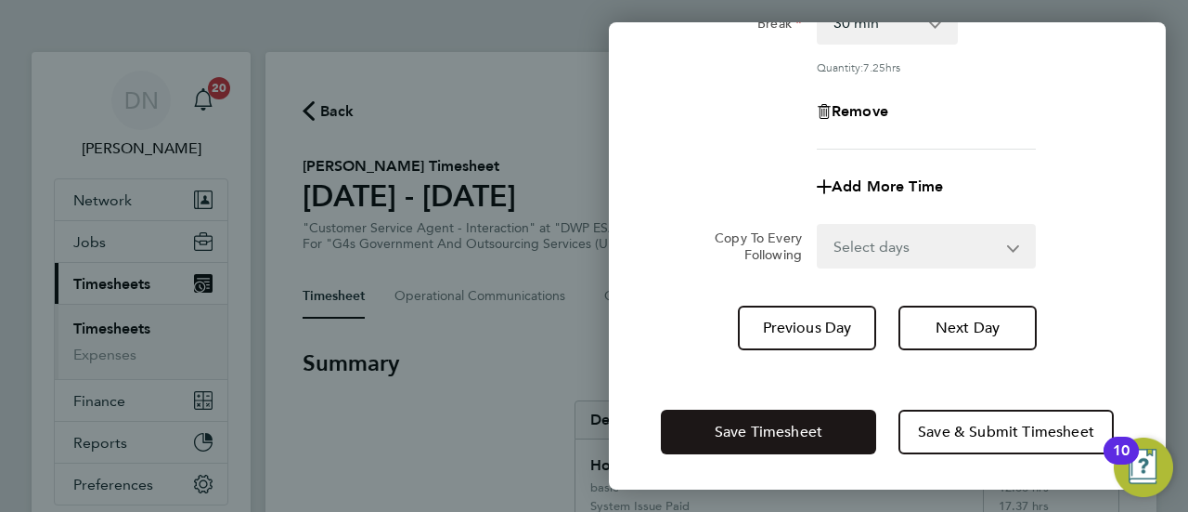
click at [777, 437] on span "Save Timesheet" at bounding box center [769, 431] width 108 height 19
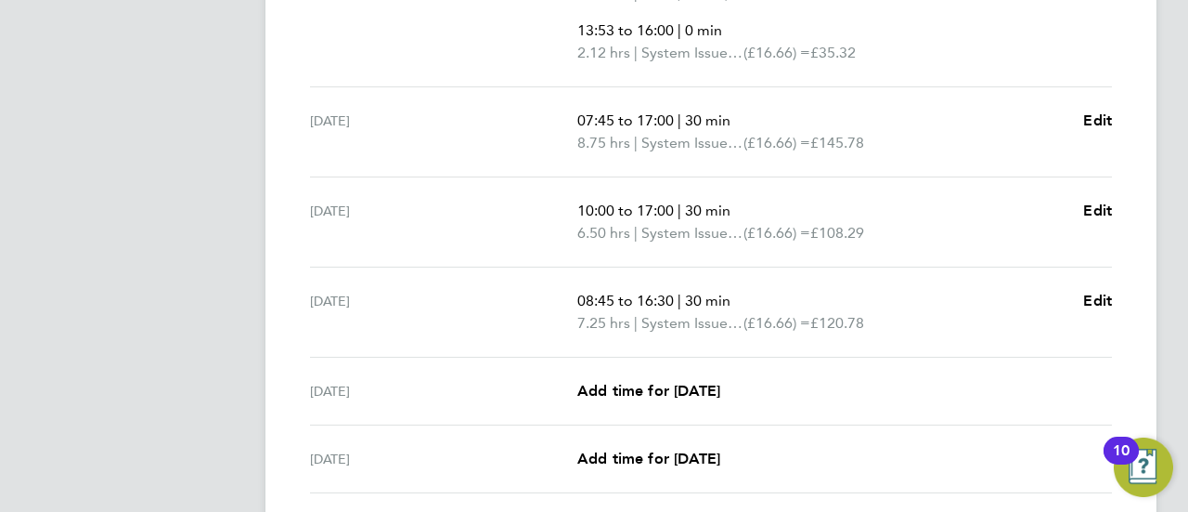
scroll to position [836, 0]
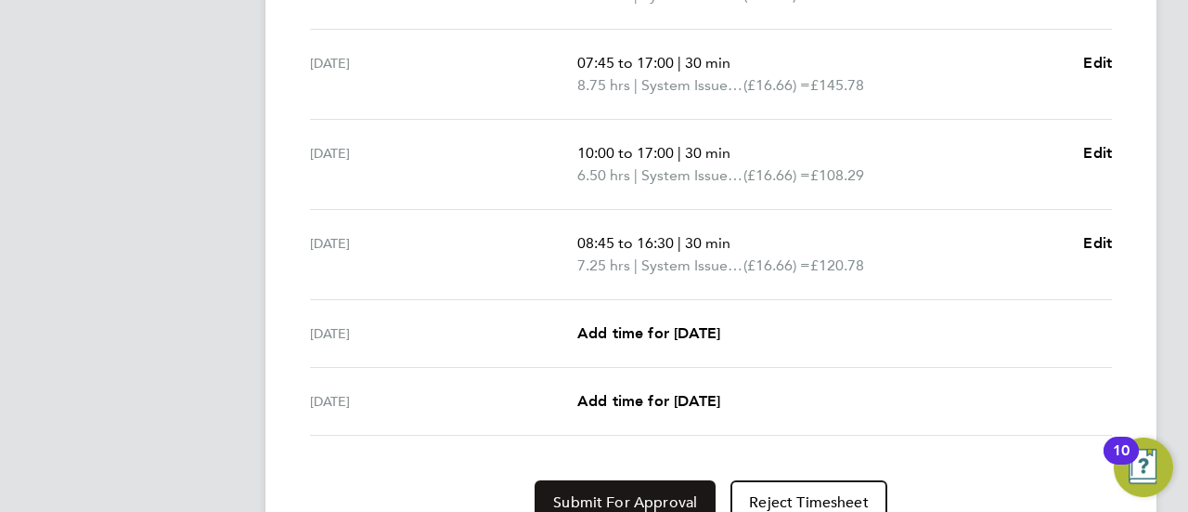
click at [628, 487] on button "Submit For Approval" at bounding box center [625, 502] width 181 height 45
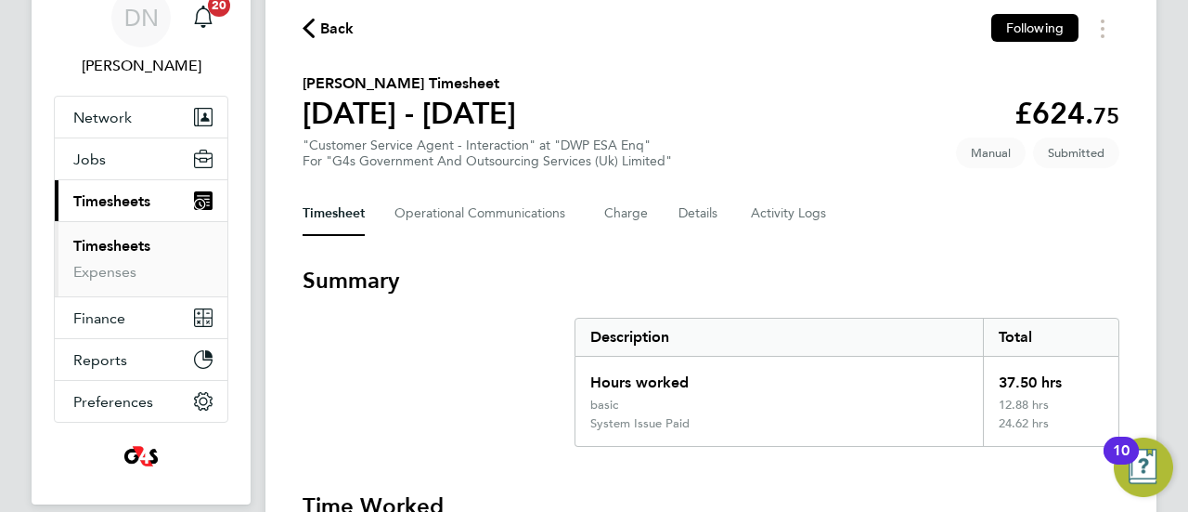
scroll to position [0, 0]
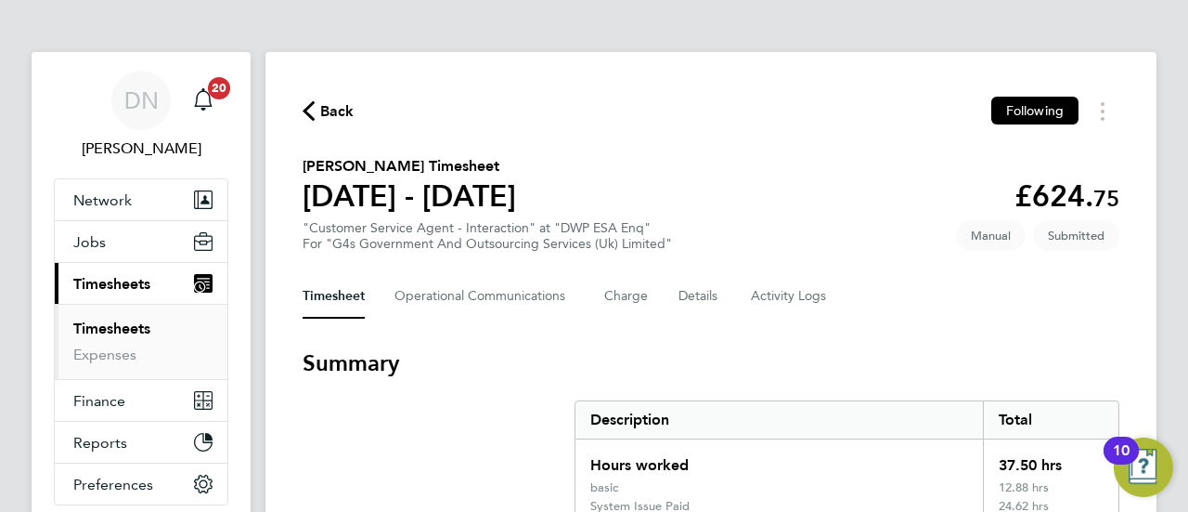
click at [342, 109] on span "Back" at bounding box center [337, 111] width 34 height 22
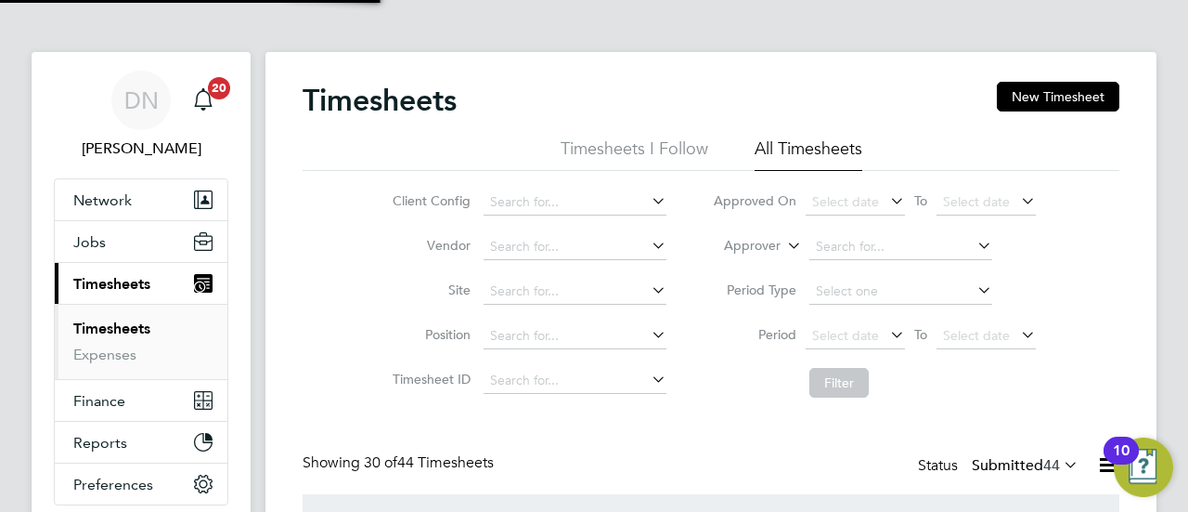
scroll to position [62, 161]
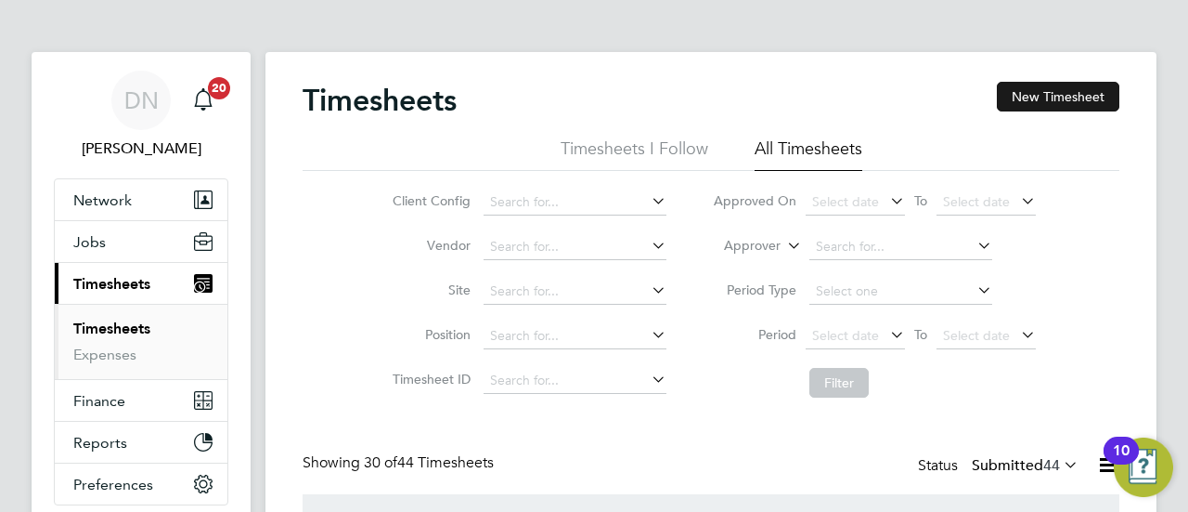
click at [1010, 93] on button "New Timesheet" at bounding box center [1058, 97] width 123 height 30
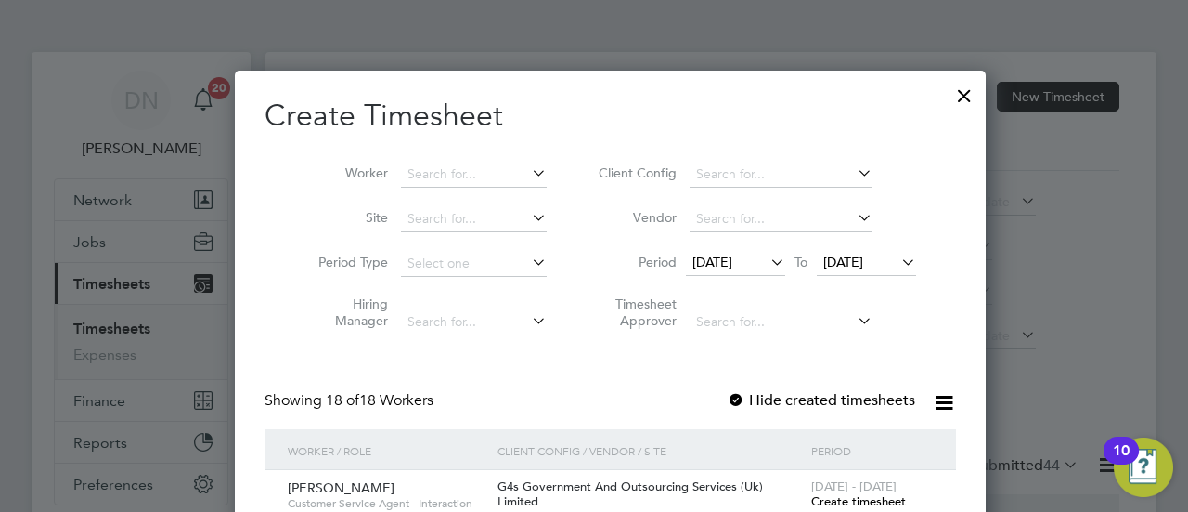
click at [948, 94] on div at bounding box center [964, 90] width 33 height 33
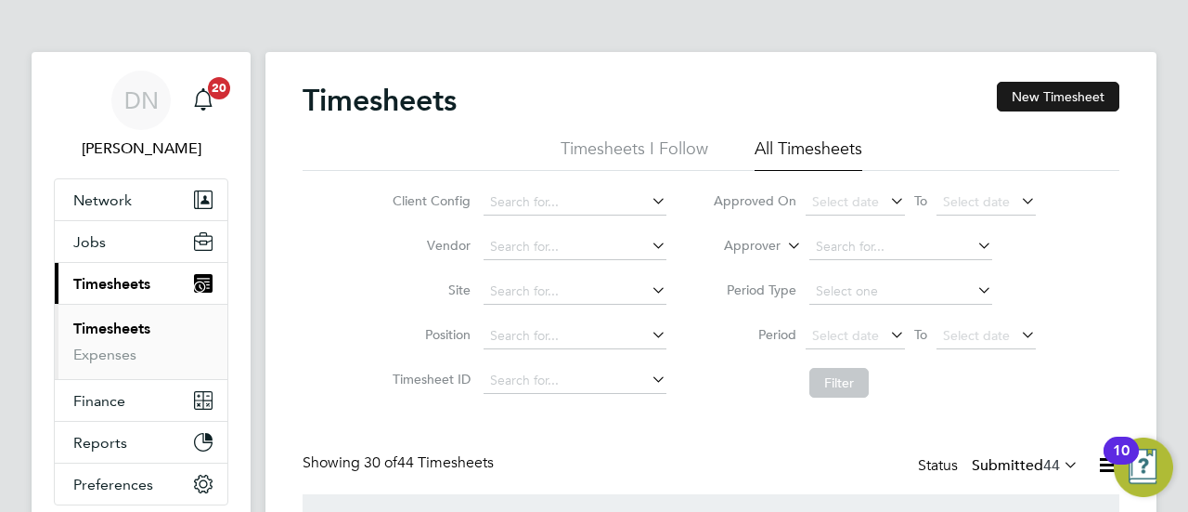
click at [1090, 90] on button "New Timesheet" at bounding box center [1058, 97] width 123 height 30
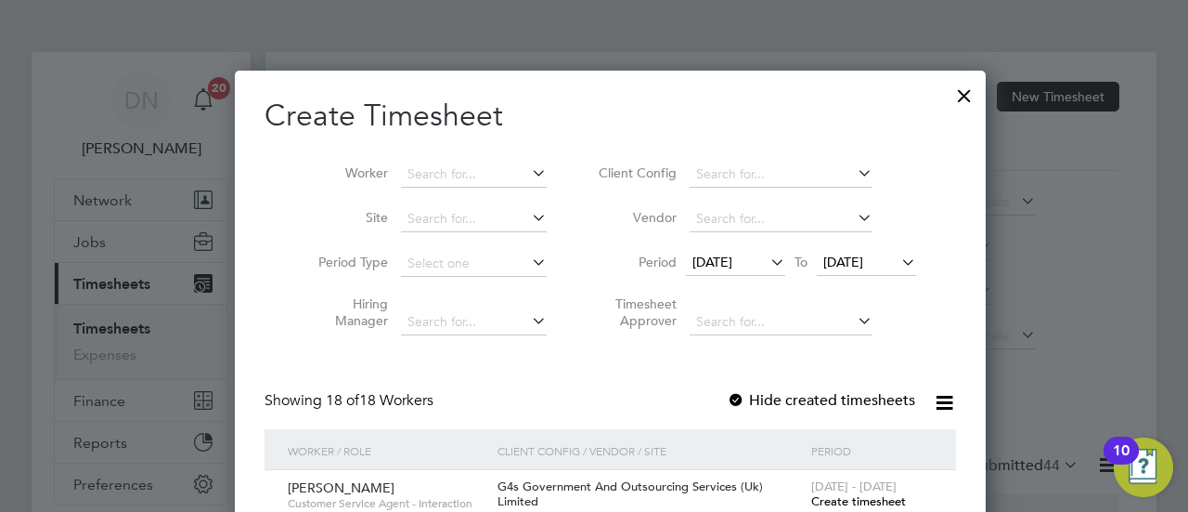
click at [715, 255] on span "[DATE]" at bounding box center [713, 261] width 40 height 17
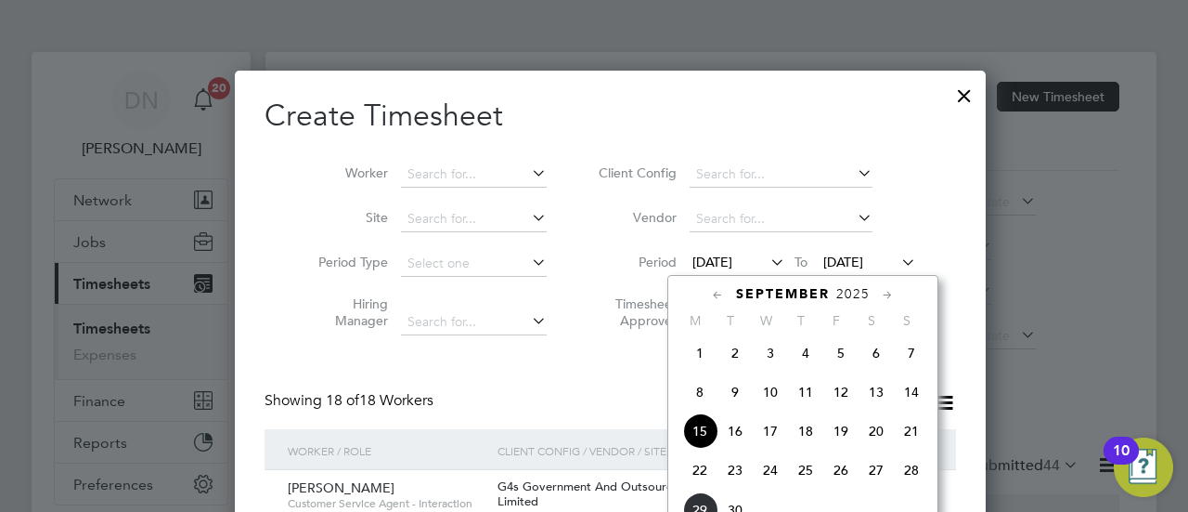
click at [698, 472] on span "22" at bounding box center [699, 469] width 35 height 35
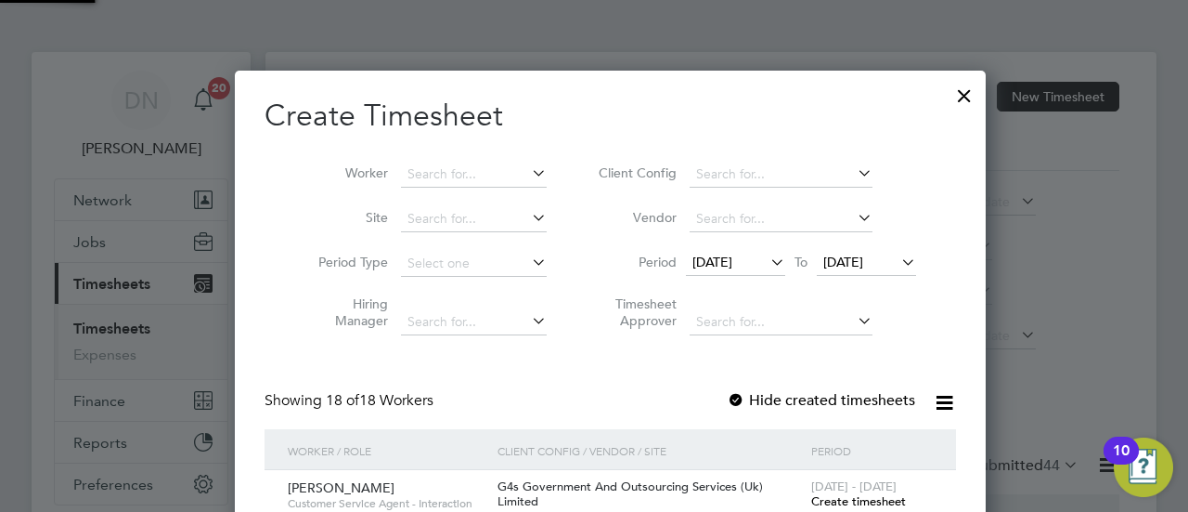
click at [860, 266] on span "[DATE]" at bounding box center [843, 261] width 40 height 17
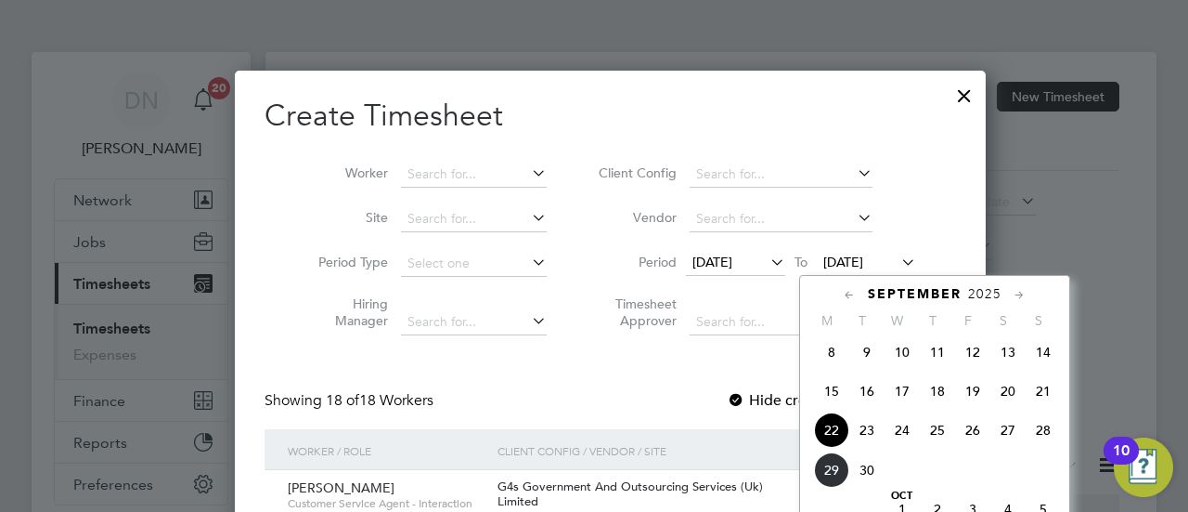
drag, startPoint x: 983, startPoint y: 436, endPoint x: 737, endPoint y: 350, distance: 260.7
click at [982, 437] on span "26" at bounding box center [972, 429] width 35 height 35
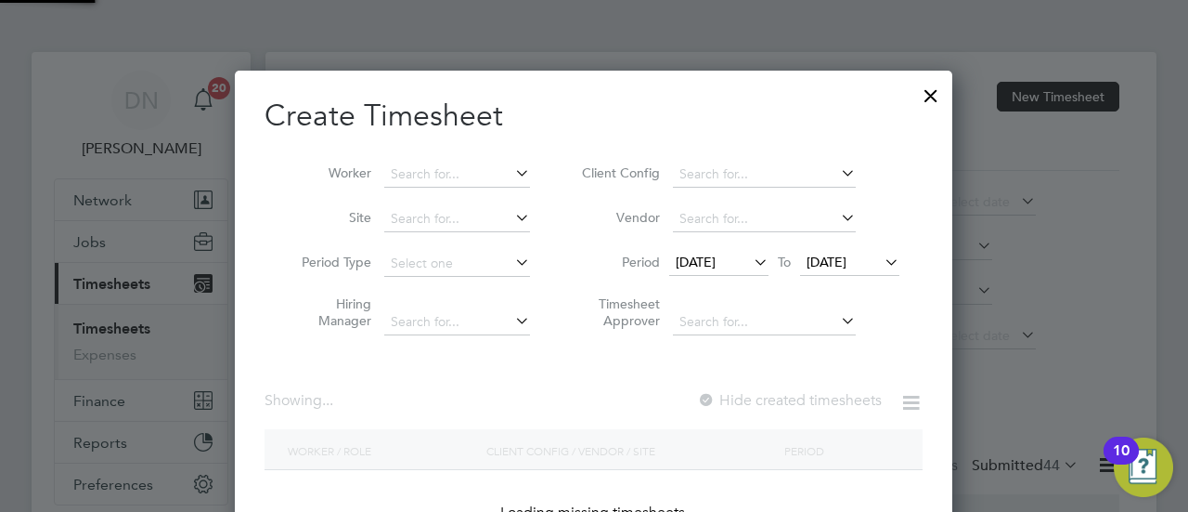
click at [421, 153] on li "Worker" at bounding box center [409, 174] width 289 height 45
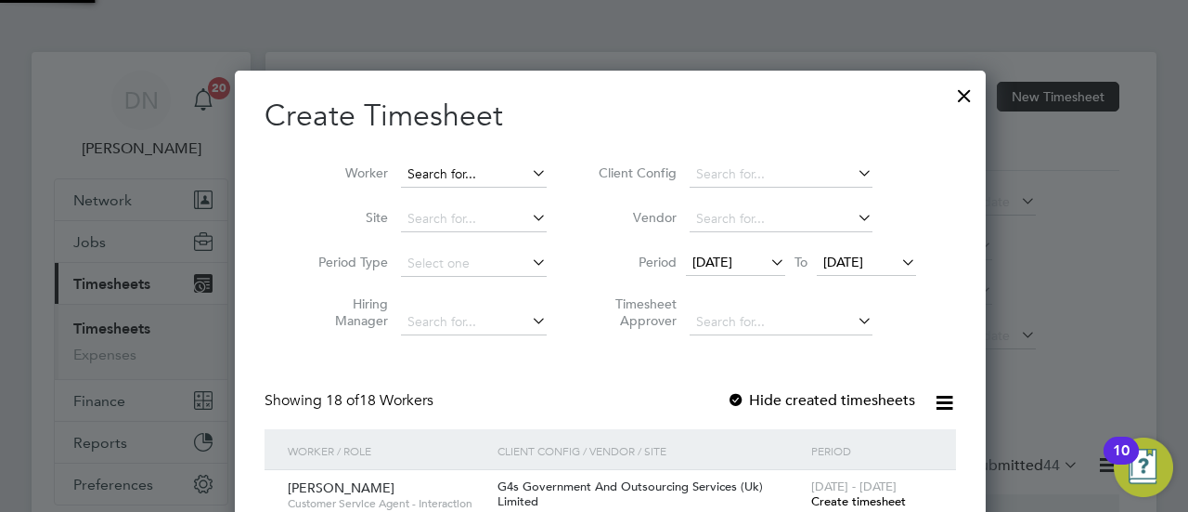
click at [420, 175] on input at bounding box center [474, 175] width 146 height 26
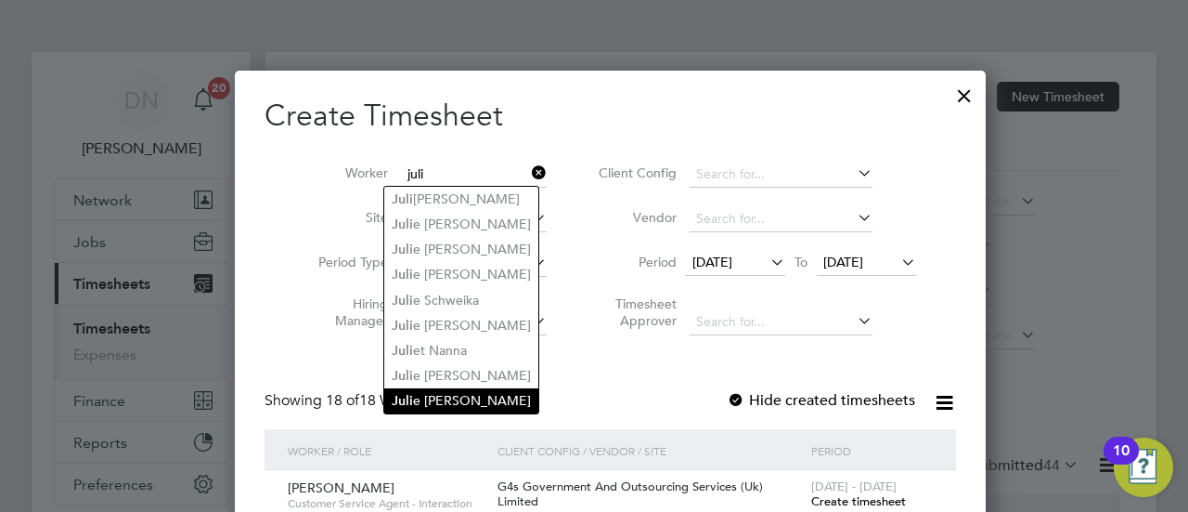
click at [505, 400] on li "[PERSON_NAME]" at bounding box center [461, 400] width 154 height 25
type input "[PERSON_NAME]"
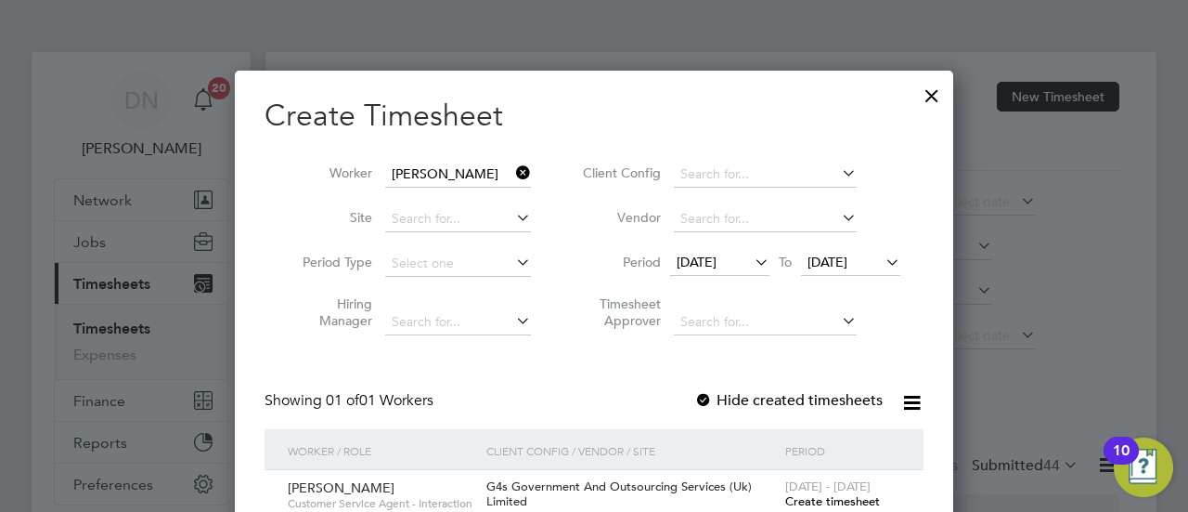
click at [512, 168] on icon at bounding box center [512, 173] width 0 height 26
click at [935, 95] on div at bounding box center [931, 90] width 33 height 33
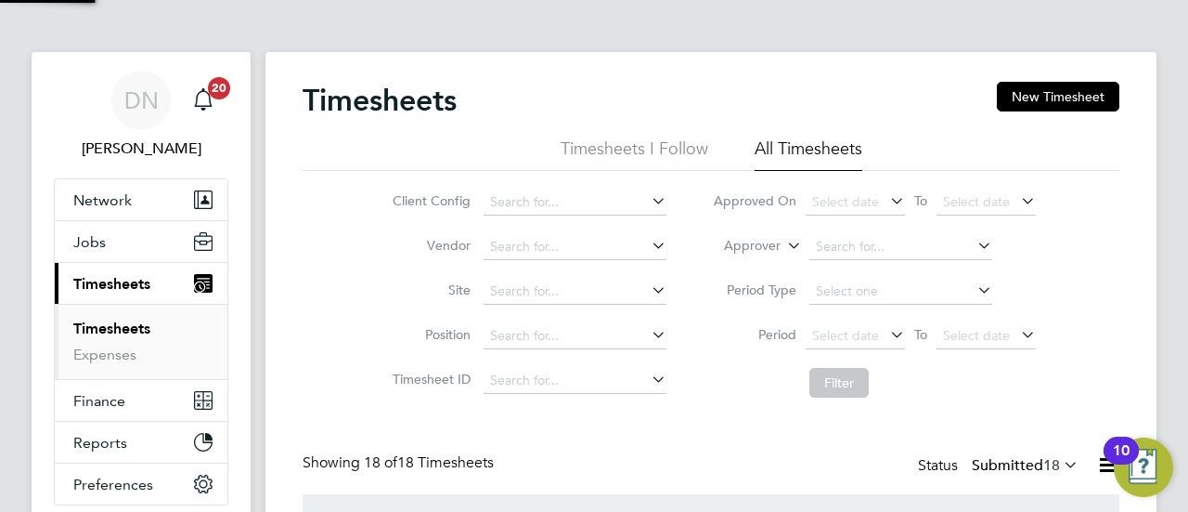
scroll to position [62, 161]
